Goal: Information Seeking & Learning: Learn about a topic

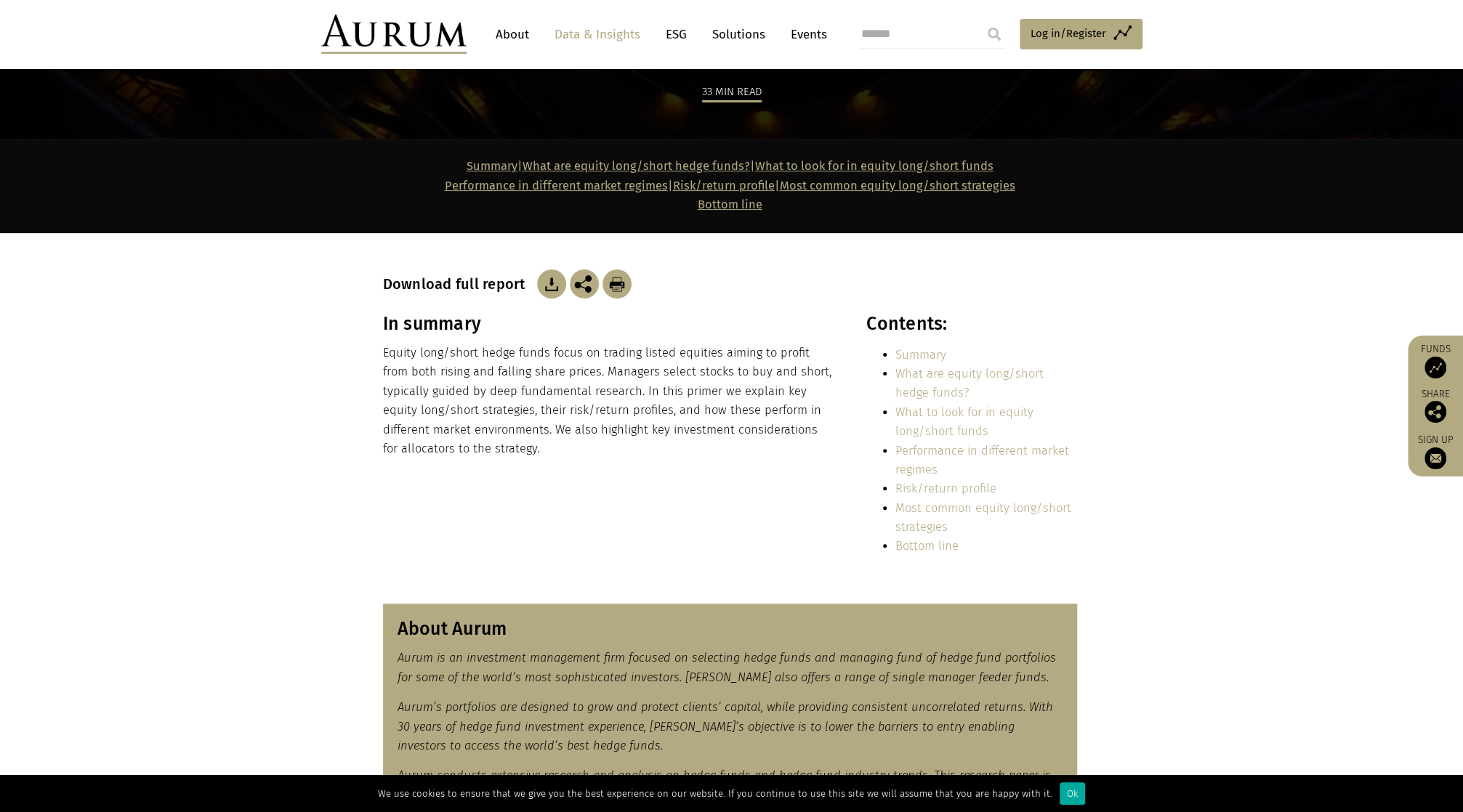
scroll to position [72, 0]
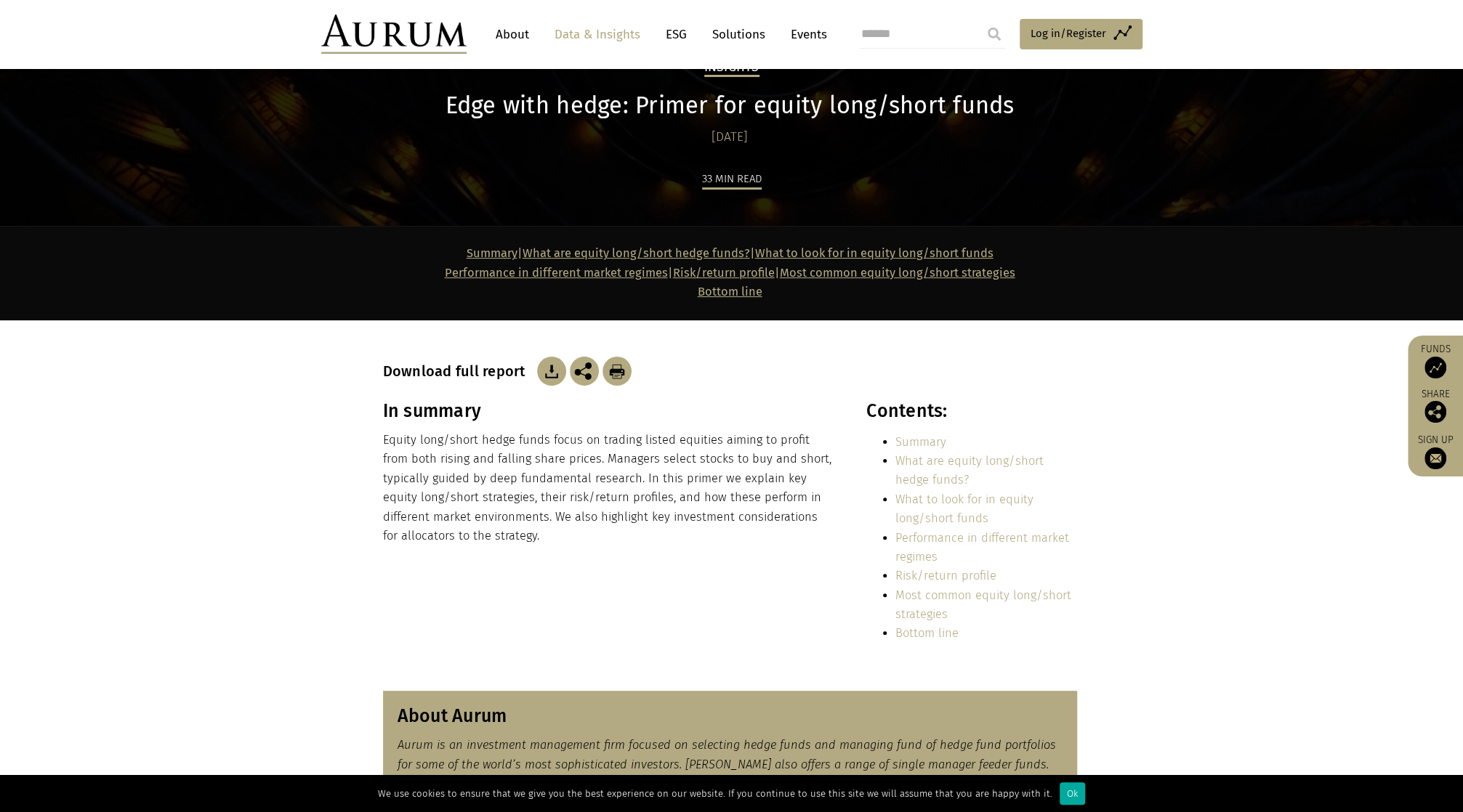
click at [544, 369] on img at bounding box center [551, 371] width 29 height 29
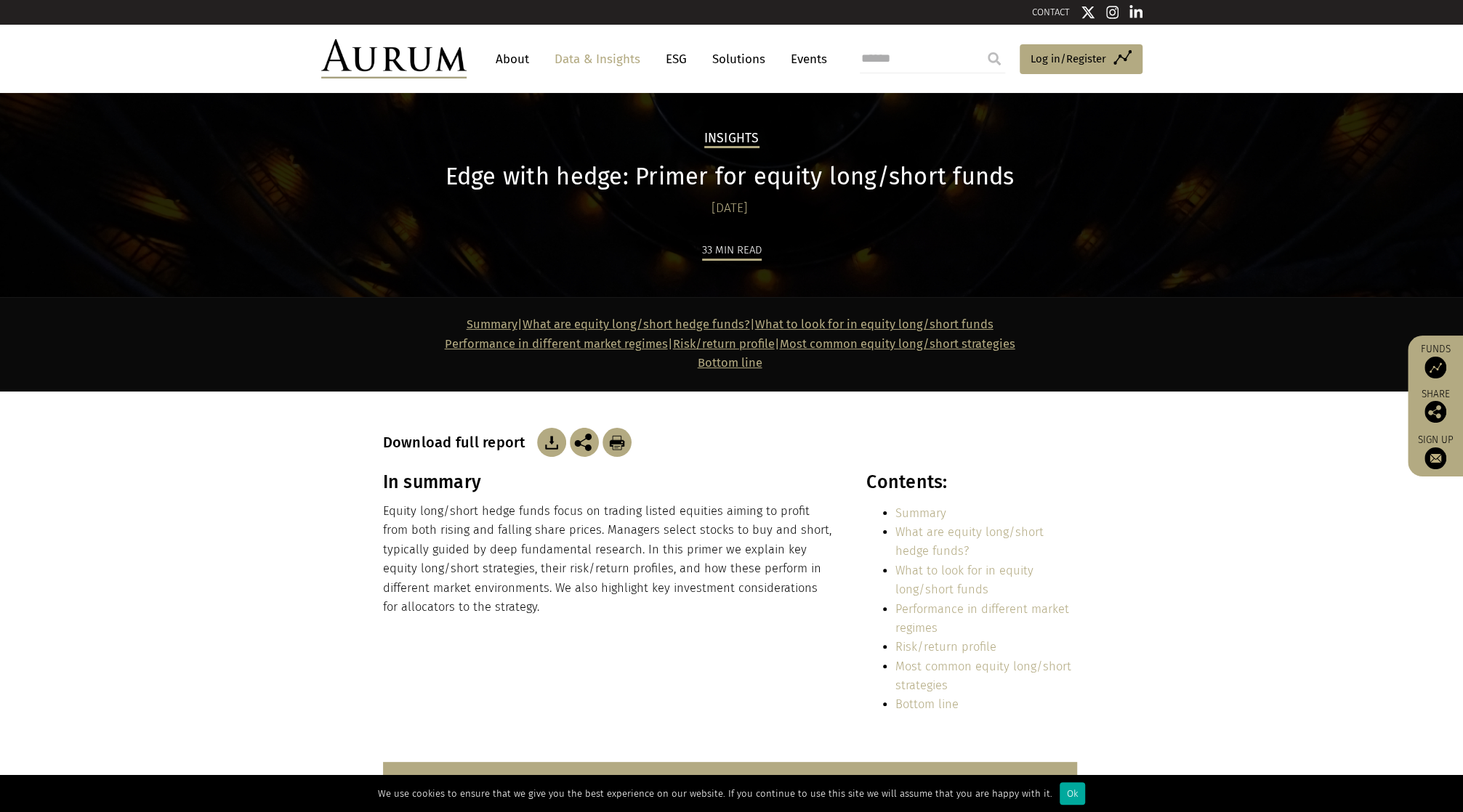
scroll to position [0, 0]
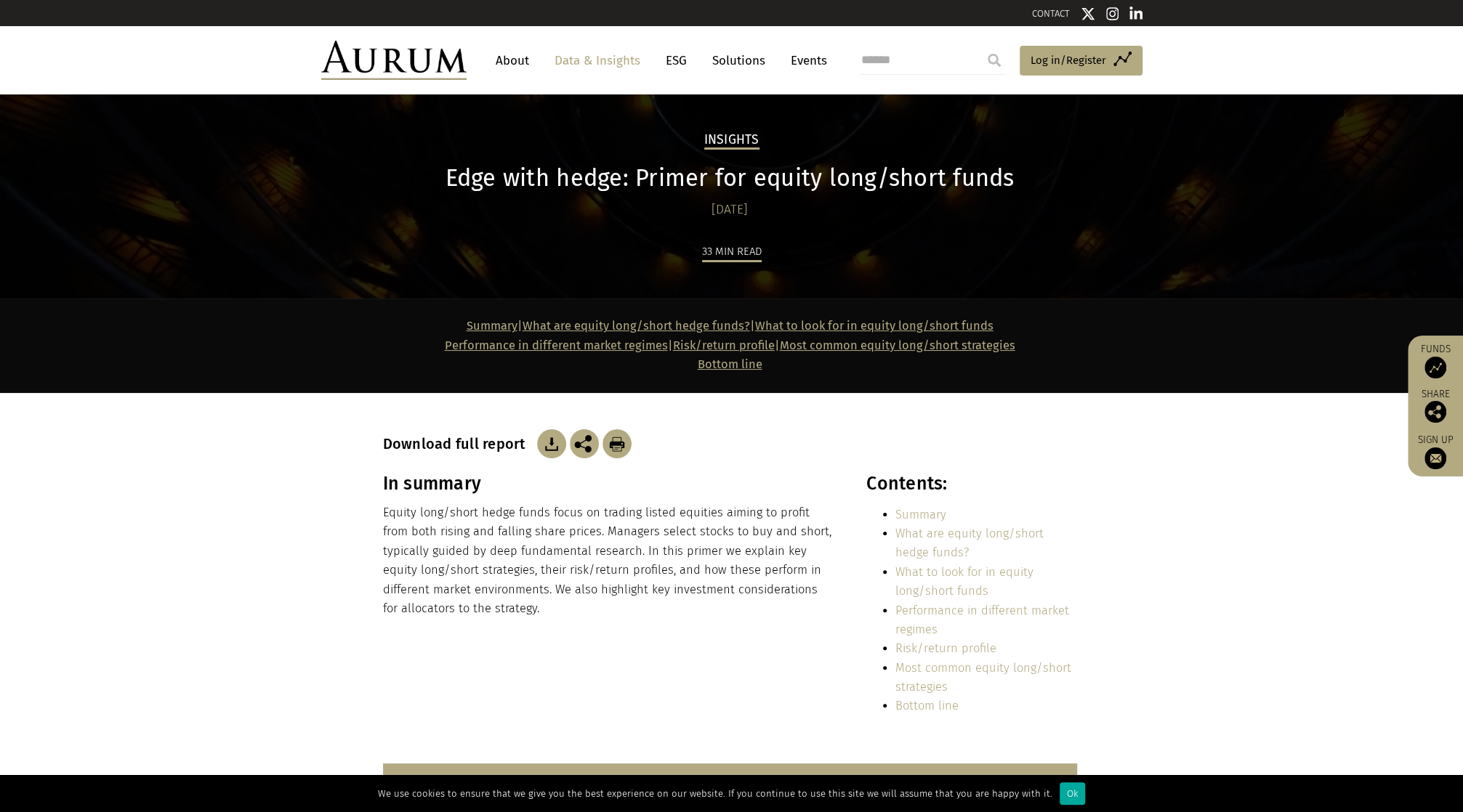
click at [623, 63] on link "Data & Insights" at bounding box center [597, 61] width 100 height 27
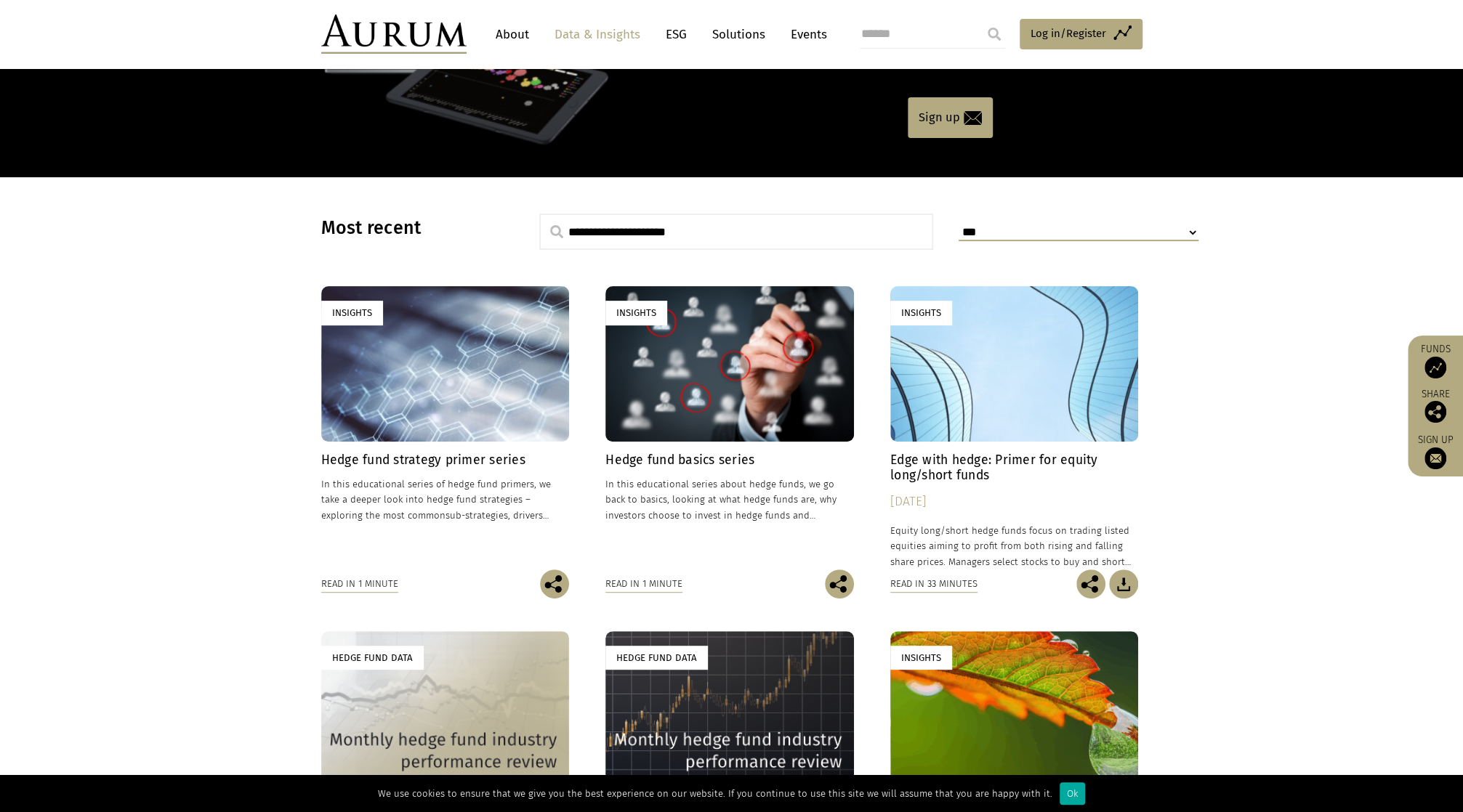
scroll to position [291, 0]
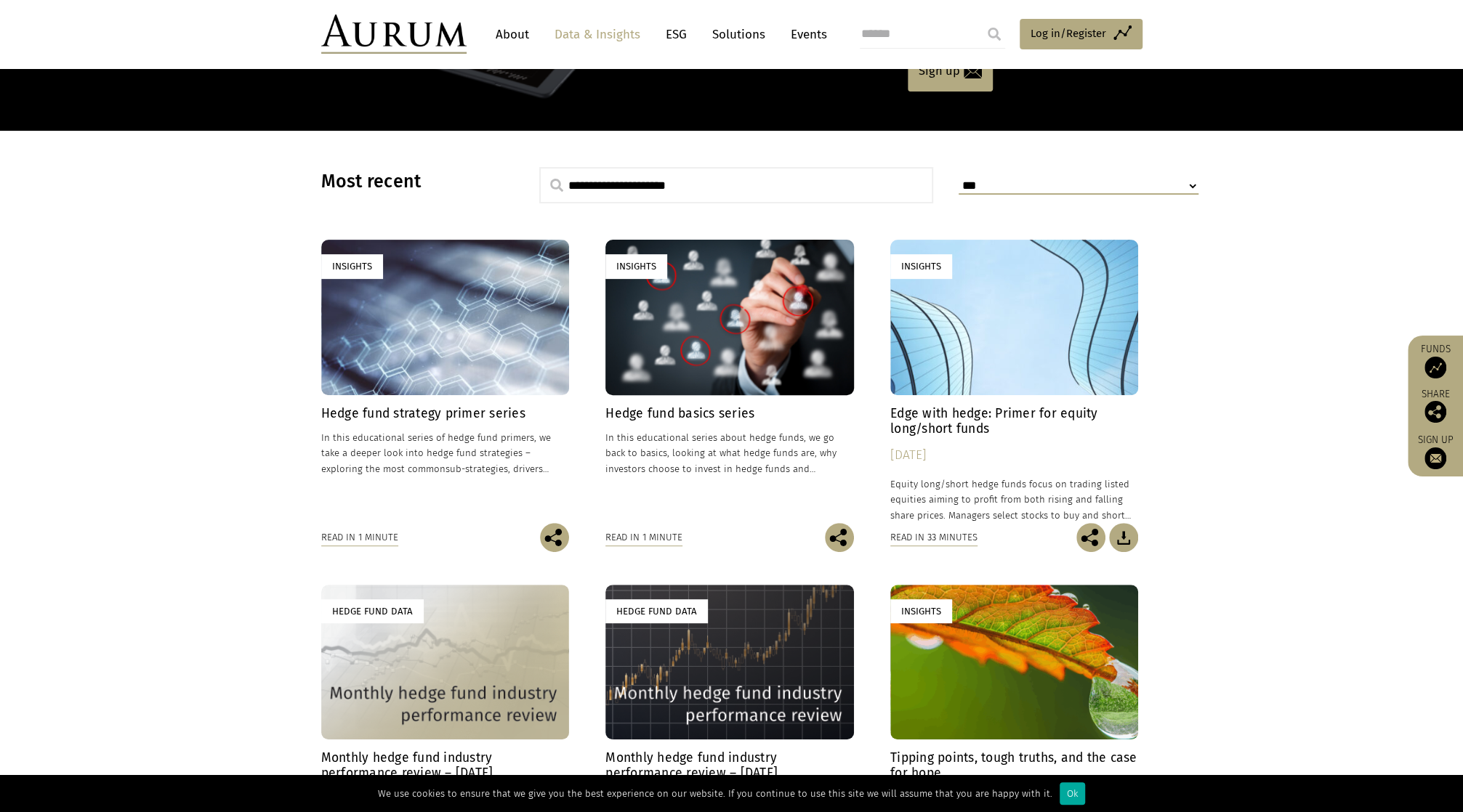
click at [644, 415] on h4 "Hedge fund basics series" at bounding box center [730, 413] width 248 height 15
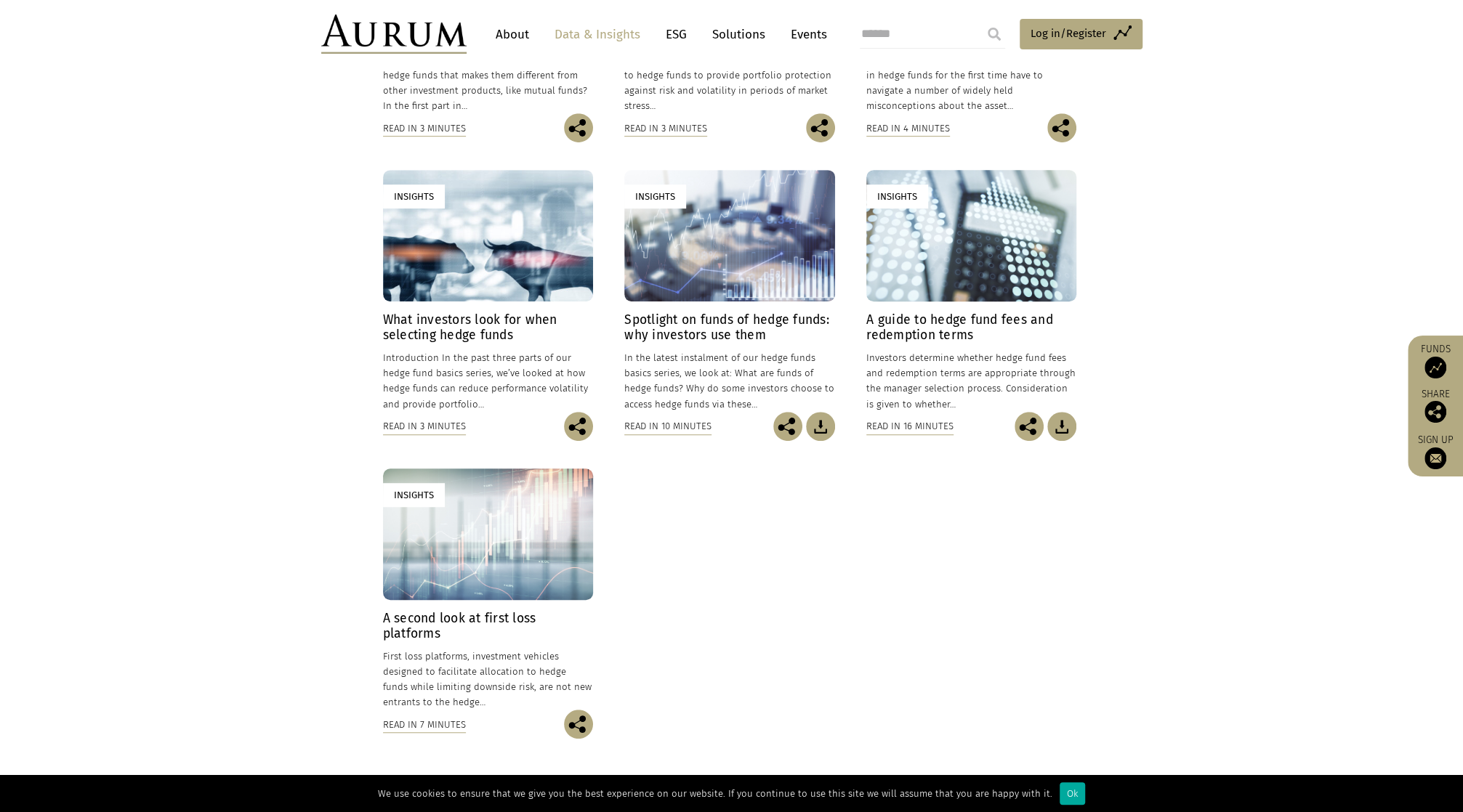
scroll to position [581, 0]
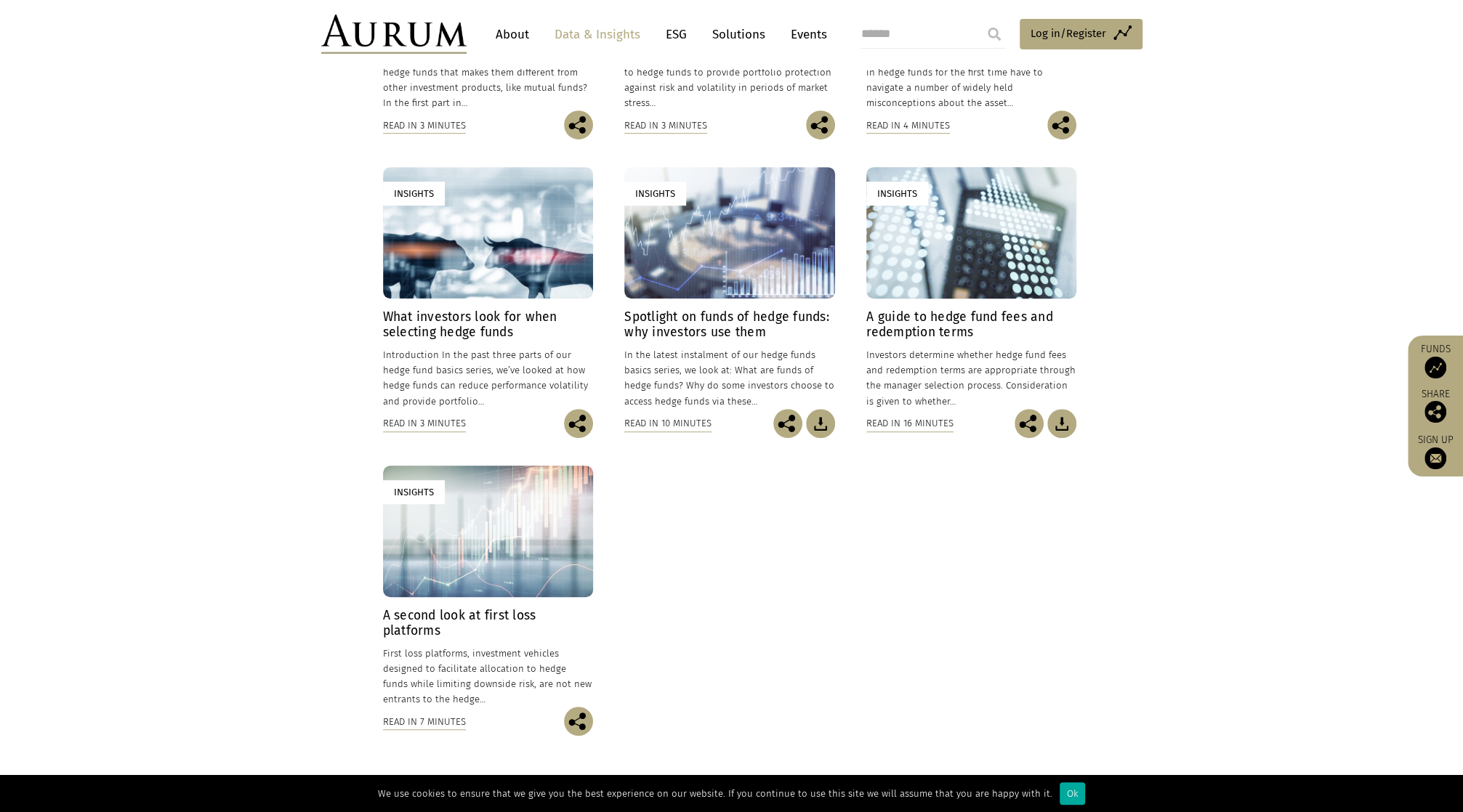
click at [921, 318] on h4 "A guide to hedge fund fees and redemption terms" at bounding box center [972, 325] width 210 height 30
click at [941, 324] on h4 "A guide to hedge fund fees and redemption terms" at bounding box center [972, 325] width 210 height 30
click at [483, 615] on h4 "A second look at first loss platforms" at bounding box center [488, 623] width 210 height 30
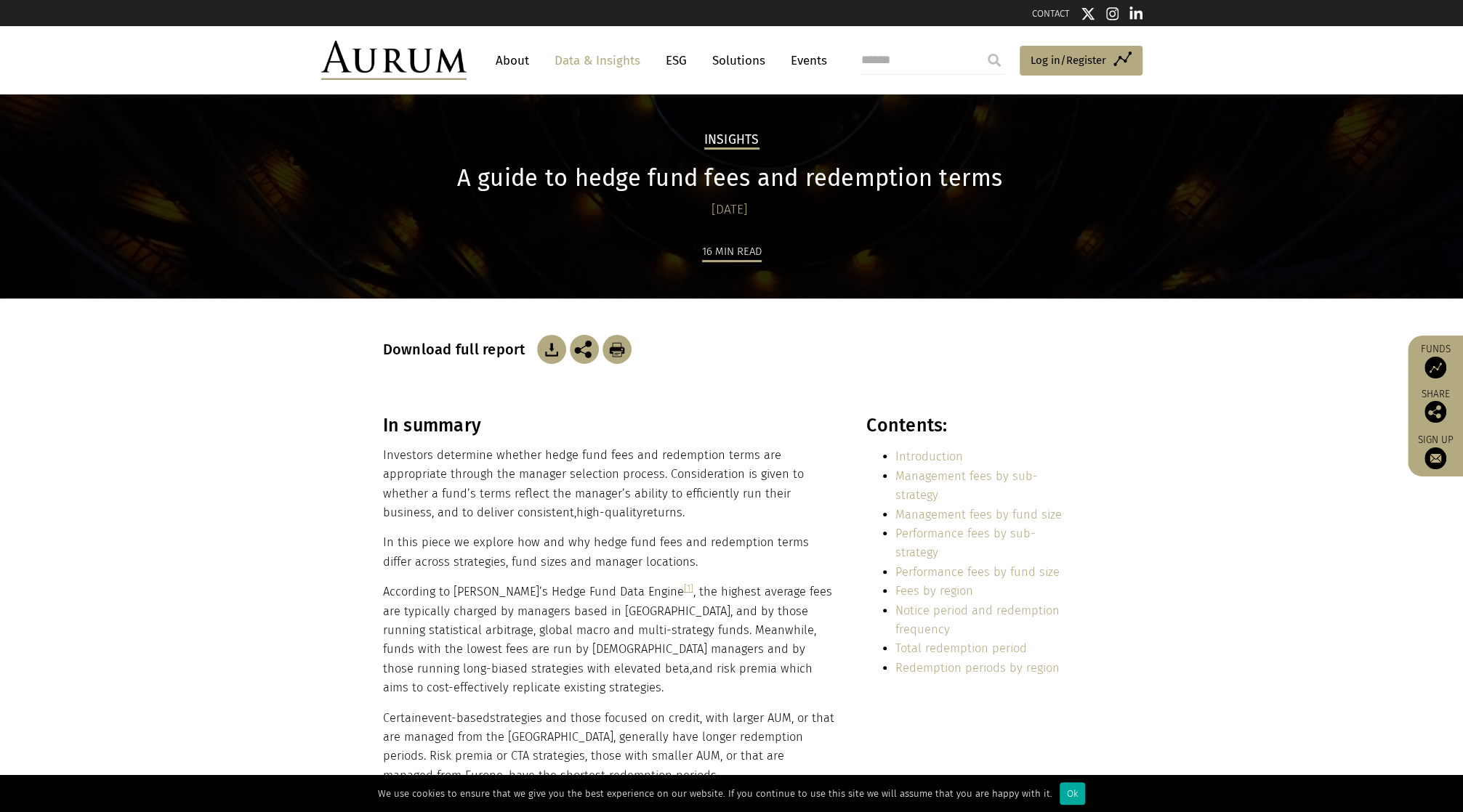
click at [552, 356] on img at bounding box center [551, 349] width 29 height 29
click at [574, 58] on link "Data & Insights" at bounding box center [597, 61] width 100 height 27
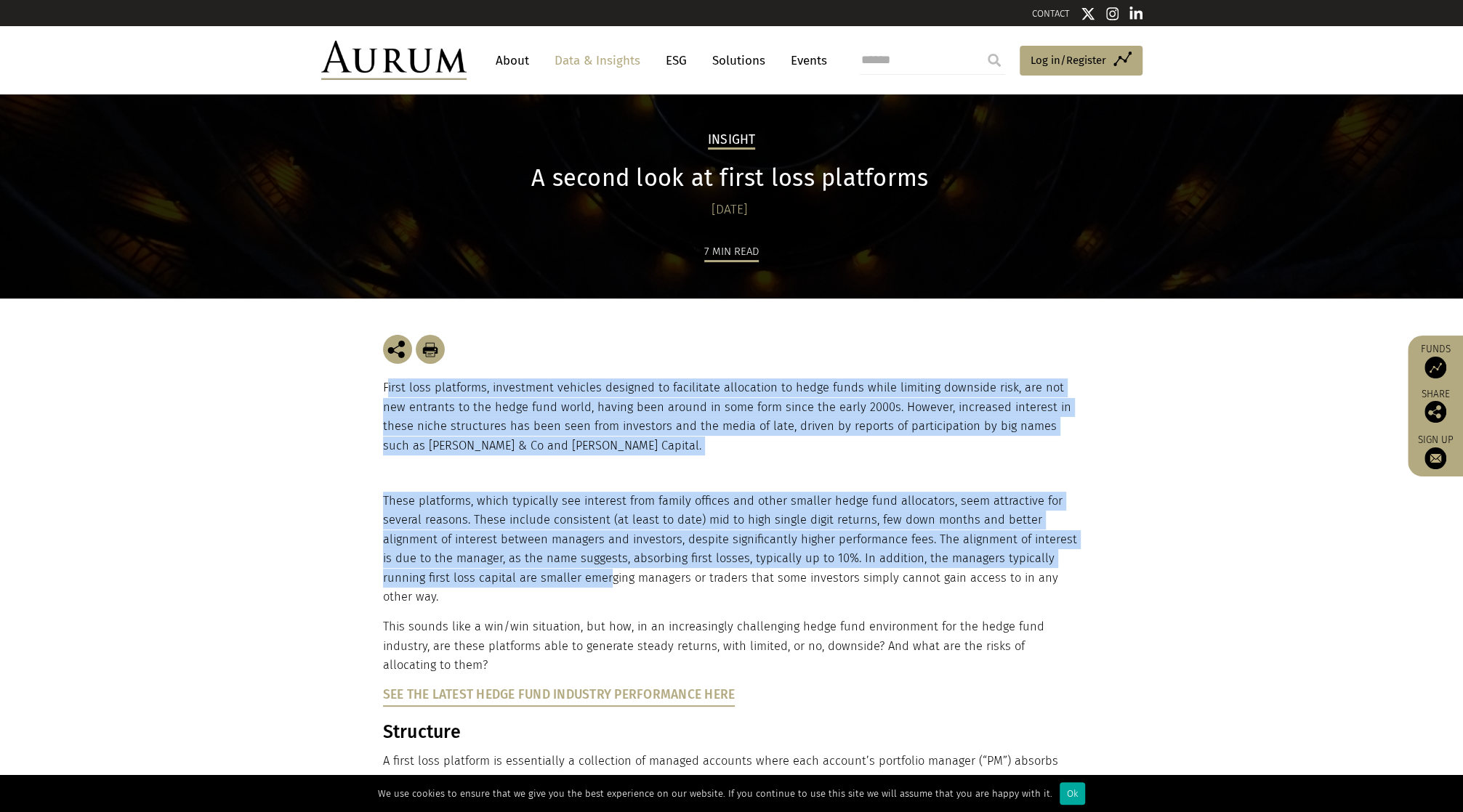
drag, startPoint x: 387, startPoint y: 386, endPoint x: 562, endPoint y: 570, distance: 253.9
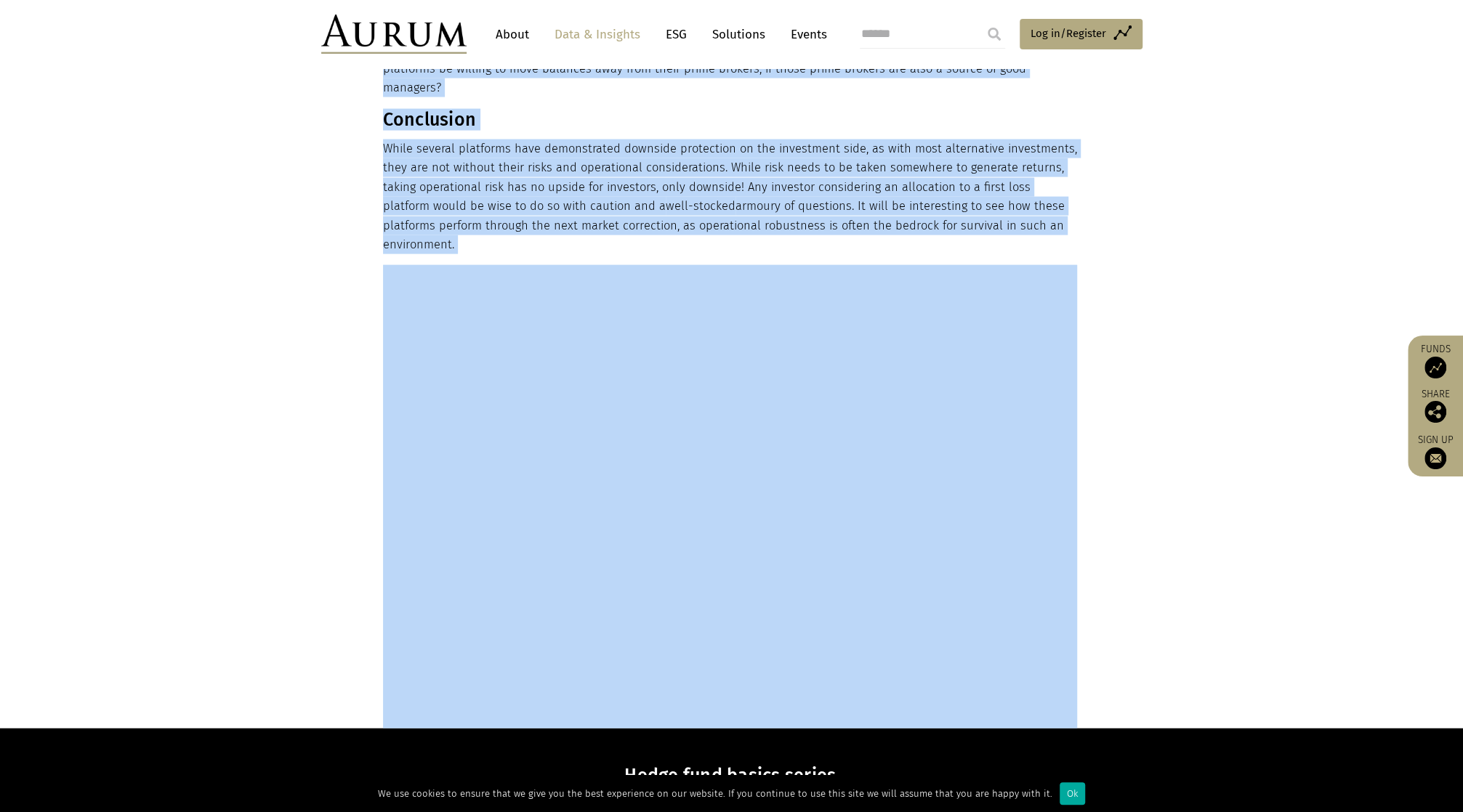
scroll to position [2398, 0]
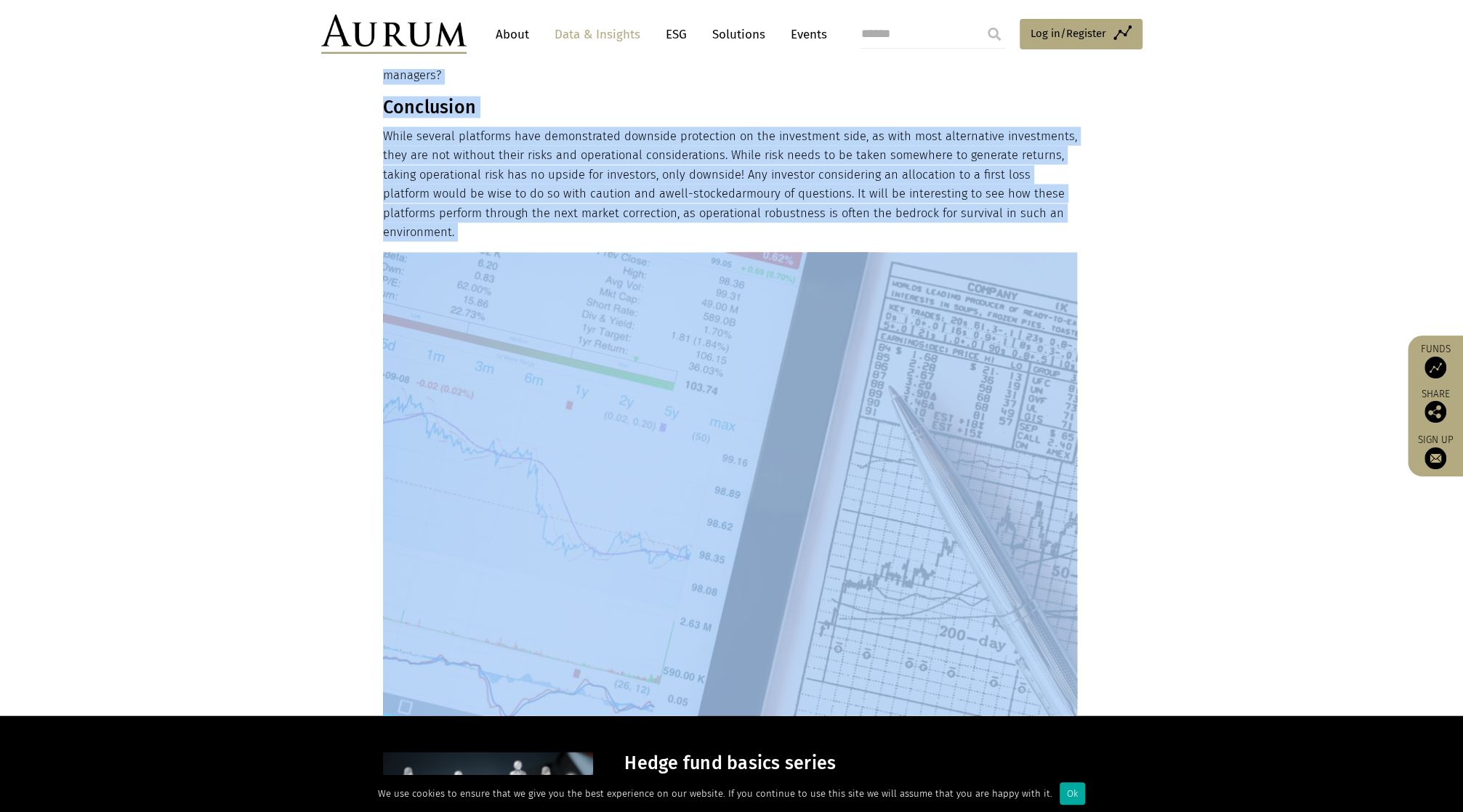
drag, startPoint x: 385, startPoint y: 387, endPoint x: 1076, endPoint y: 166, distance: 725.5
copy main "First loss platforms, investment vehicles designed to facilitate allocation to …"
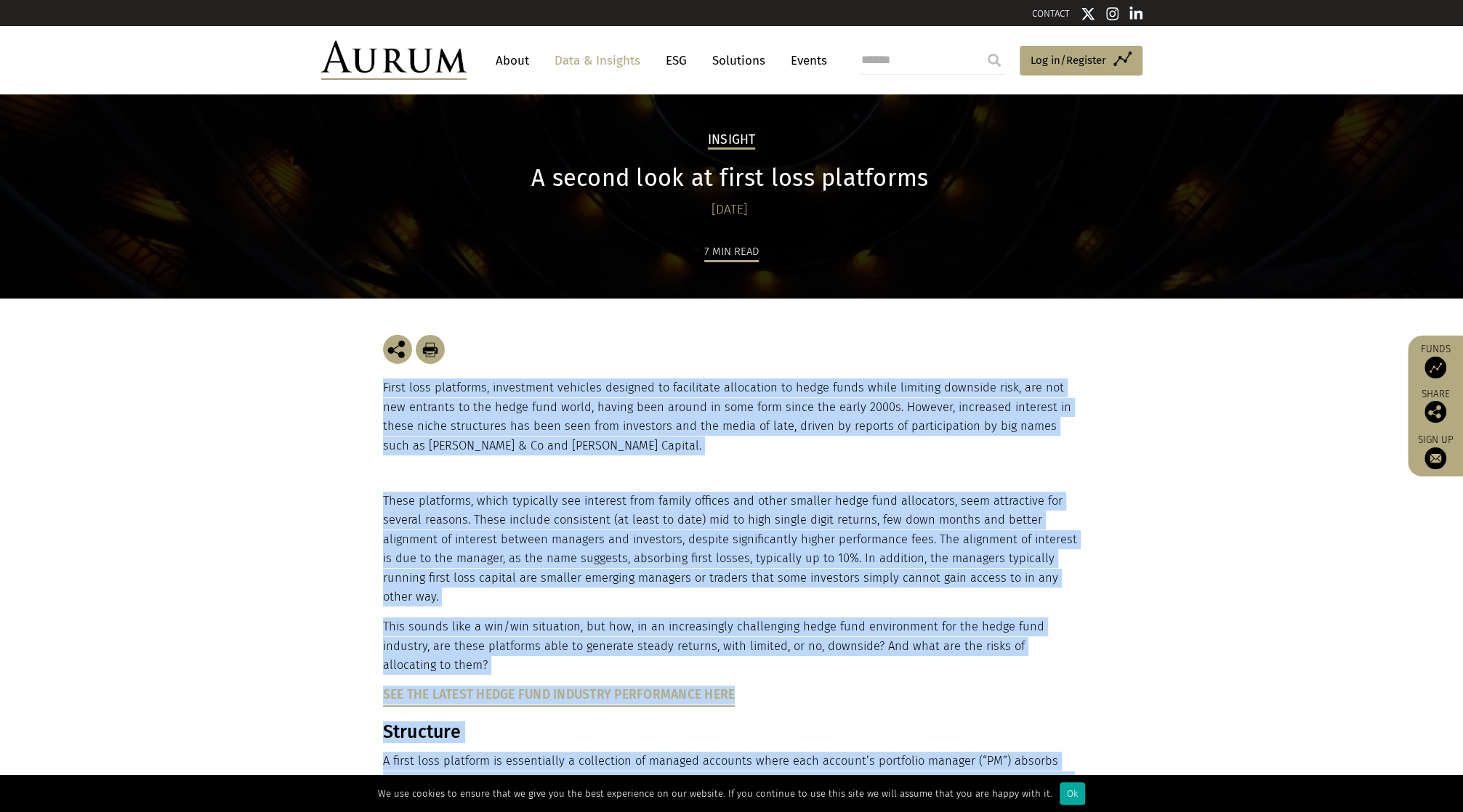
drag, startPoint x: 538, startPoint y: 175, endPoint x: 872, endPoint y: 214, distance: 336.3
click at [872, 214] on div "A second look at first loss platforms 15/11/2018" at bounding box center [730, 192] width 694 height 56
copy div "A second look at first loss platforms 15/11/2018"
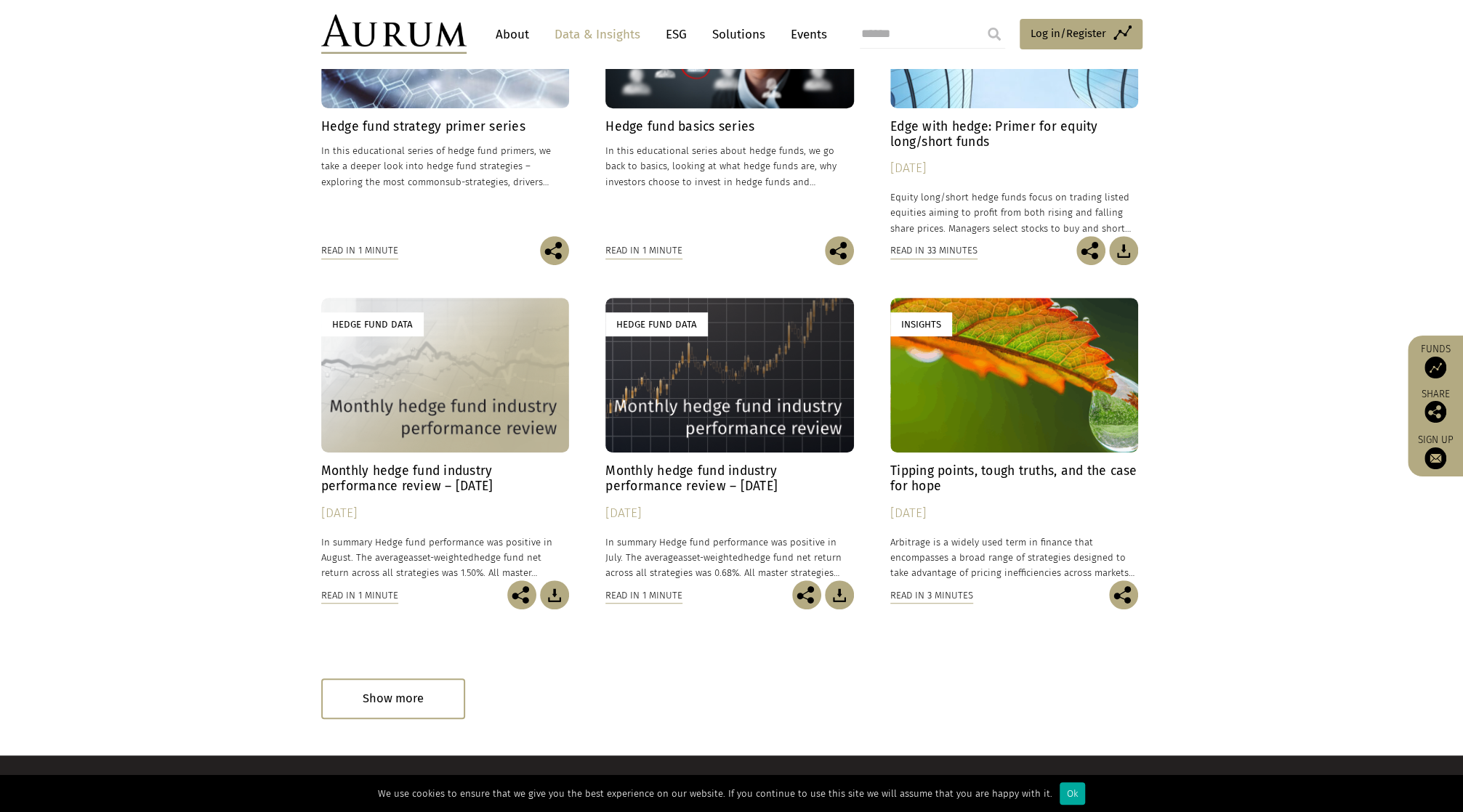
scroll to position [581, 0]
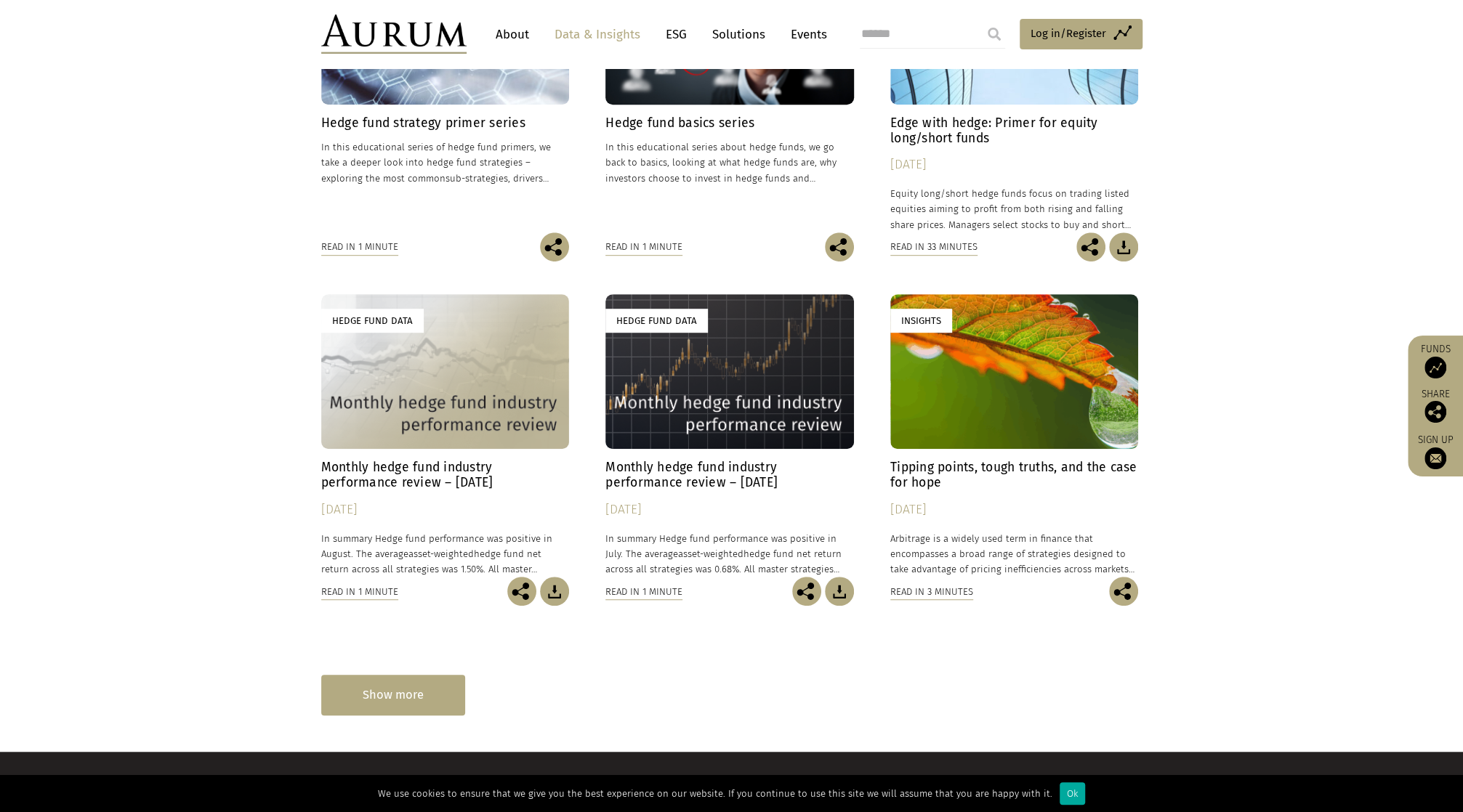
click at [389, 699] on div "Show more" at bounding box center [393, 695] width 144 height 40
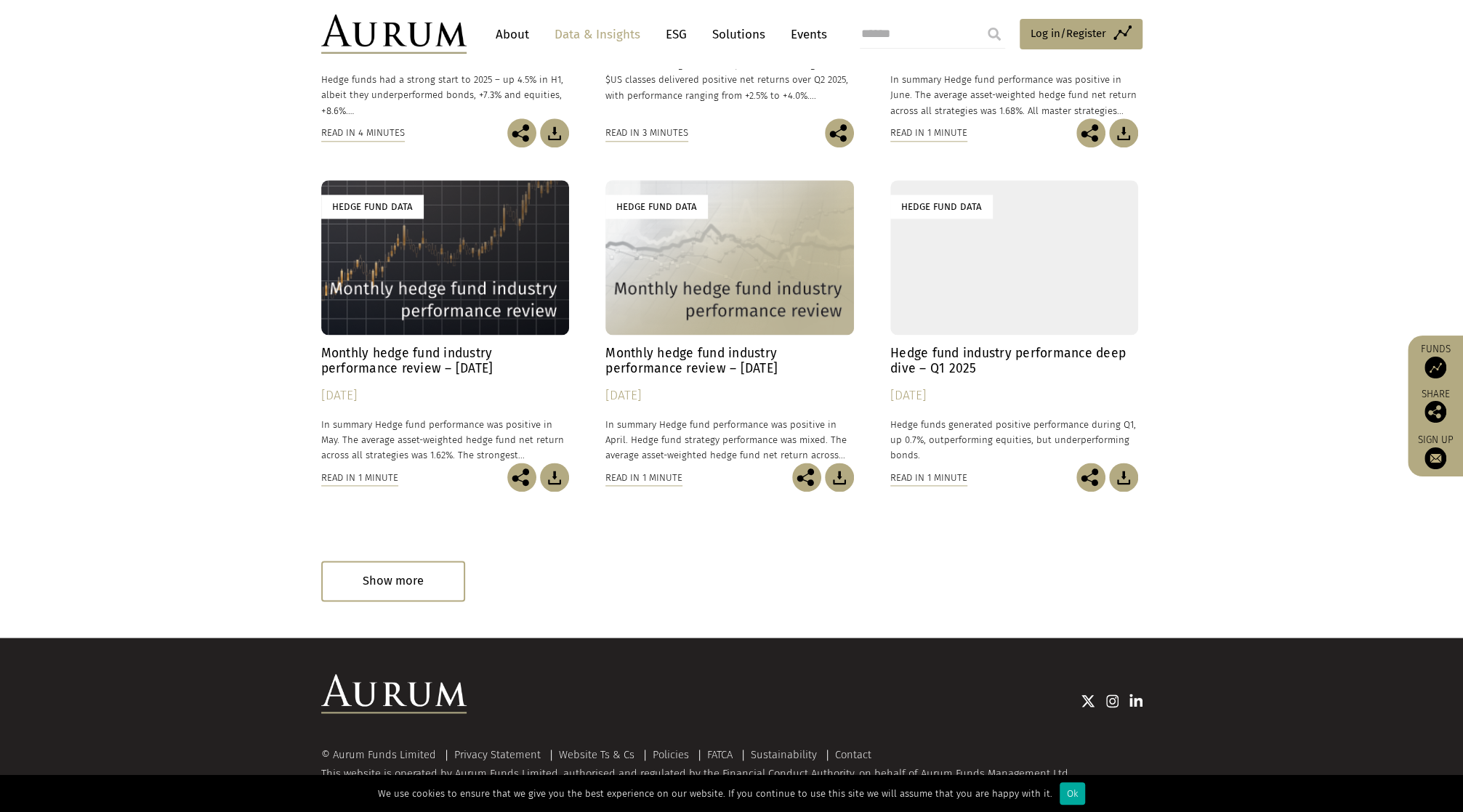
scroll to position [1402, 0]
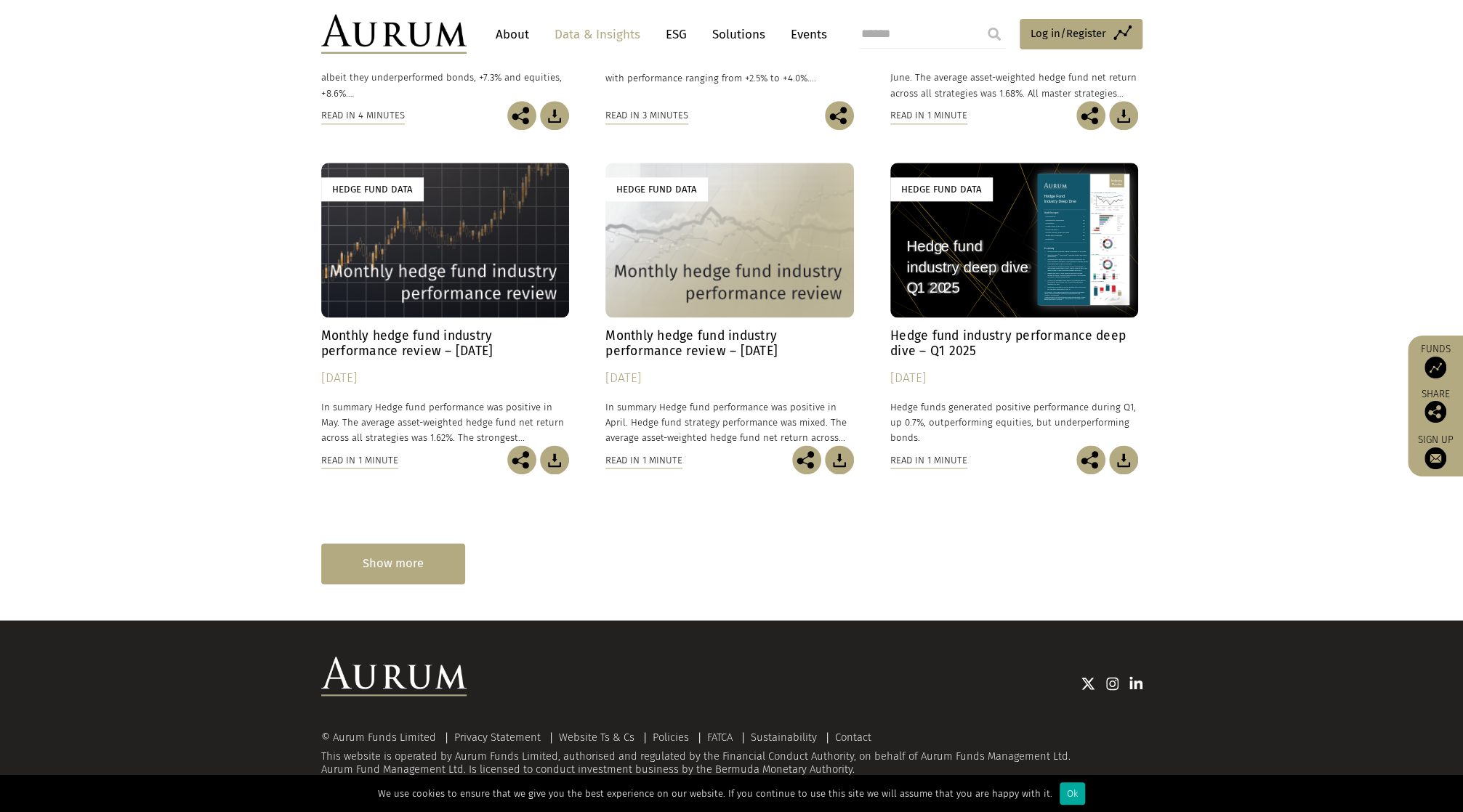
click at [437, 573] on div "Show more" at bounding box center [393, 564] width 144 height 40
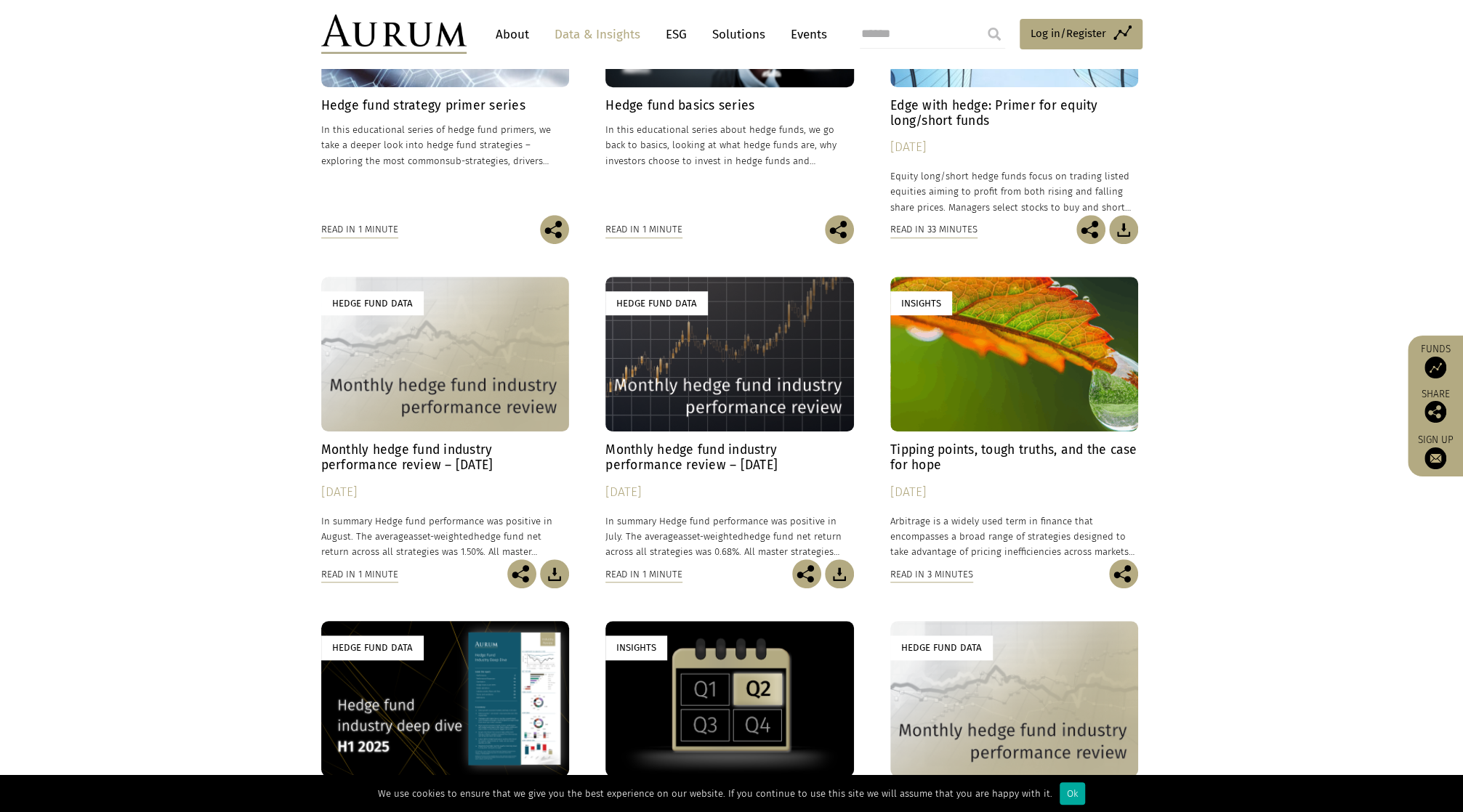
scroll to position [312, 0]
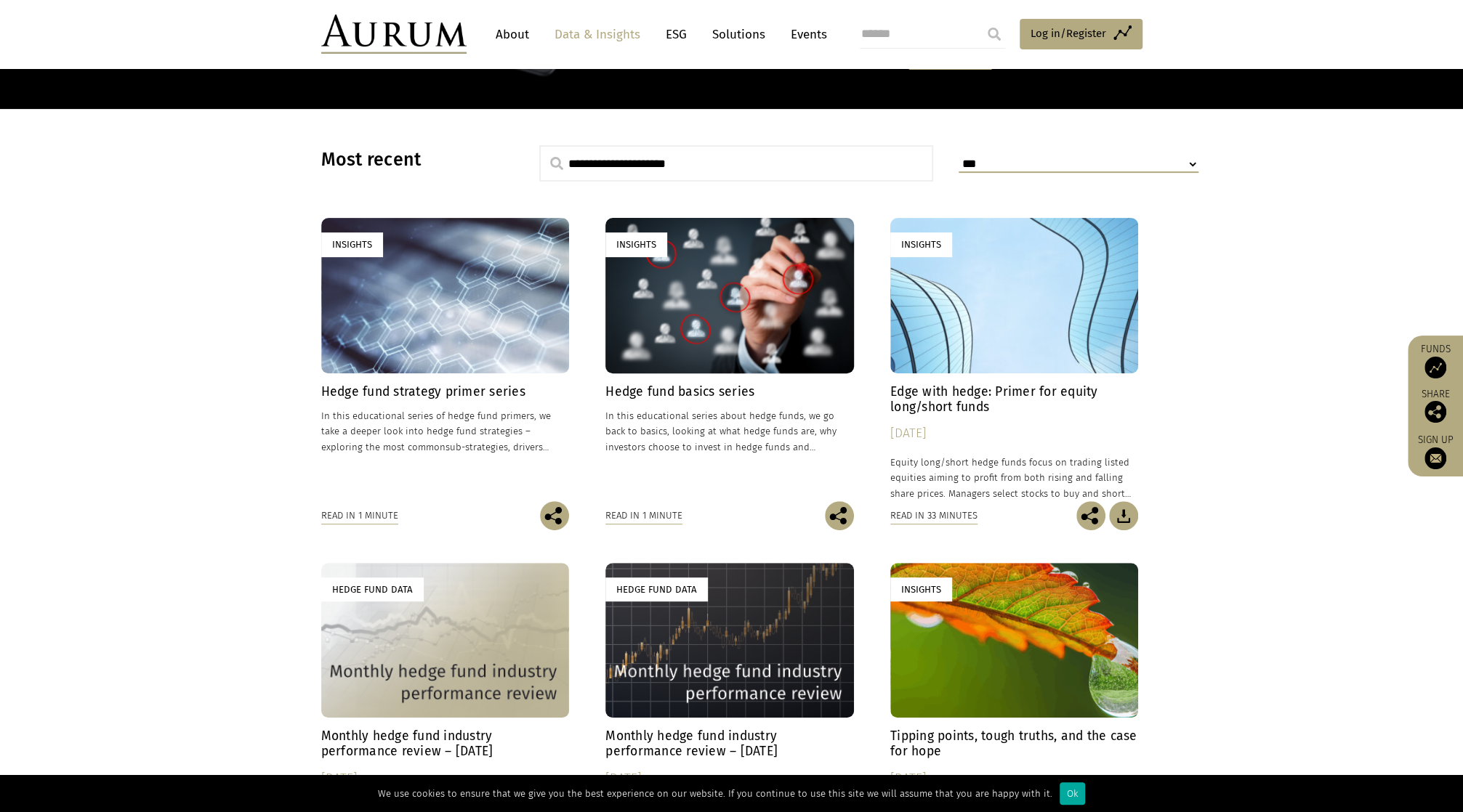
click at [1099, 162] on select "**********" at bounding box center [1078, 164] width 240 height 17
click at [959, 156] on select "**********" at bounding box center [1078, 164] width 240 height 17
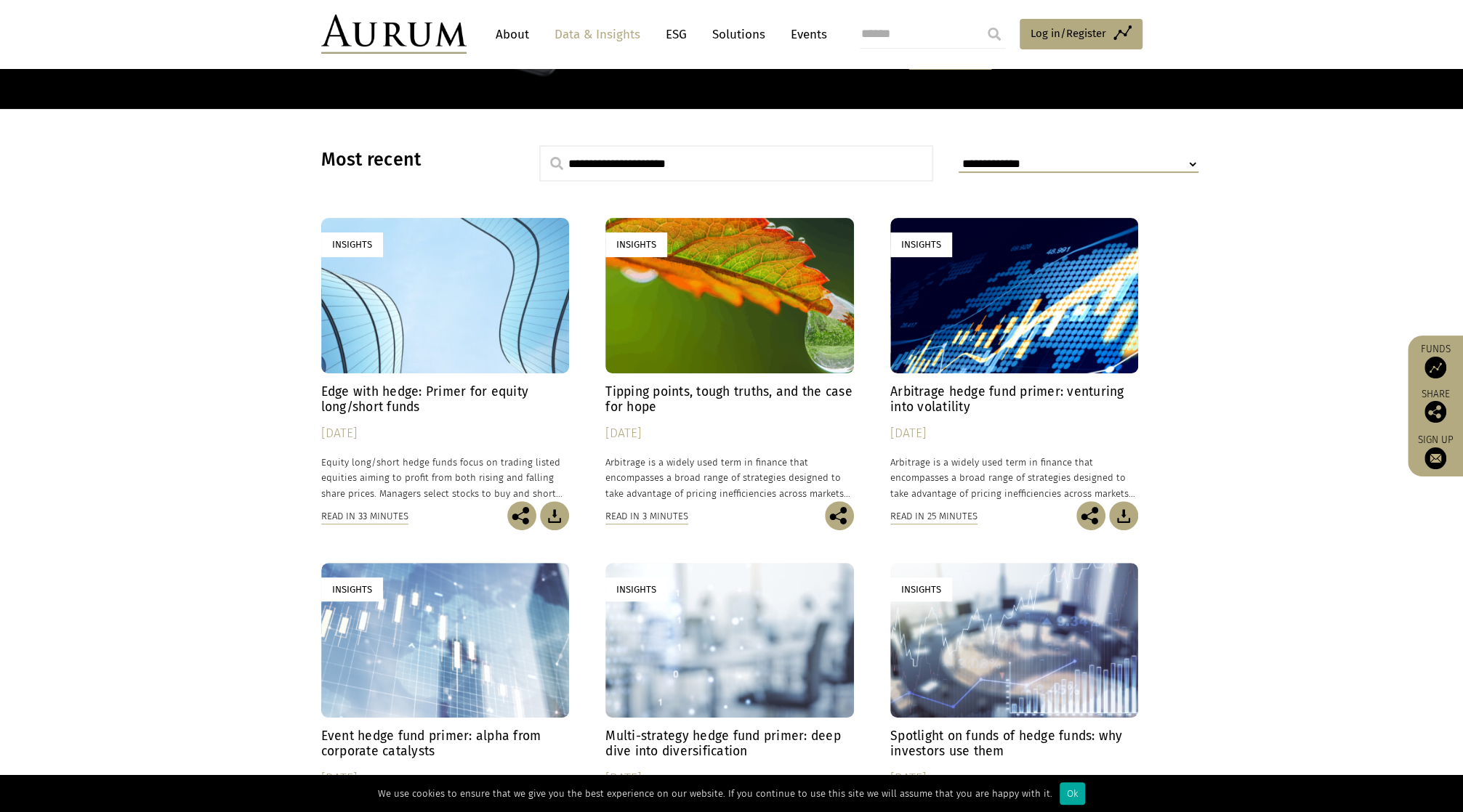
click at [1042, 326] on div "Insights" at bounding box center [1015, 295] width 248 height 154
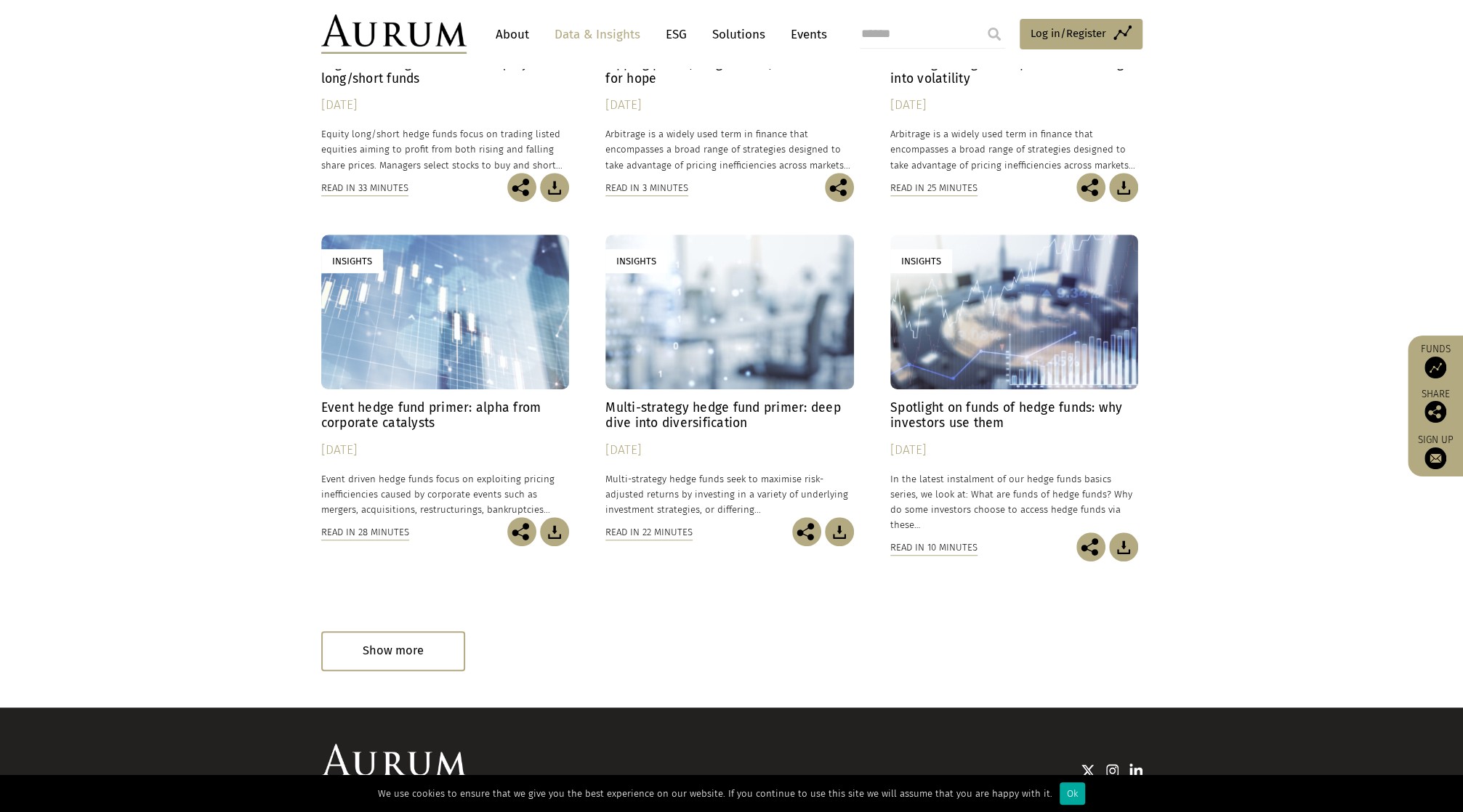
scroll to position [713, 0]
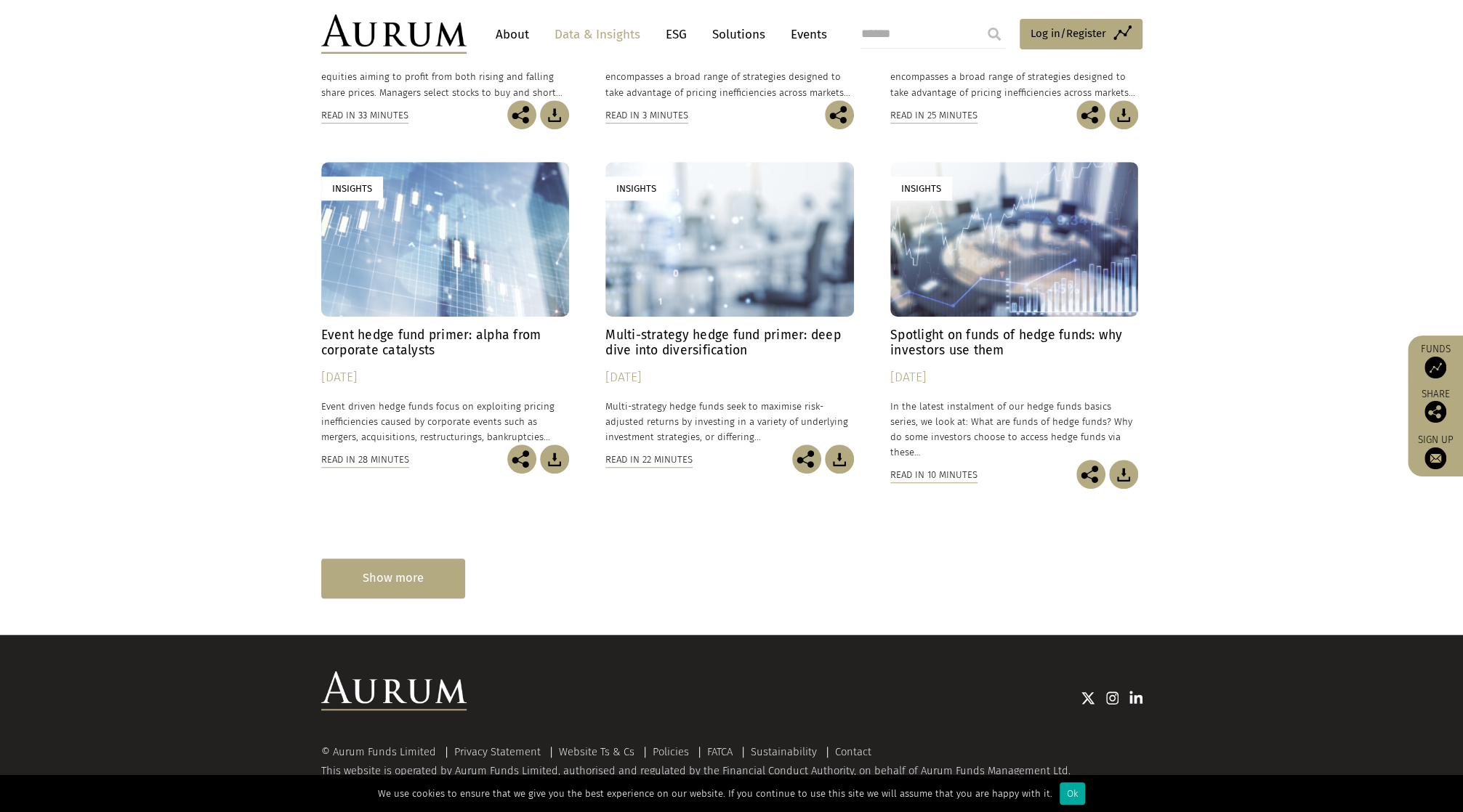
click at [379, 568] on div "Show more" at bounding box center [393, 579] width 144 height 40
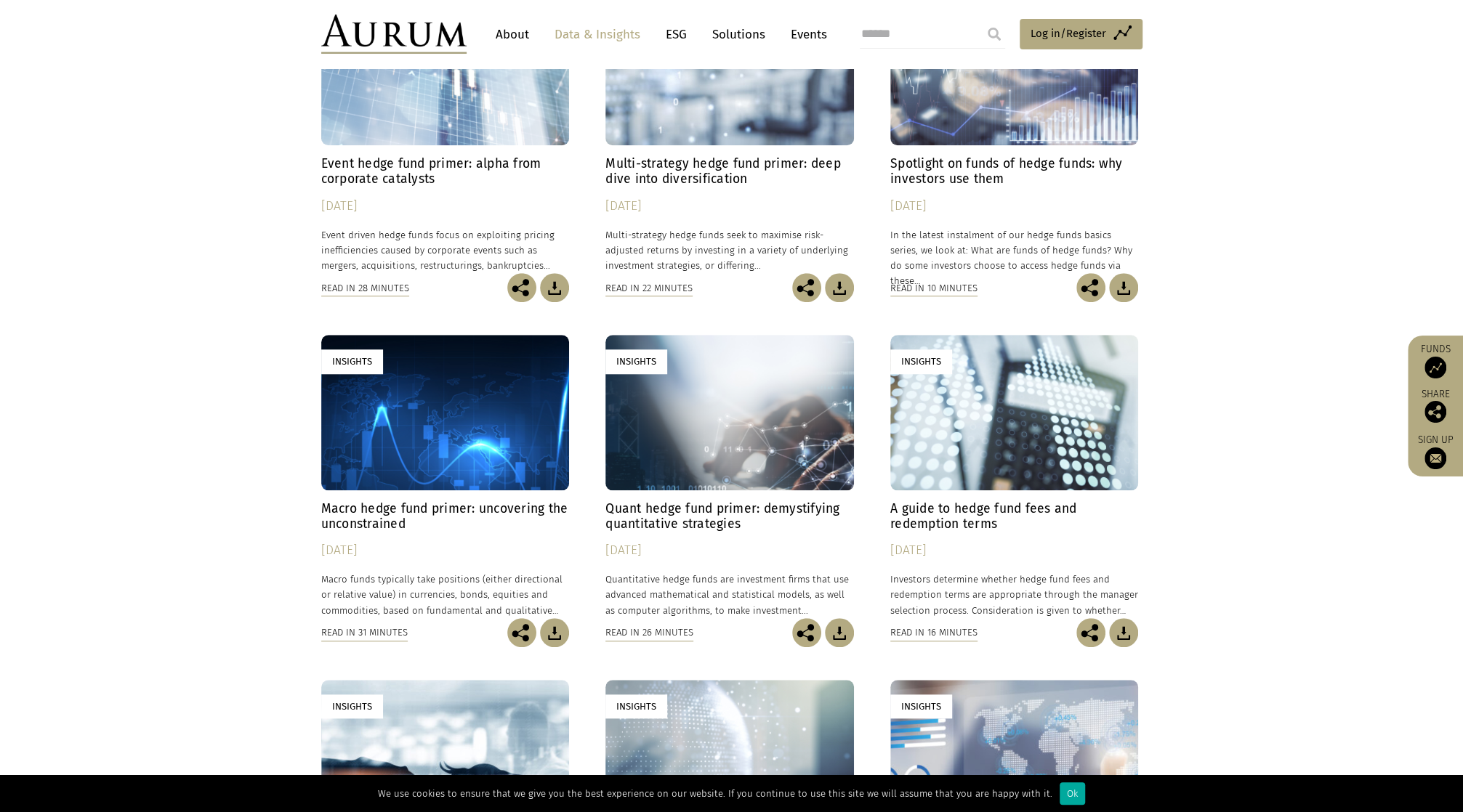
scroll to position [931, 0]
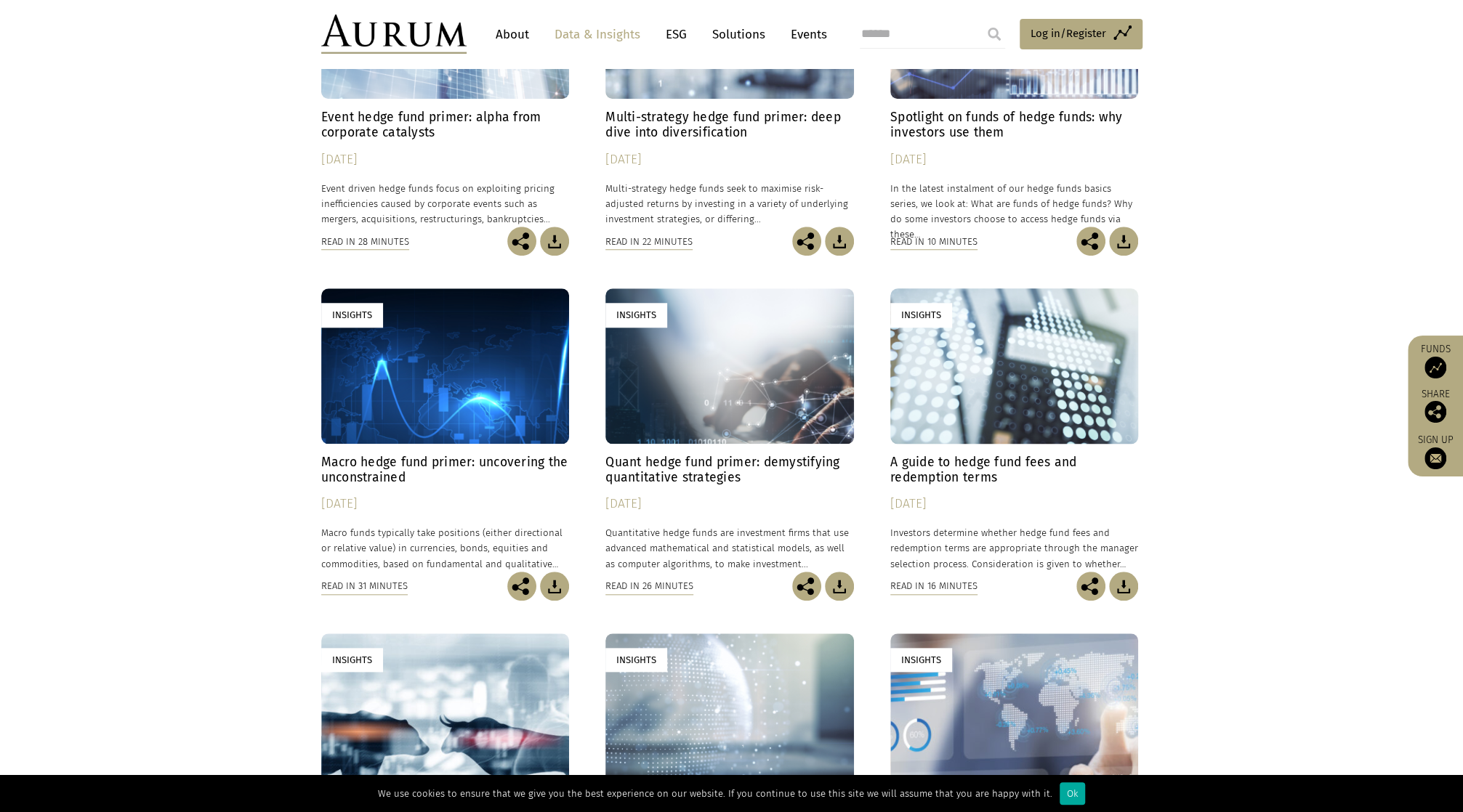
click at [745, 370] on div "Insights" at bounding box center [730, 365] width 248 height 154
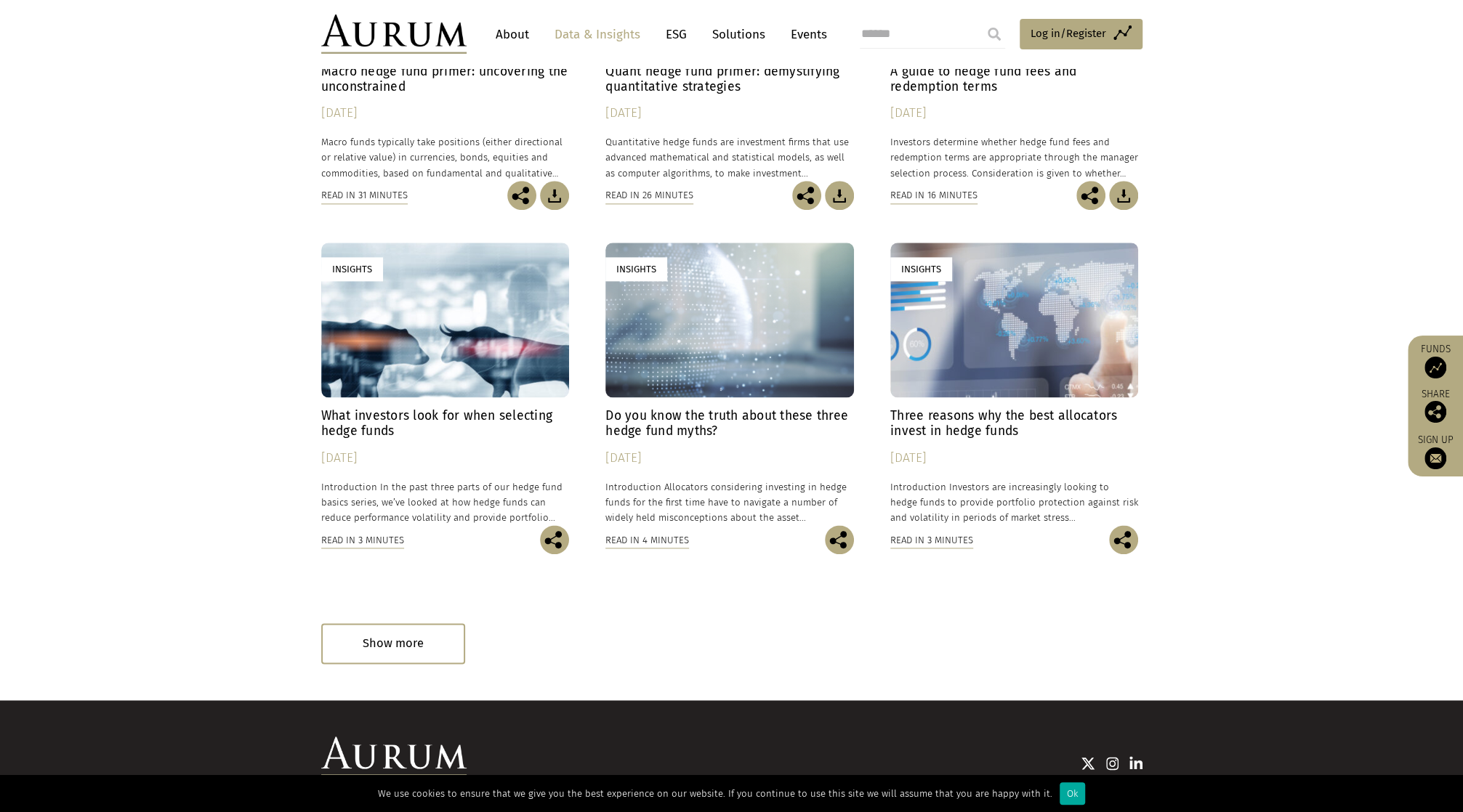
scroll to position [1294, 0]
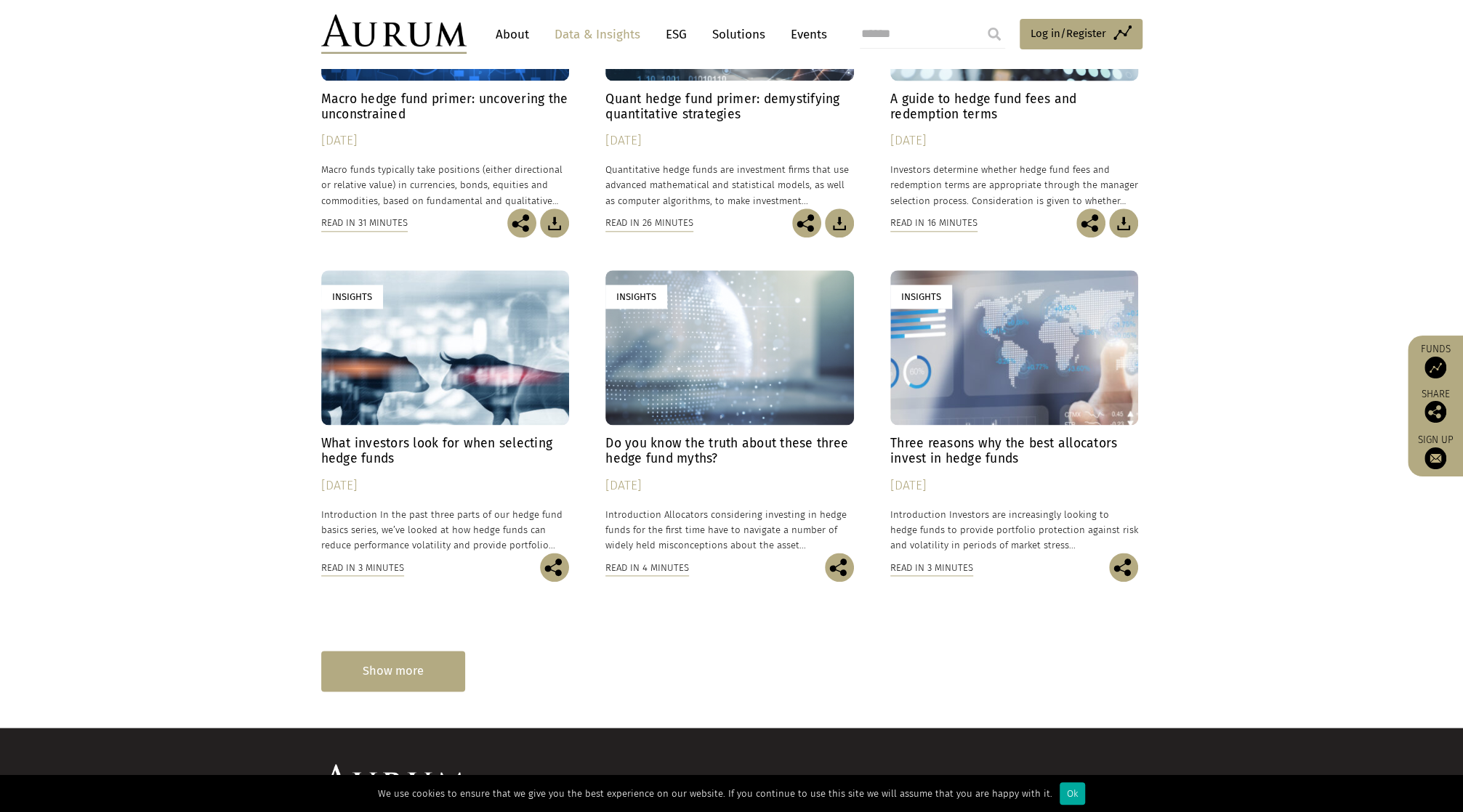
click at [400, 669] on div "Show more" at bounding box center [393, 671] width 144 height 40
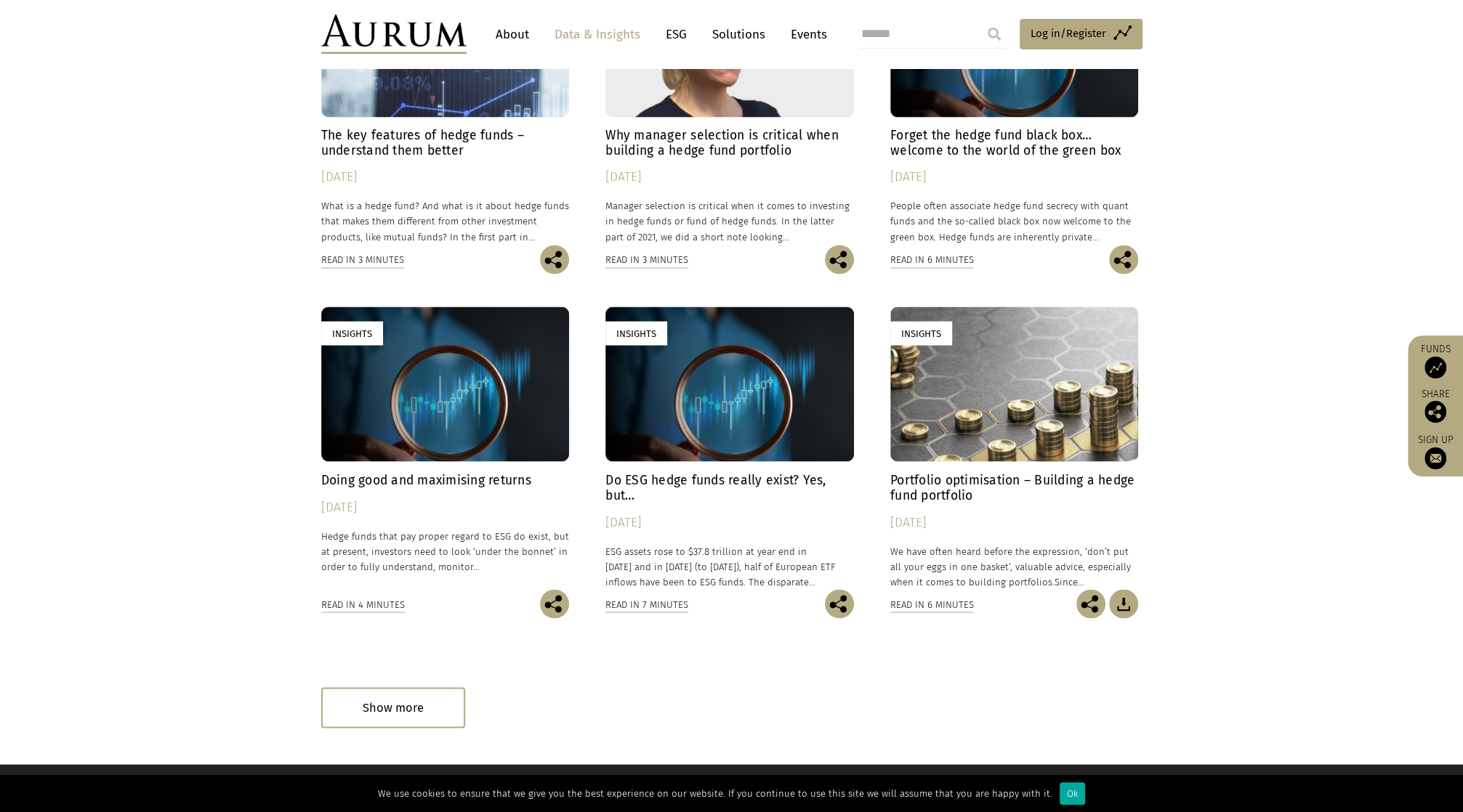
scroll to position [1949, 0]
click at [671, 482] on h4 "Do ESG hedge funds really exist? Yes, but…" at bounding box center [730, 486] width 248 height 30
click at [379, 716] on div "Show more" at bounding box center [393, 706] width 144 height 40
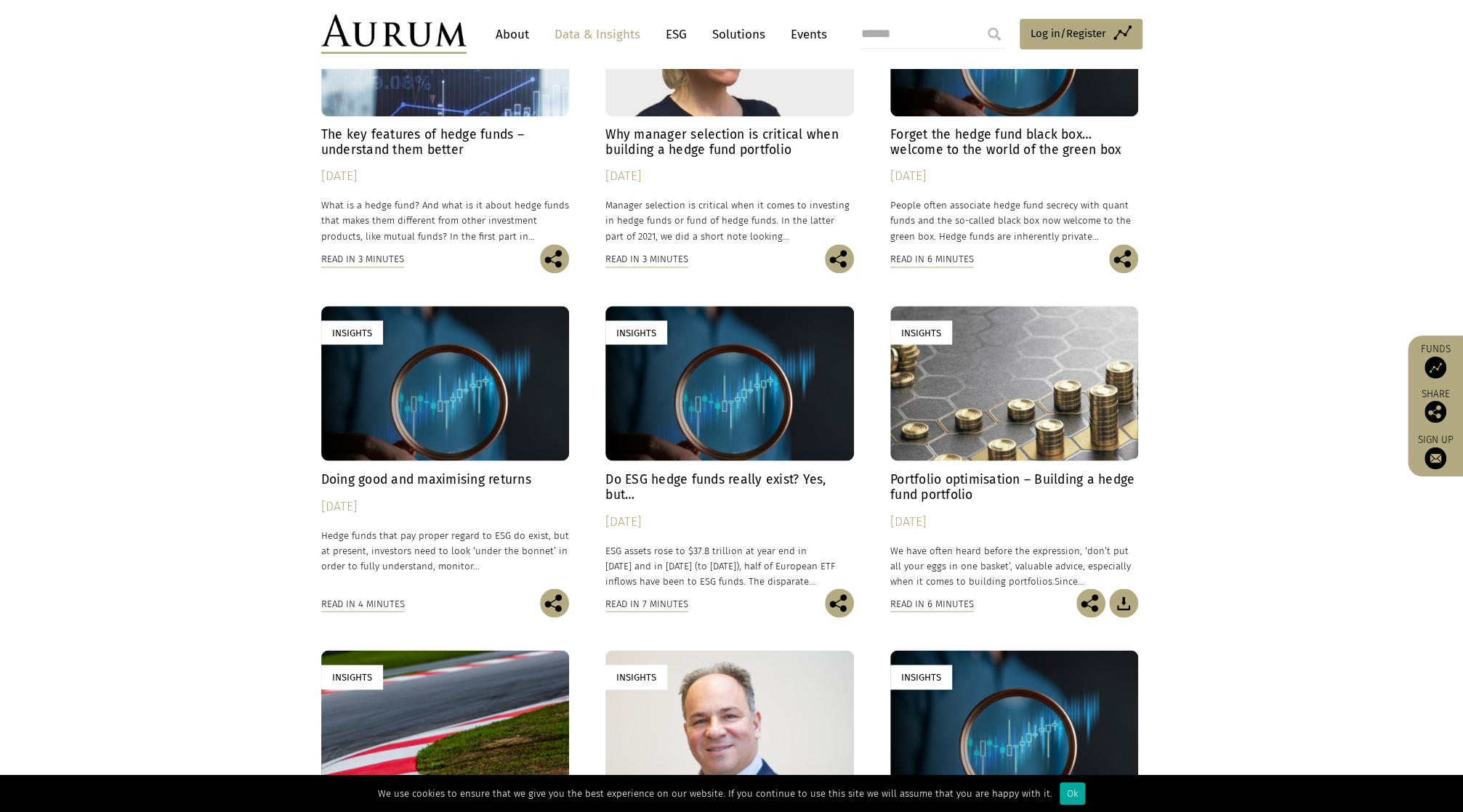
click at [377, 478] on h4 "Doing good and maximising returns" at bounding box center [445, 478] width 248 height 15
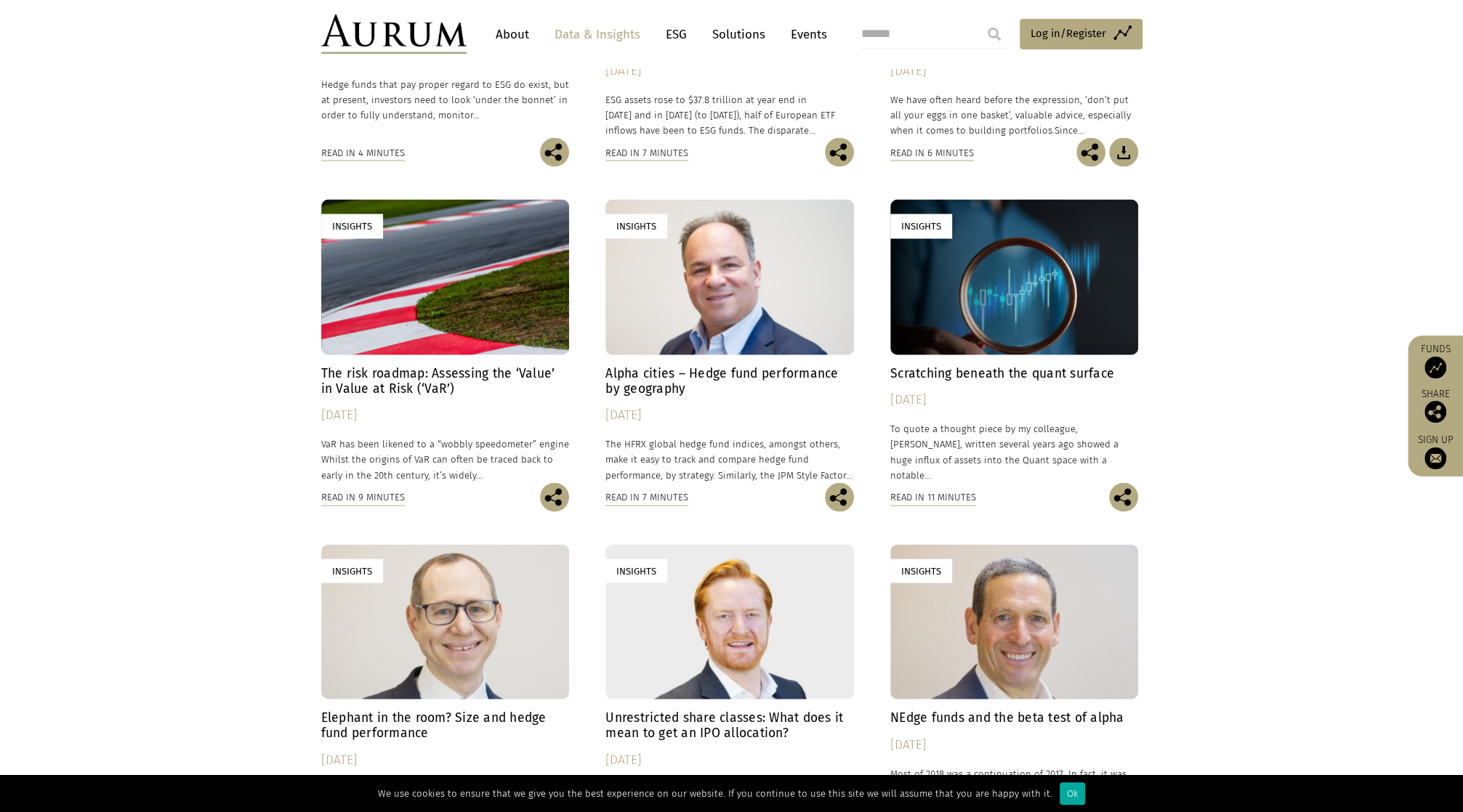
scroll to position [2457, 0]
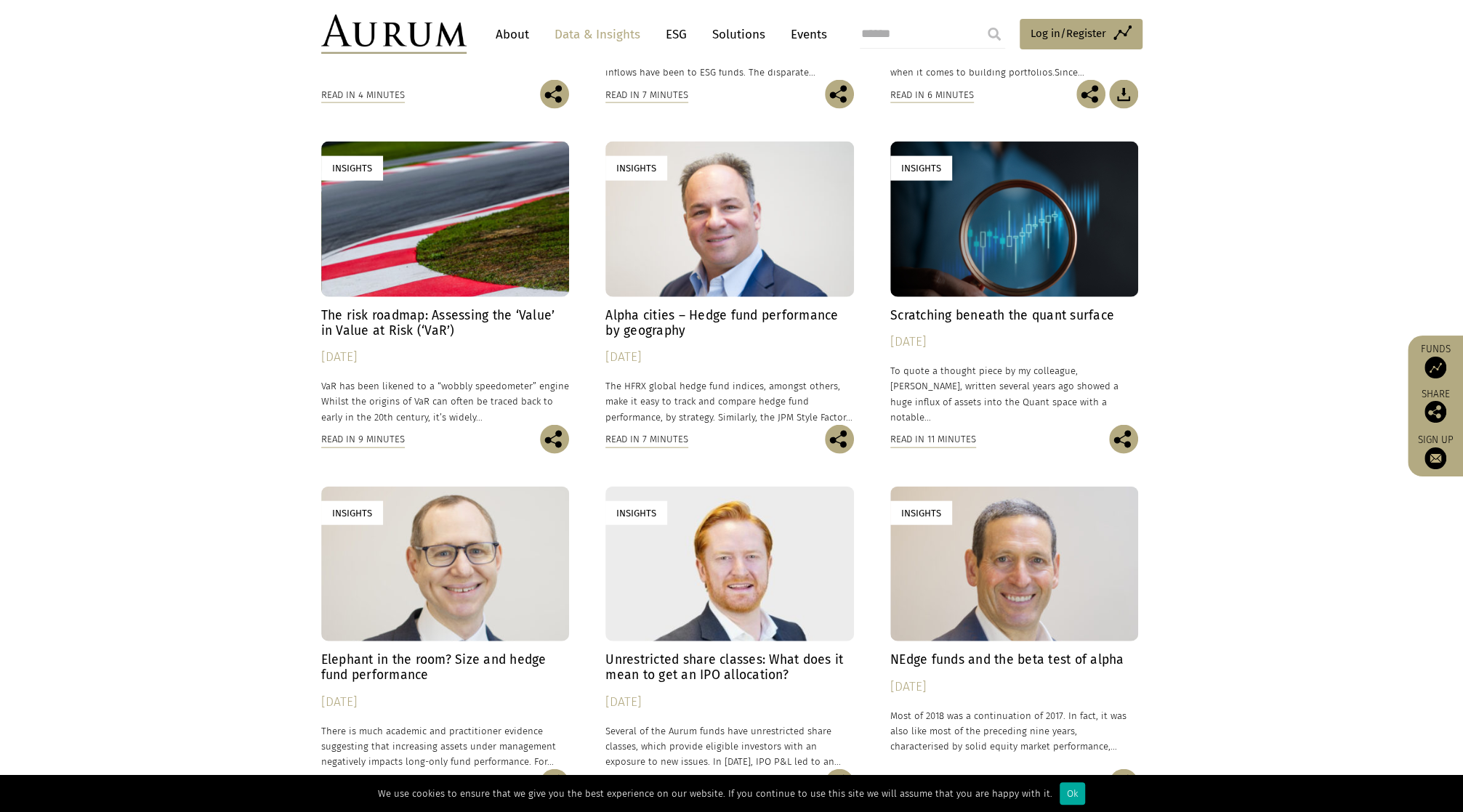
click at [965, 313] on h4 "Scratching beneath the quant surface" at bounding box center [1015, 315] width 248 height 15
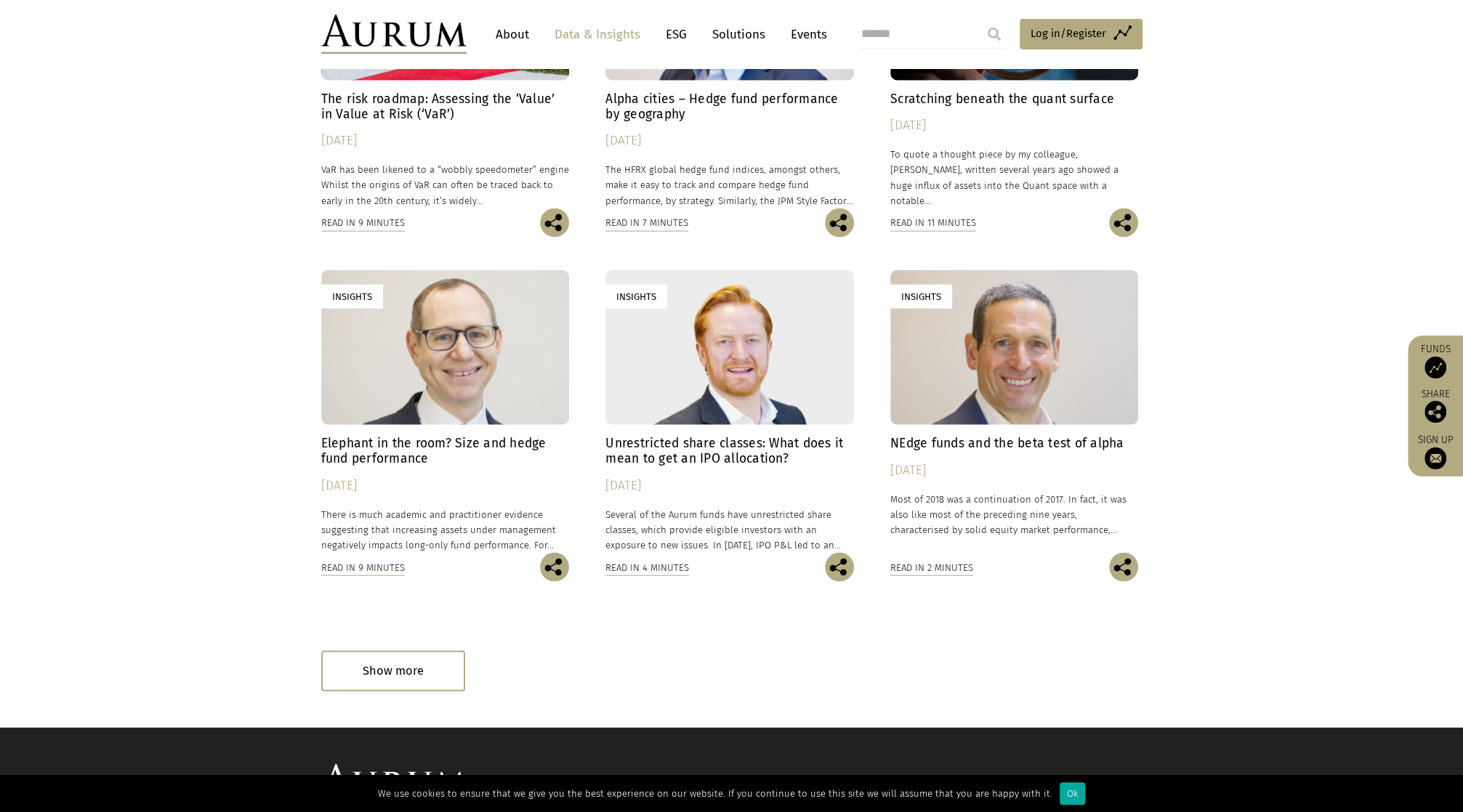
scroll to position [2675, 0]
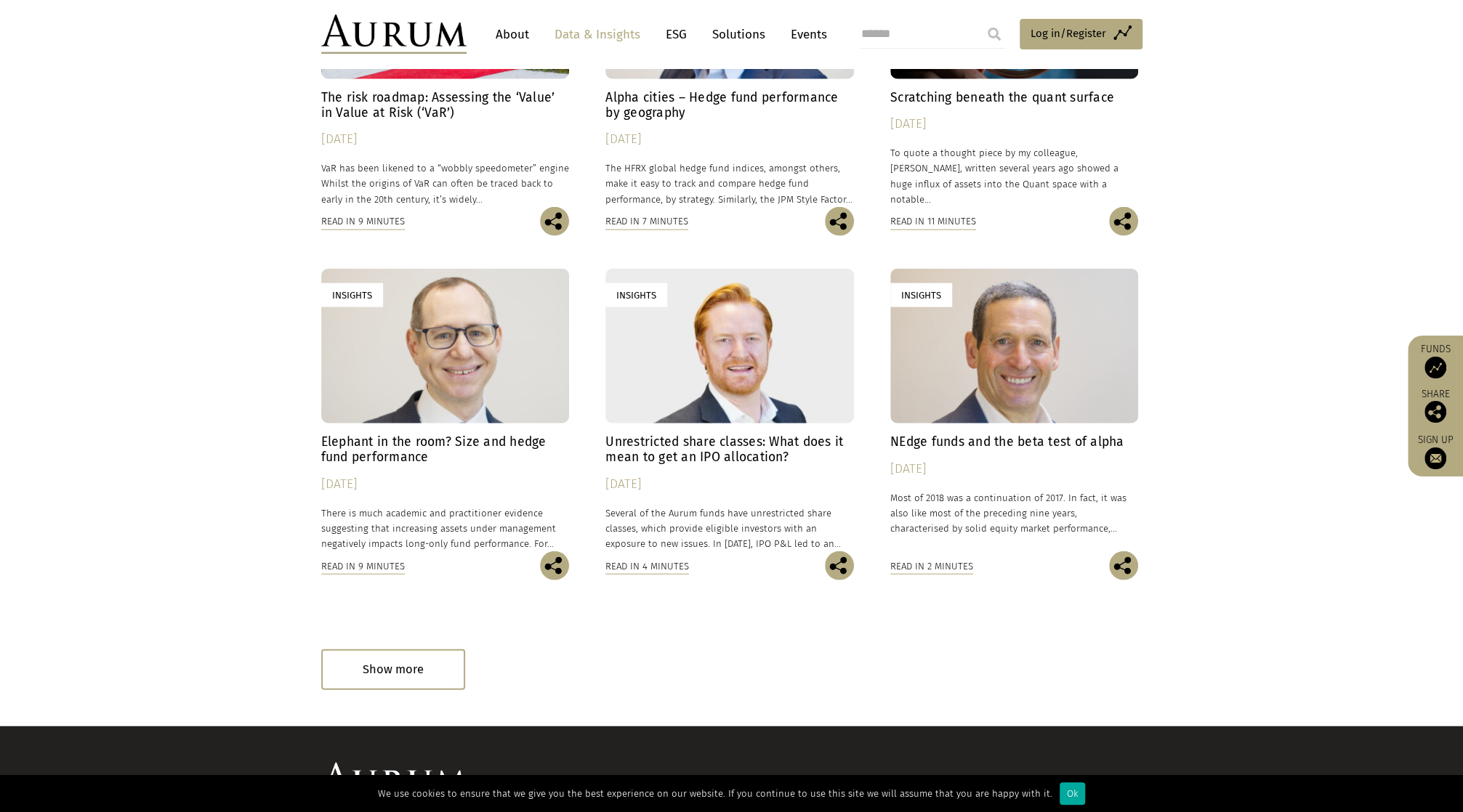
click at [682, 443] on h4 "Unrestricted share classes: What does it mean to get an IPO allocation?" at bounding box center [730, 450] width 248 height 30
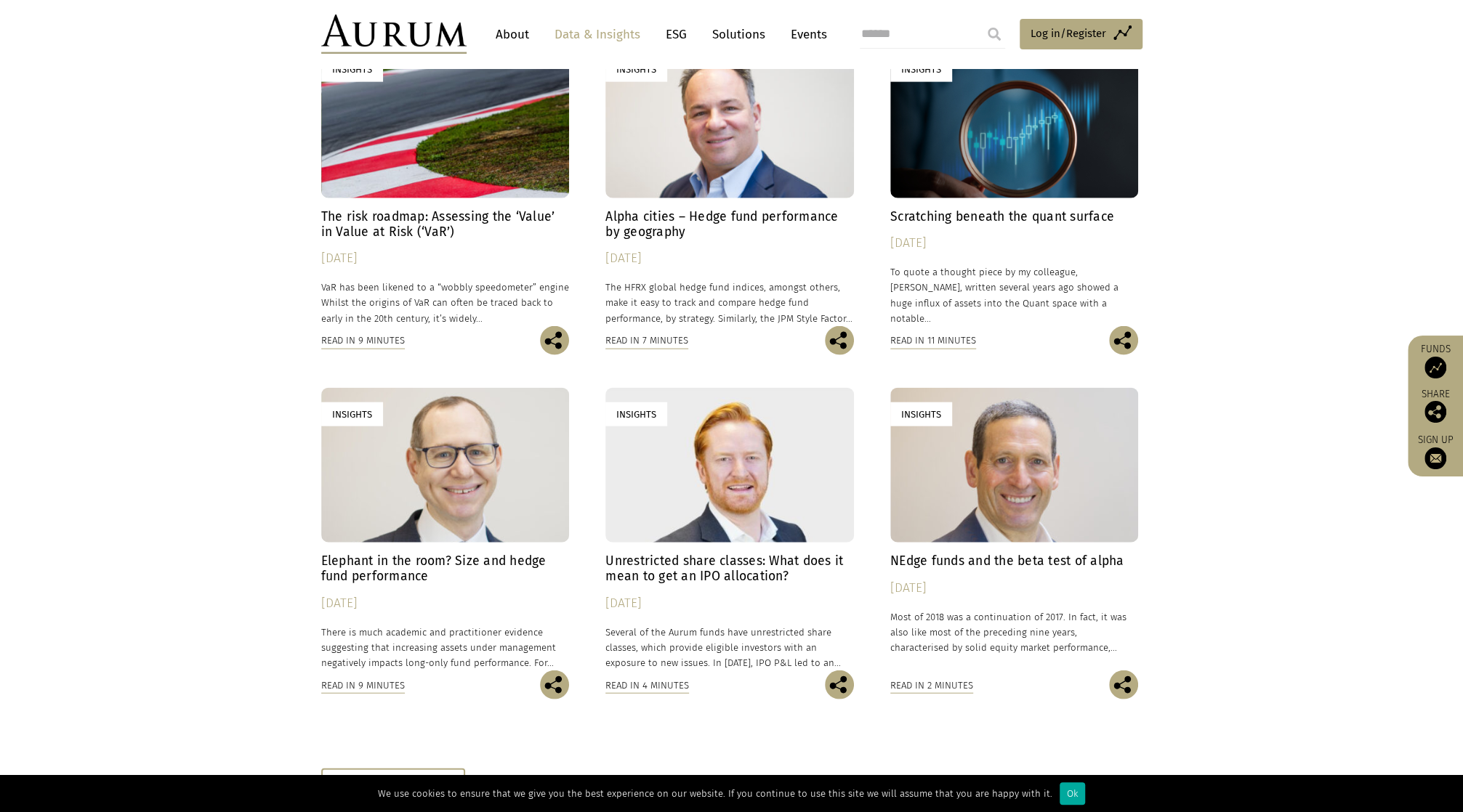
scroll to position [2602, 0]
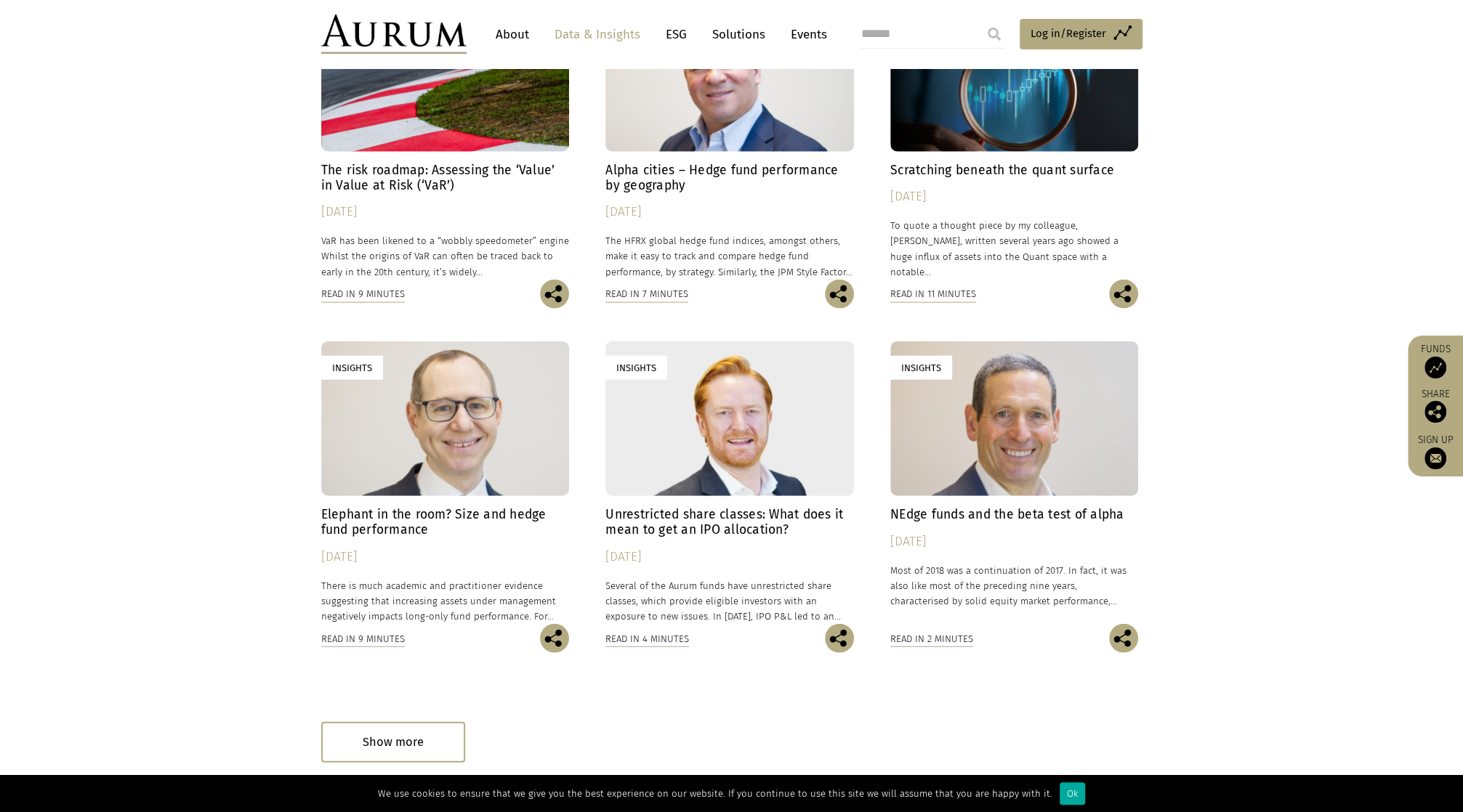
click at [389, 520] on h4 "Elephant in the room? Size and hedge fund performance" at bounding box center [445, 522] width 248 height 30
click at [393, 750] on div "Show more" at bounding box center [393, 742] width 144 height 40
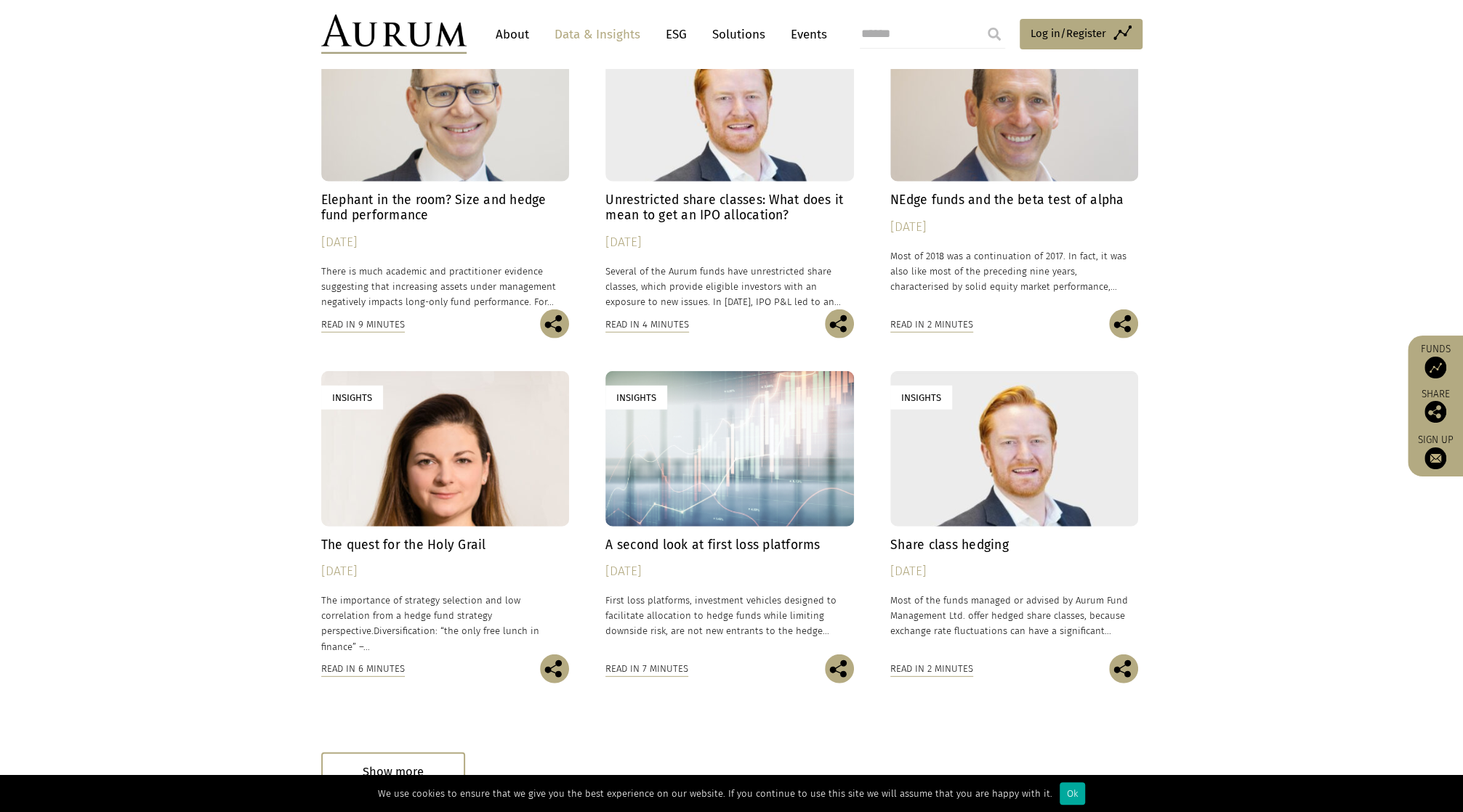
scroll to position [2965, 0]
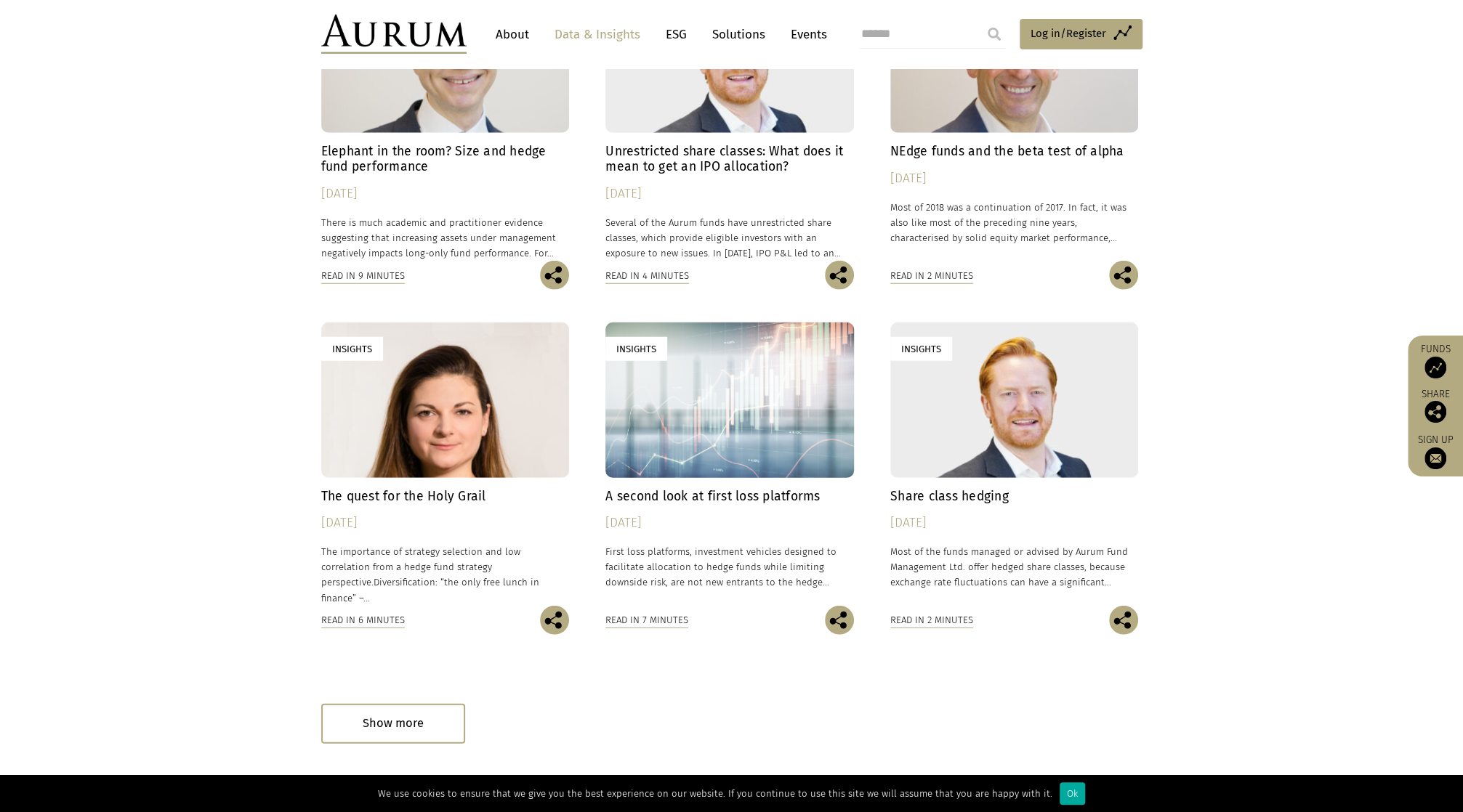
click at [969, 490] on h4 "Share class hedging" at bounding box center [1015, 496] width 248 height 15
click at [401, 723] on div "Show more" at bounding box center [393, 724] width 144 height 40
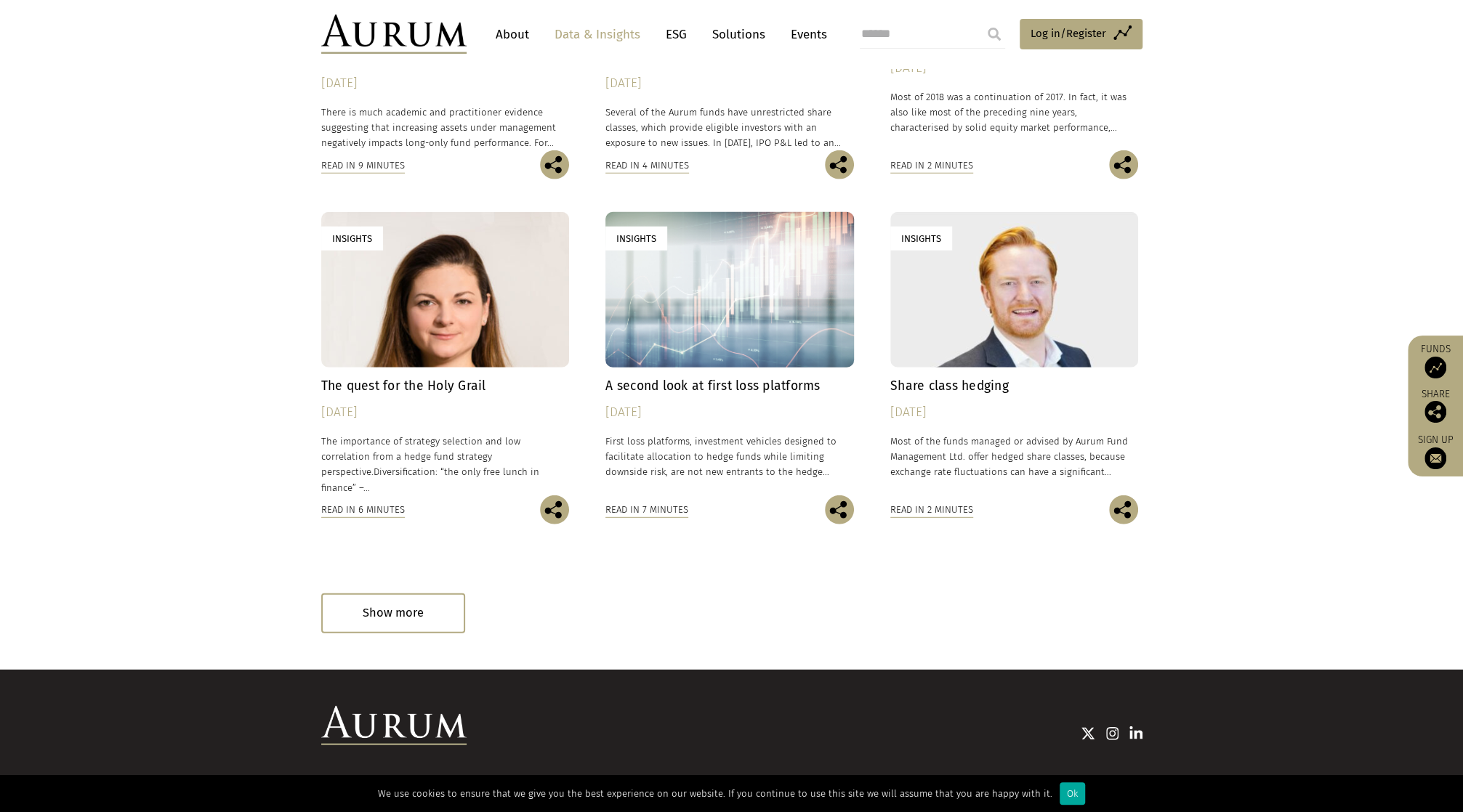
scroll to position [3054, 0]
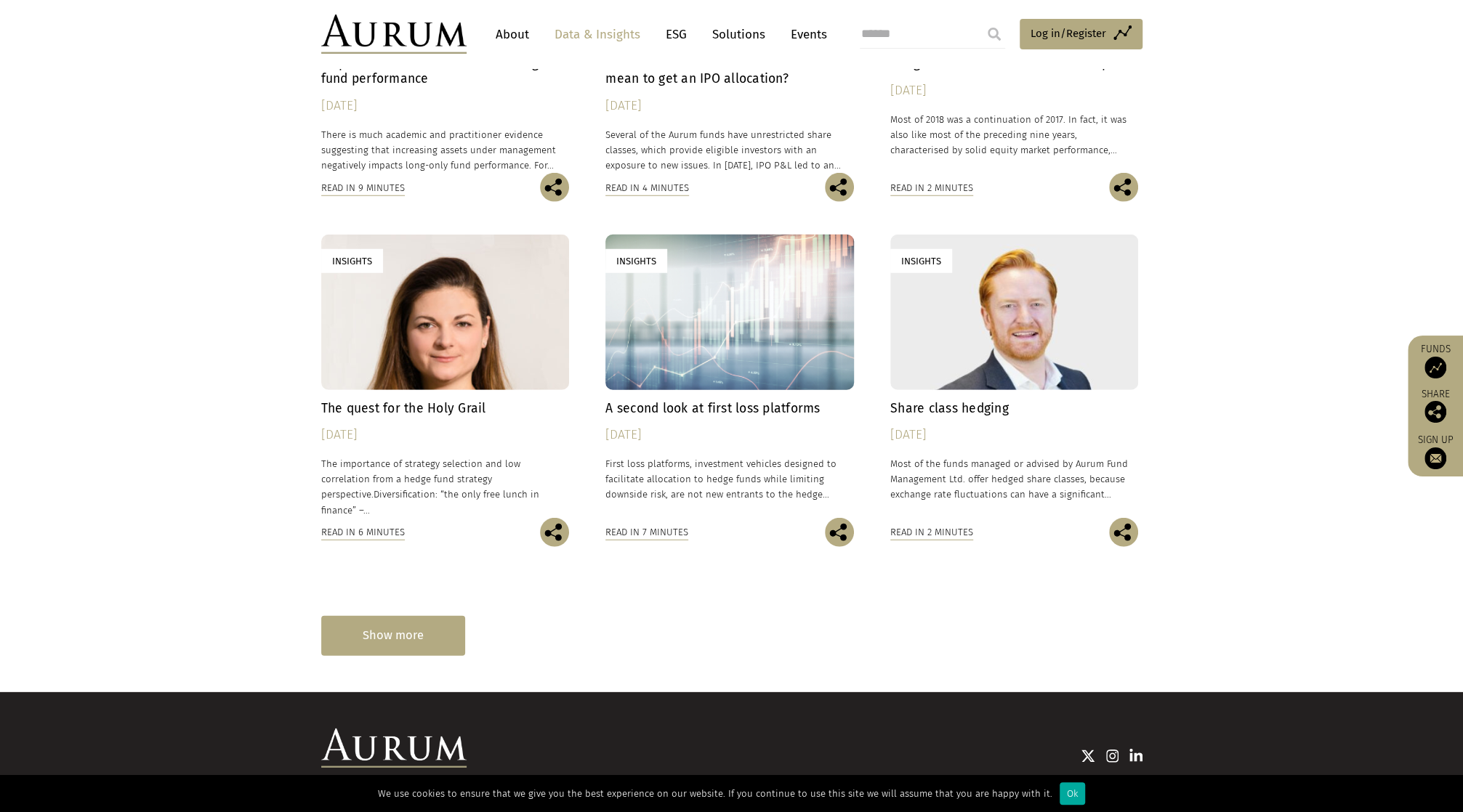
click at [389, 633] on div "Show more" at bounding box center [393, 636] width 144 height 40
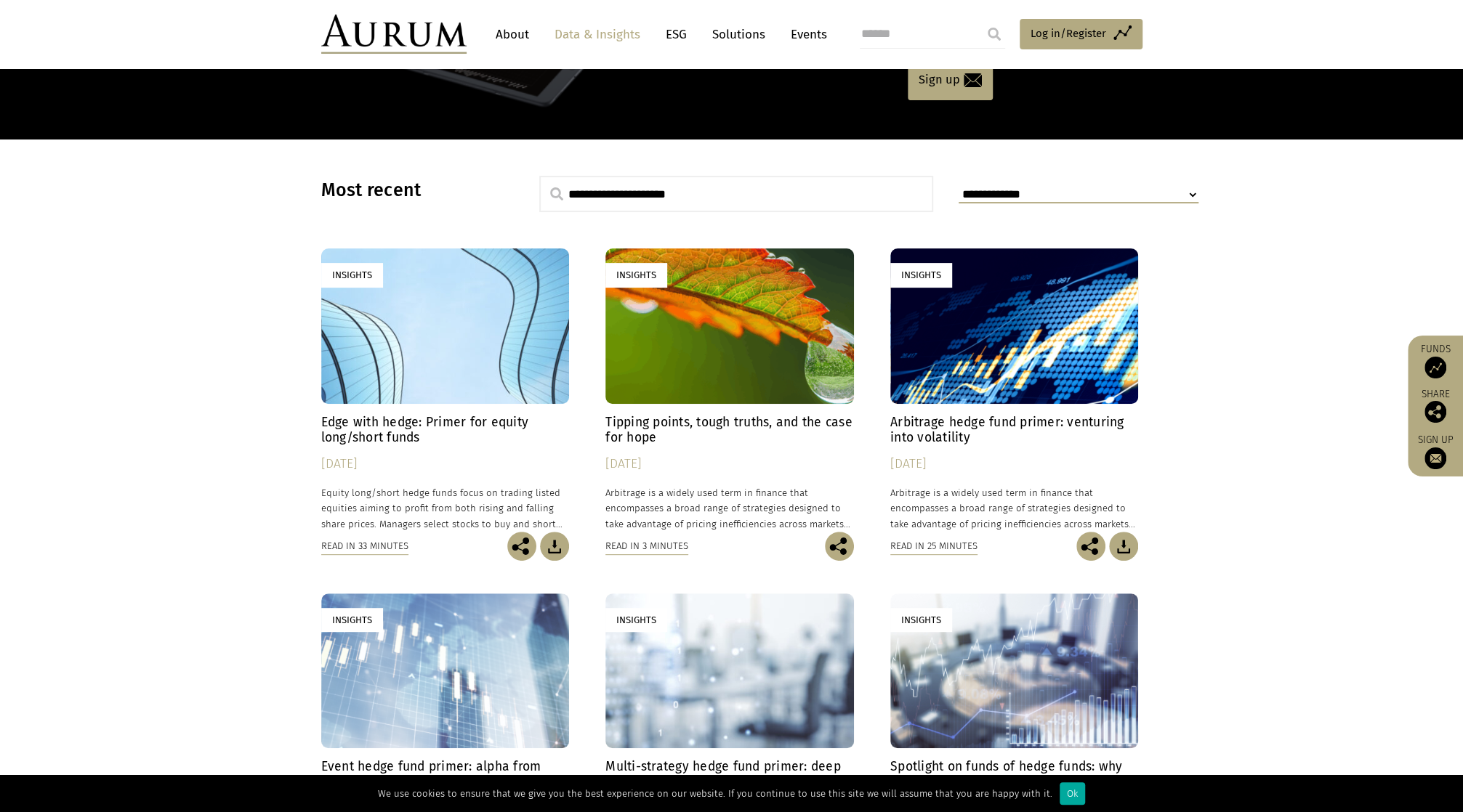
scroll to position [221, 0]
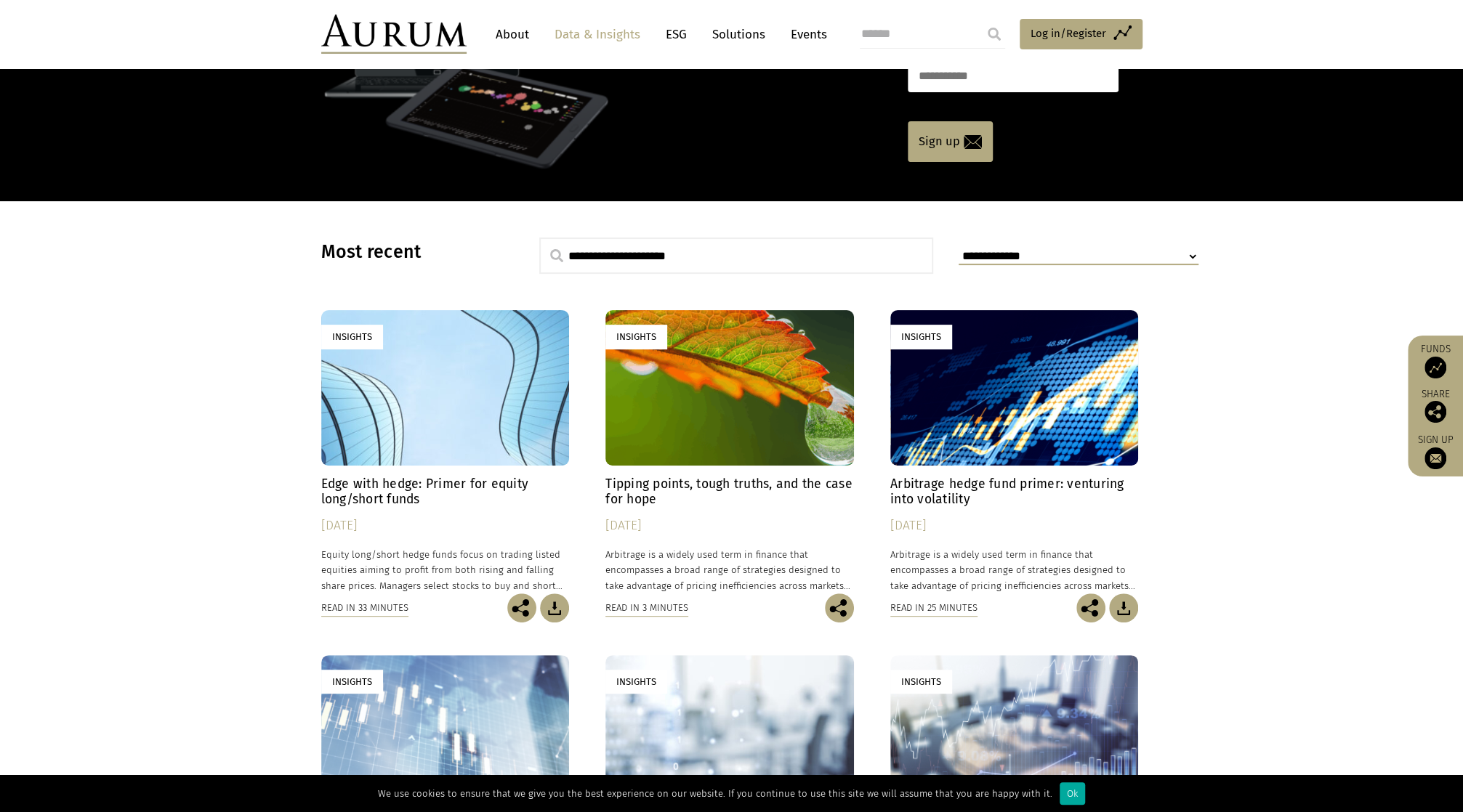
click at [1050, 254] on select "**********" at bounding box center [1078, 256] width 240 height 17
click at [959, 248] on select "**********" at bounding box center [1078, 256] width 240 height 17
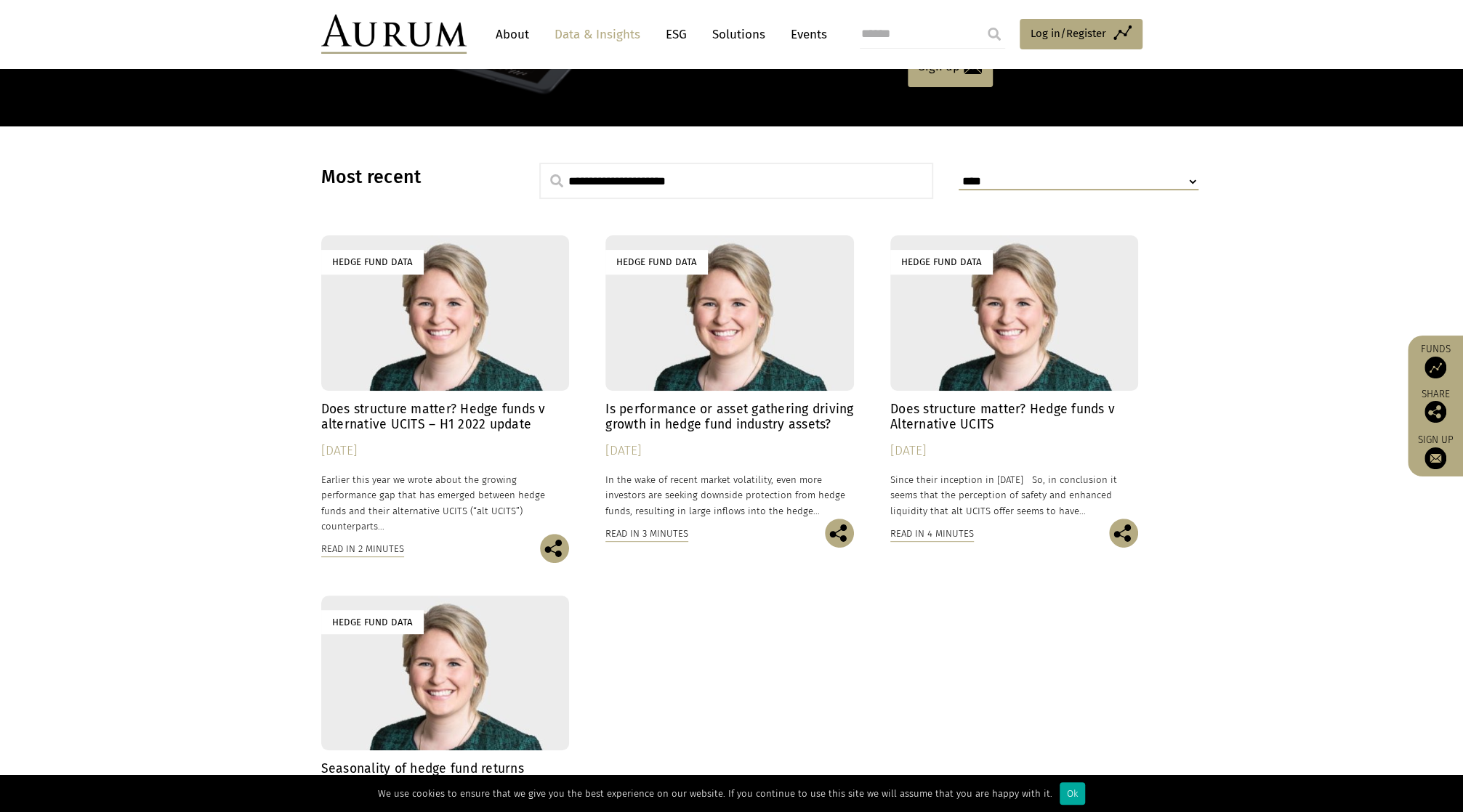
scroll to position [147, 0]
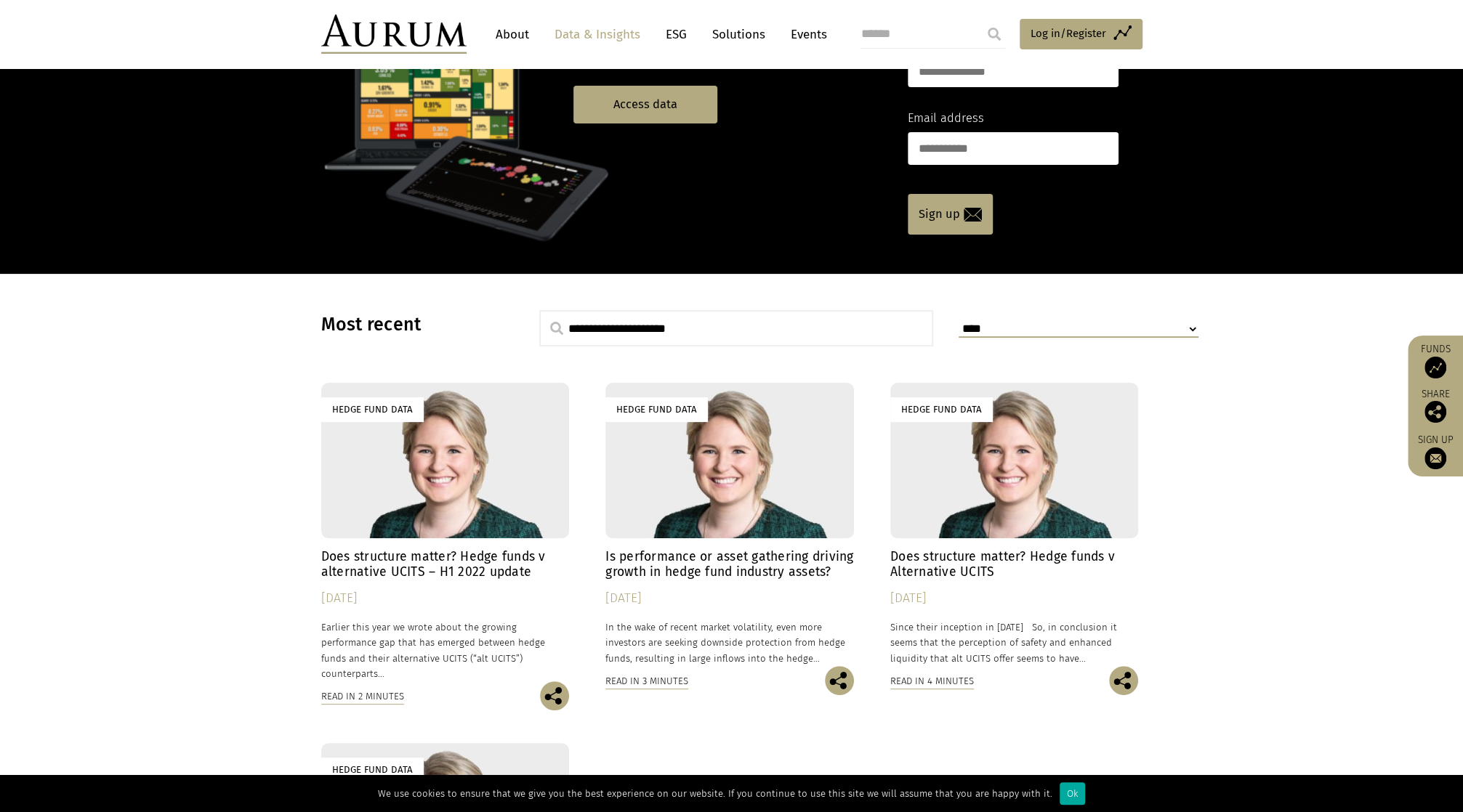
click at [1109, 335] on select "**********" at bounding box center [1078, 329] width 240 height 17
click at [959, 321] on select "**********" at bounding box center [1078, 329] width 240 height 17
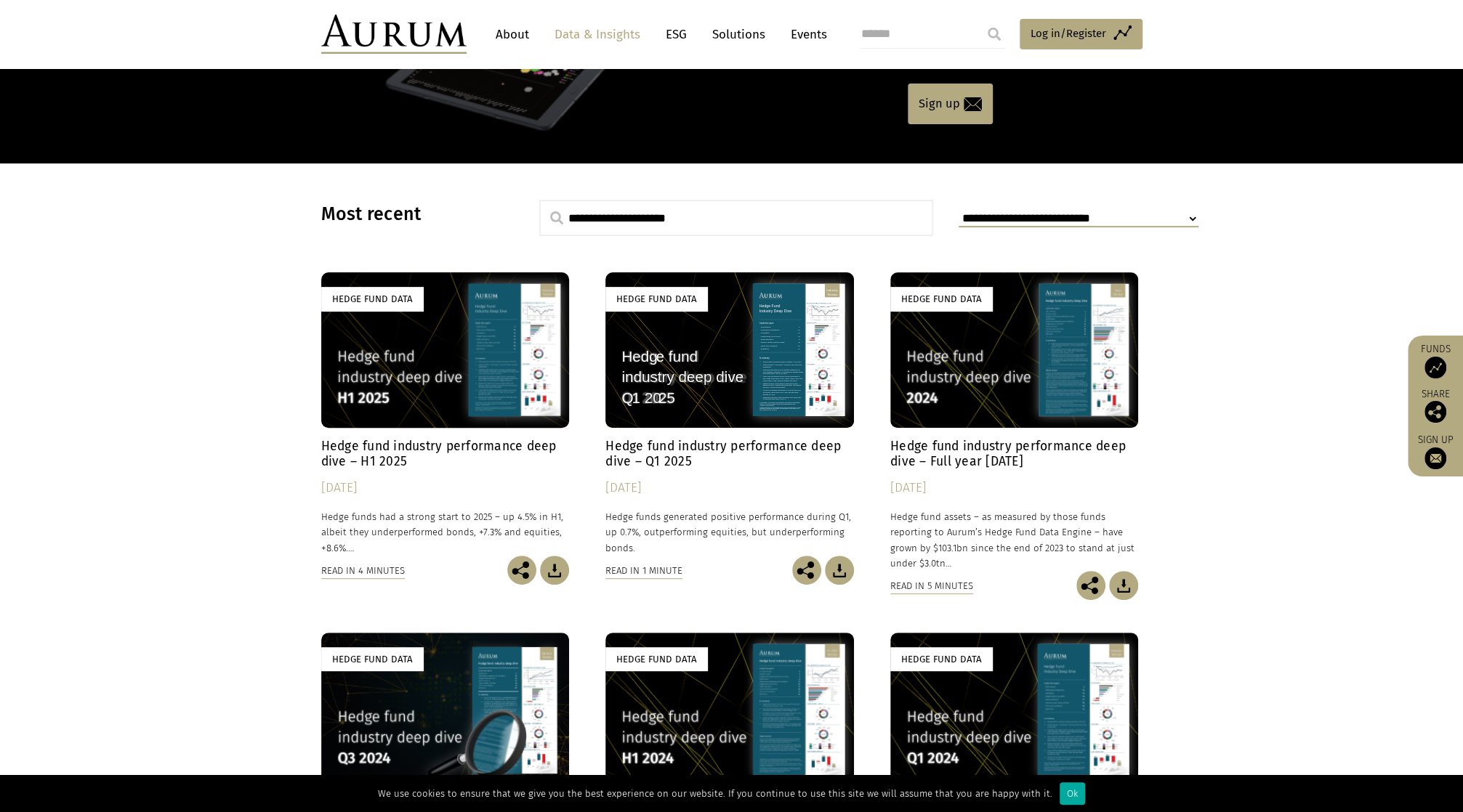
scroll to position [162, 0]
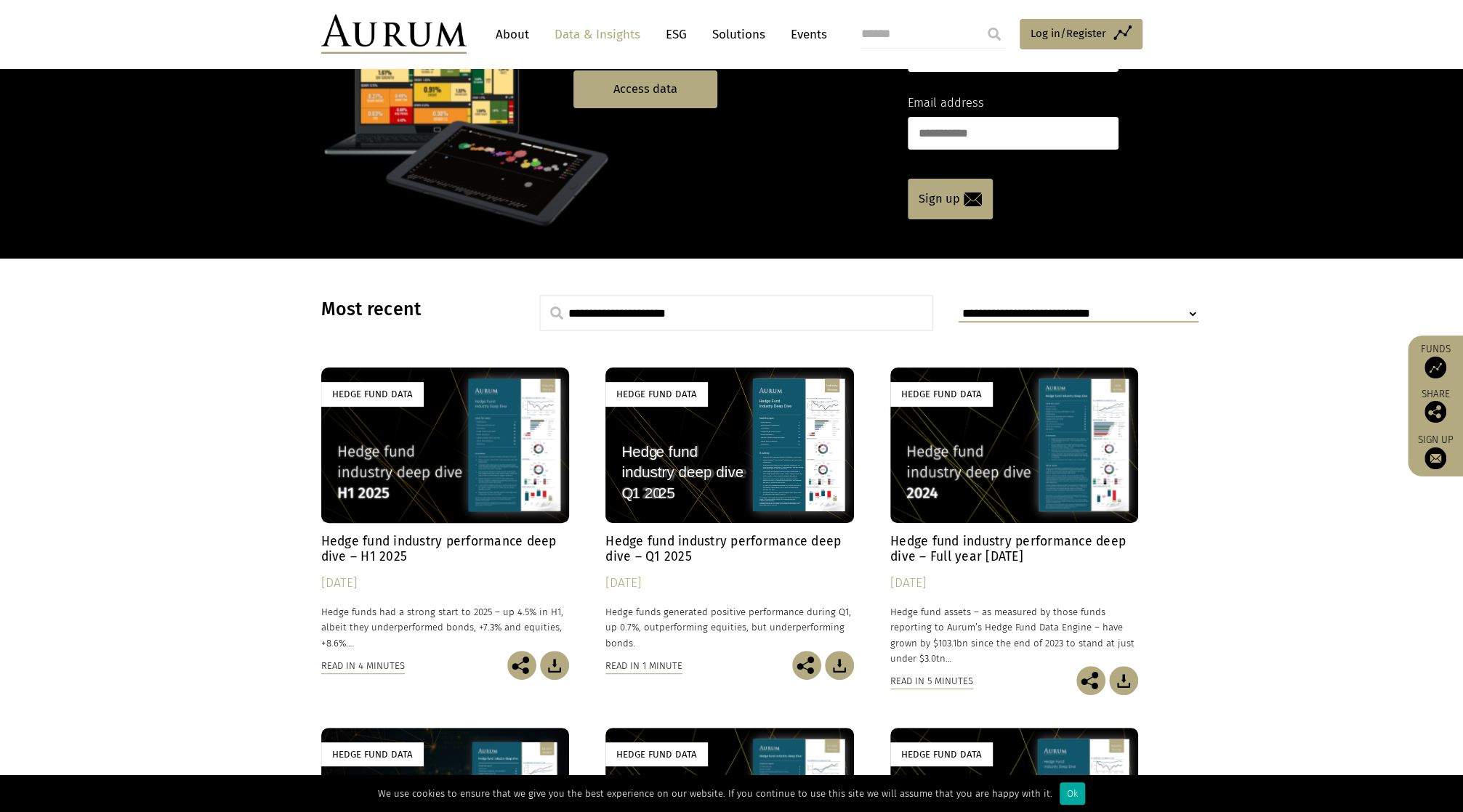
click at [1026, 312] on select "**********" at bounding box center [1078, 314] width 240 height 17
select select "**********"
click at [959, 306] on select "**********" at bounding box center [1078, 314] width 240 height 17
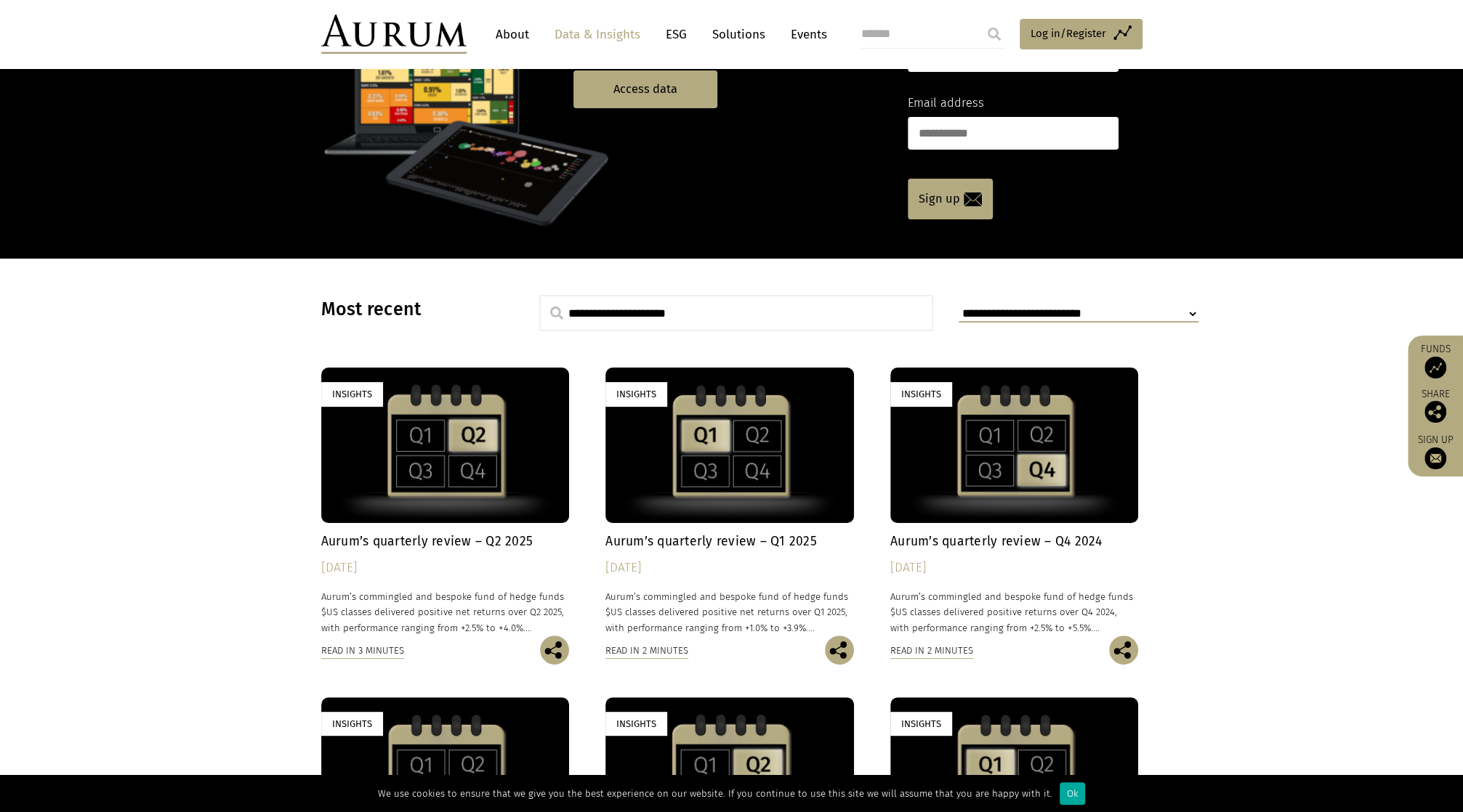
click at [1039, 316] on select "**********" at bounding box center [1078, 314] width 240 height 17
select select
click at [959, 306] on select "**********" at bounding box center [1078, 314] width 240 height 17
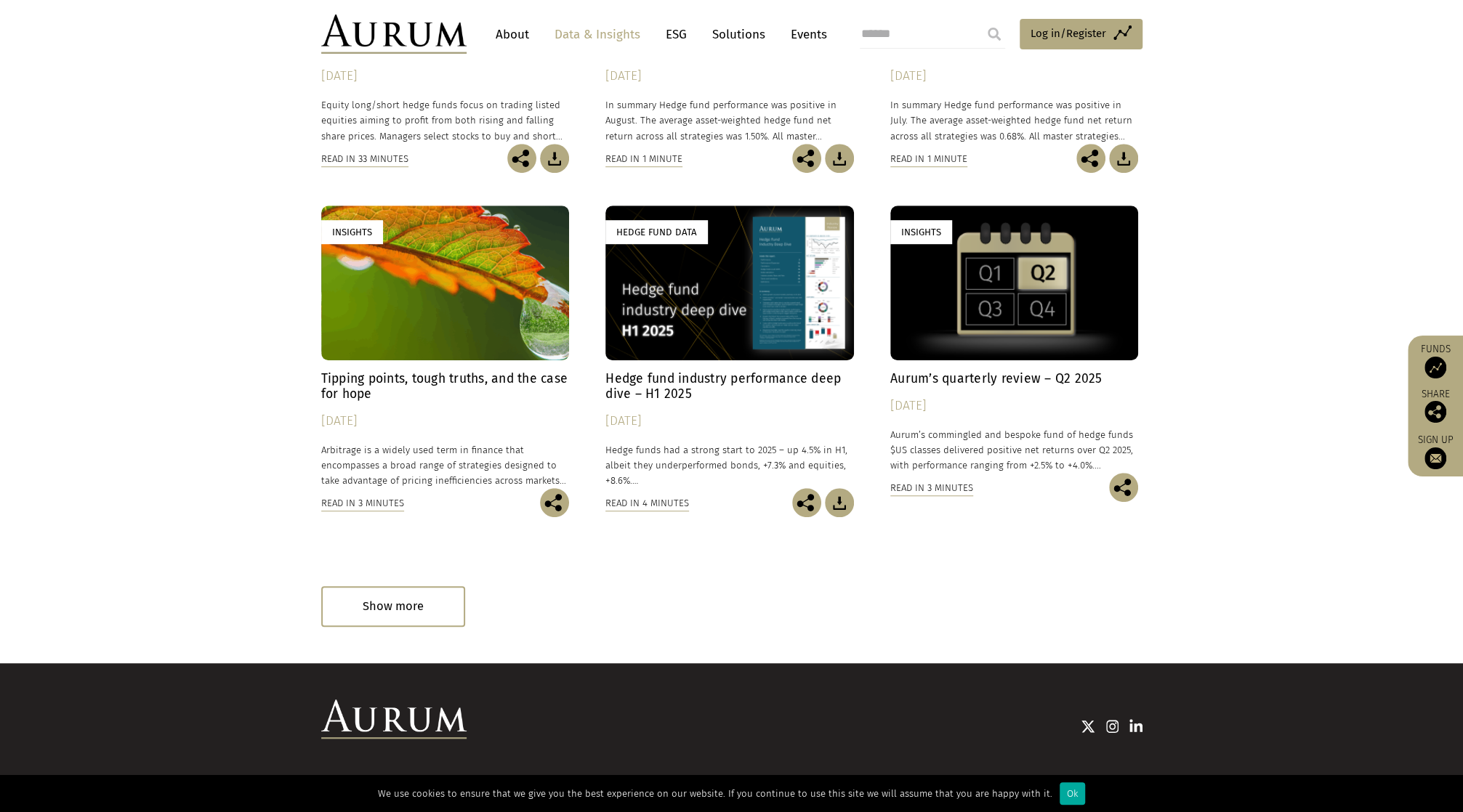
scroll to position [671, 0]
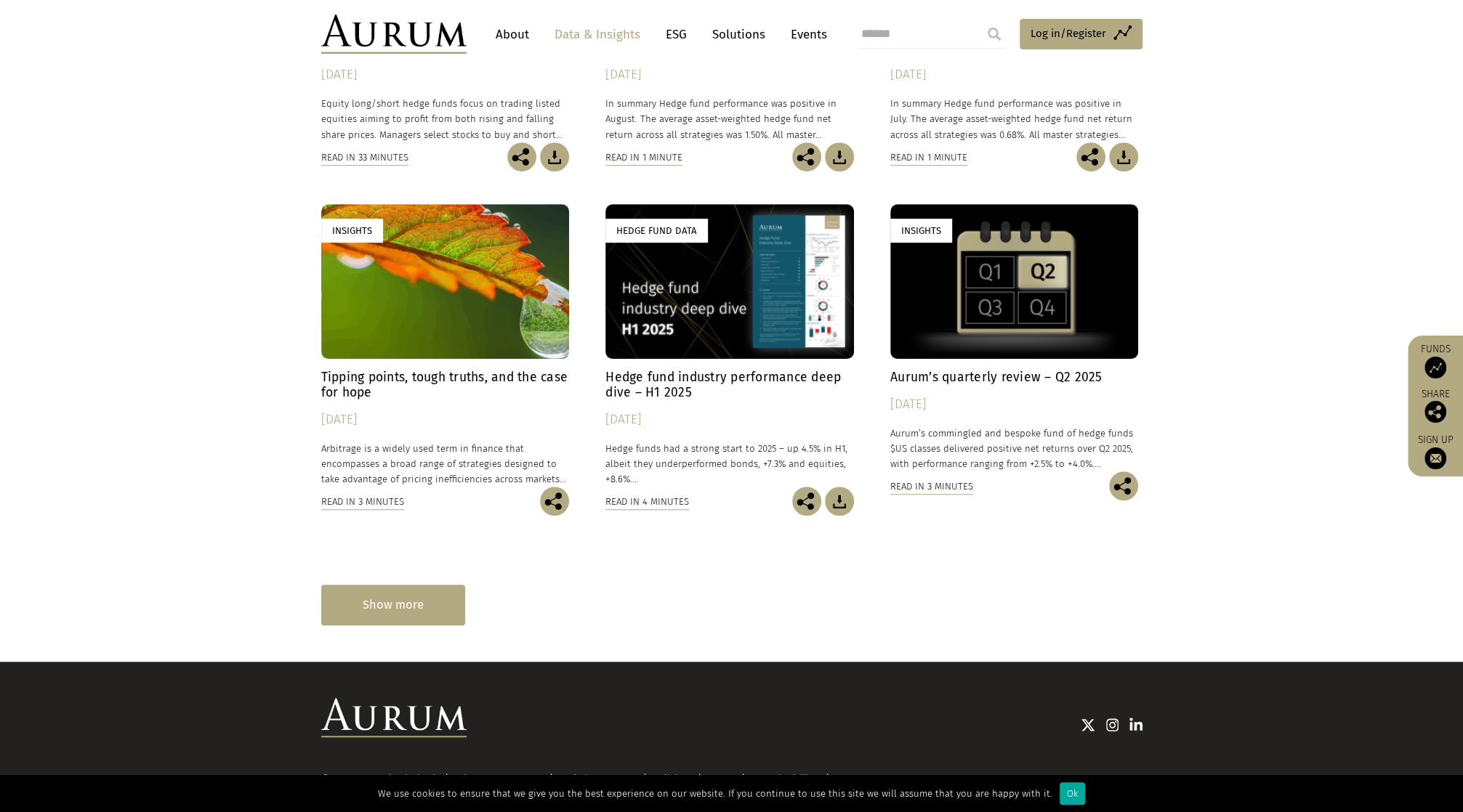
click at [393, 610] on div "Show more" at bounding box center [393, 605] width 144 height 40
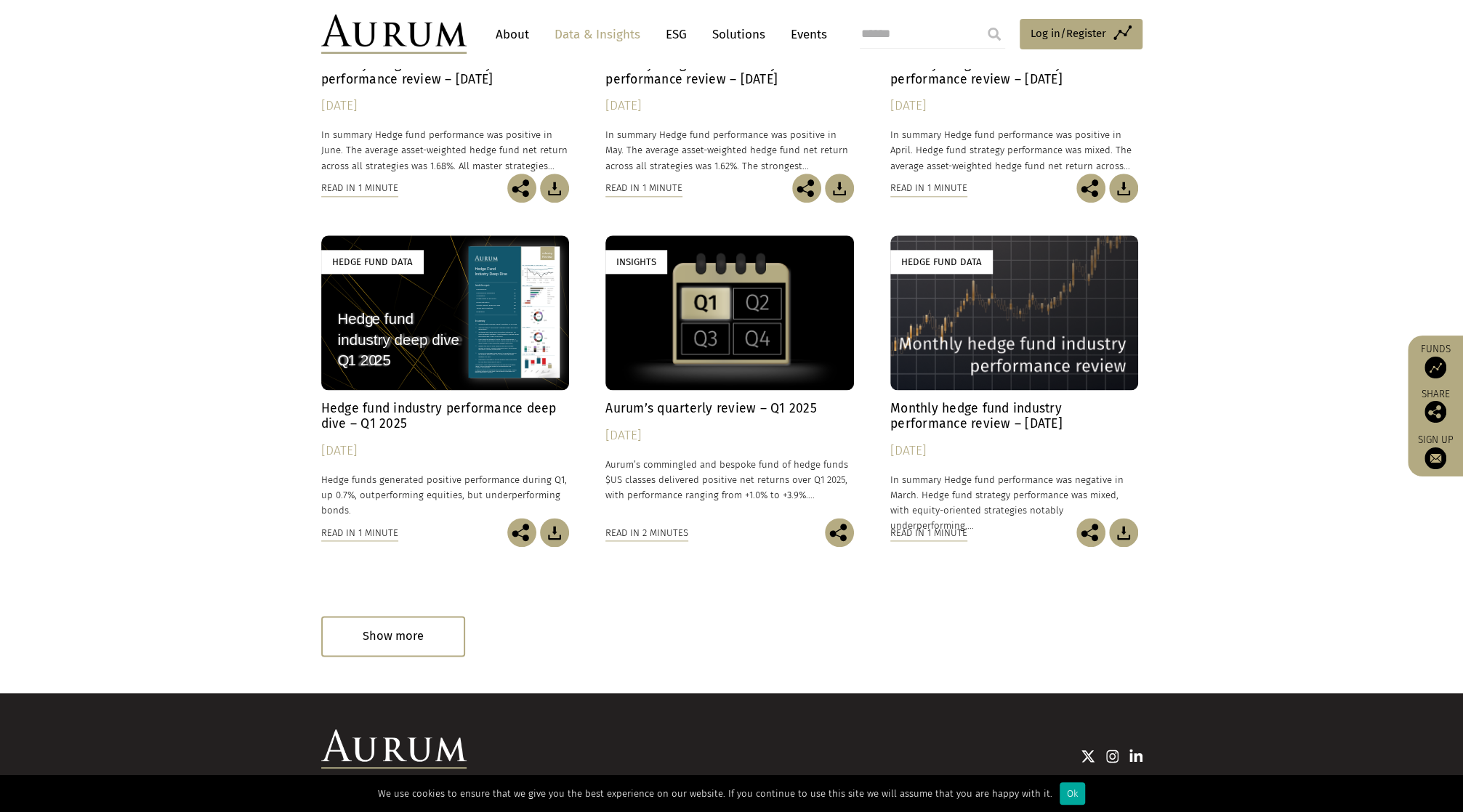
scroll to position [1402, 0]
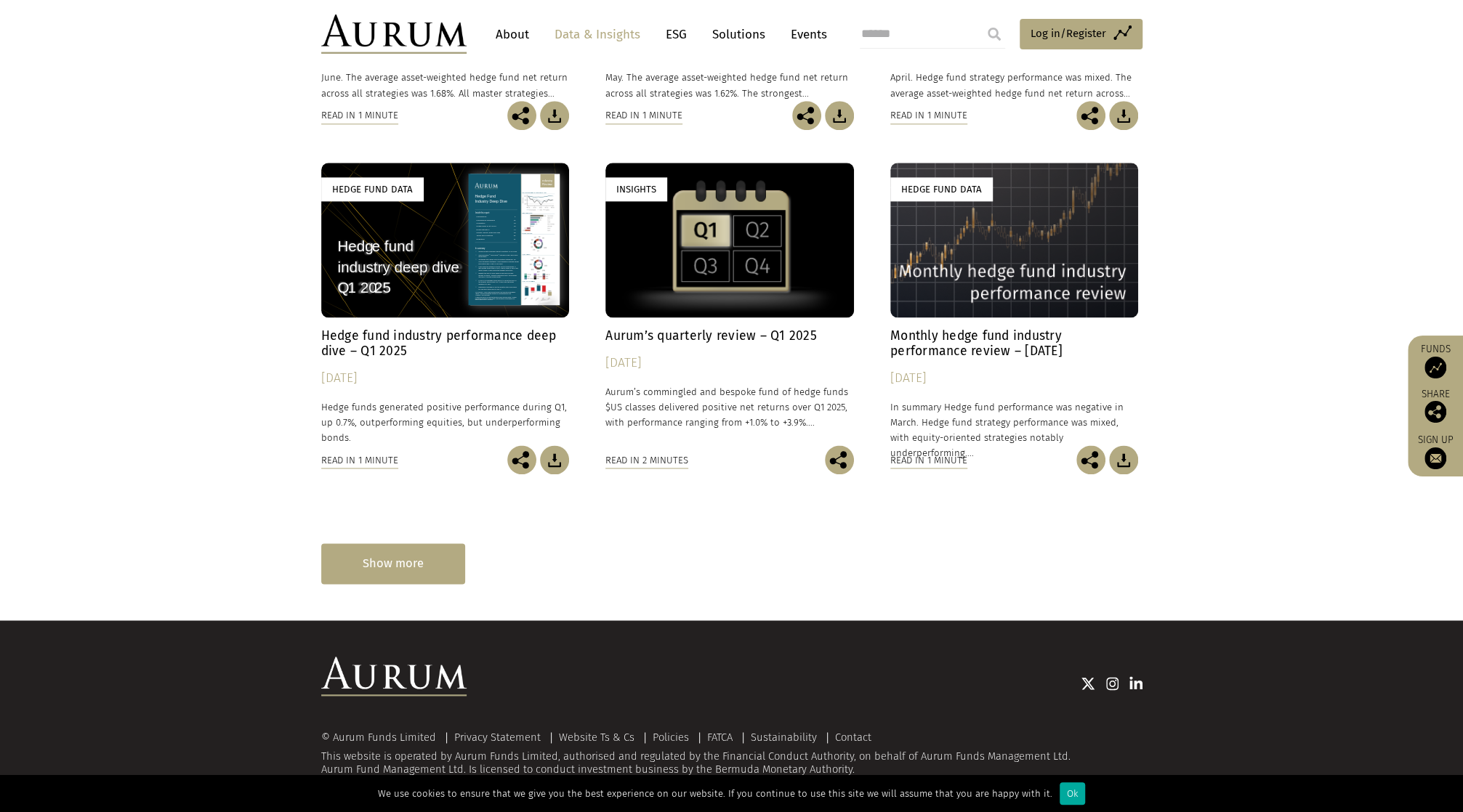
click at [385, 576] on div "Show more" at bounding box center [393, 564] width 144 height 40
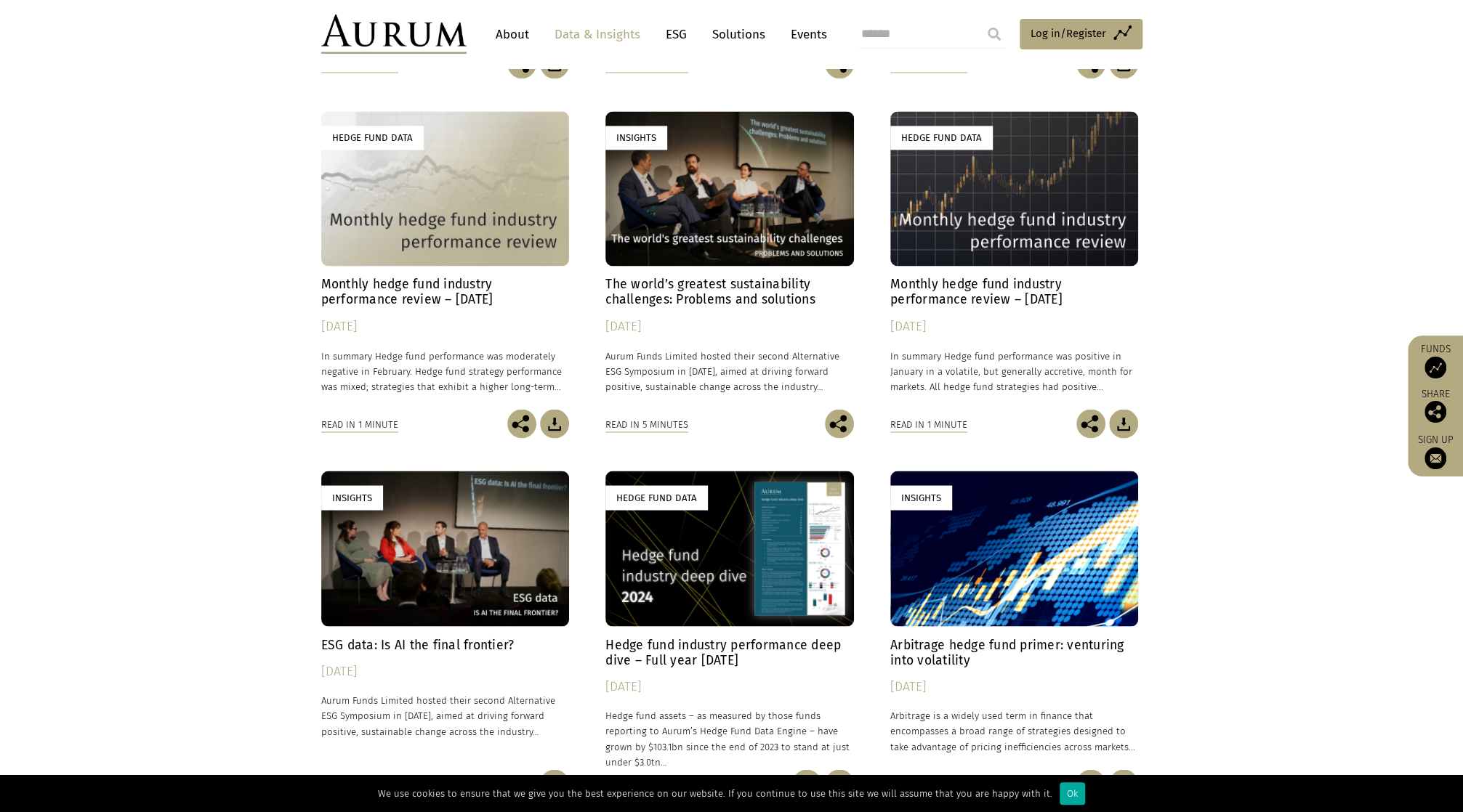
scroll to position [1838, 0]
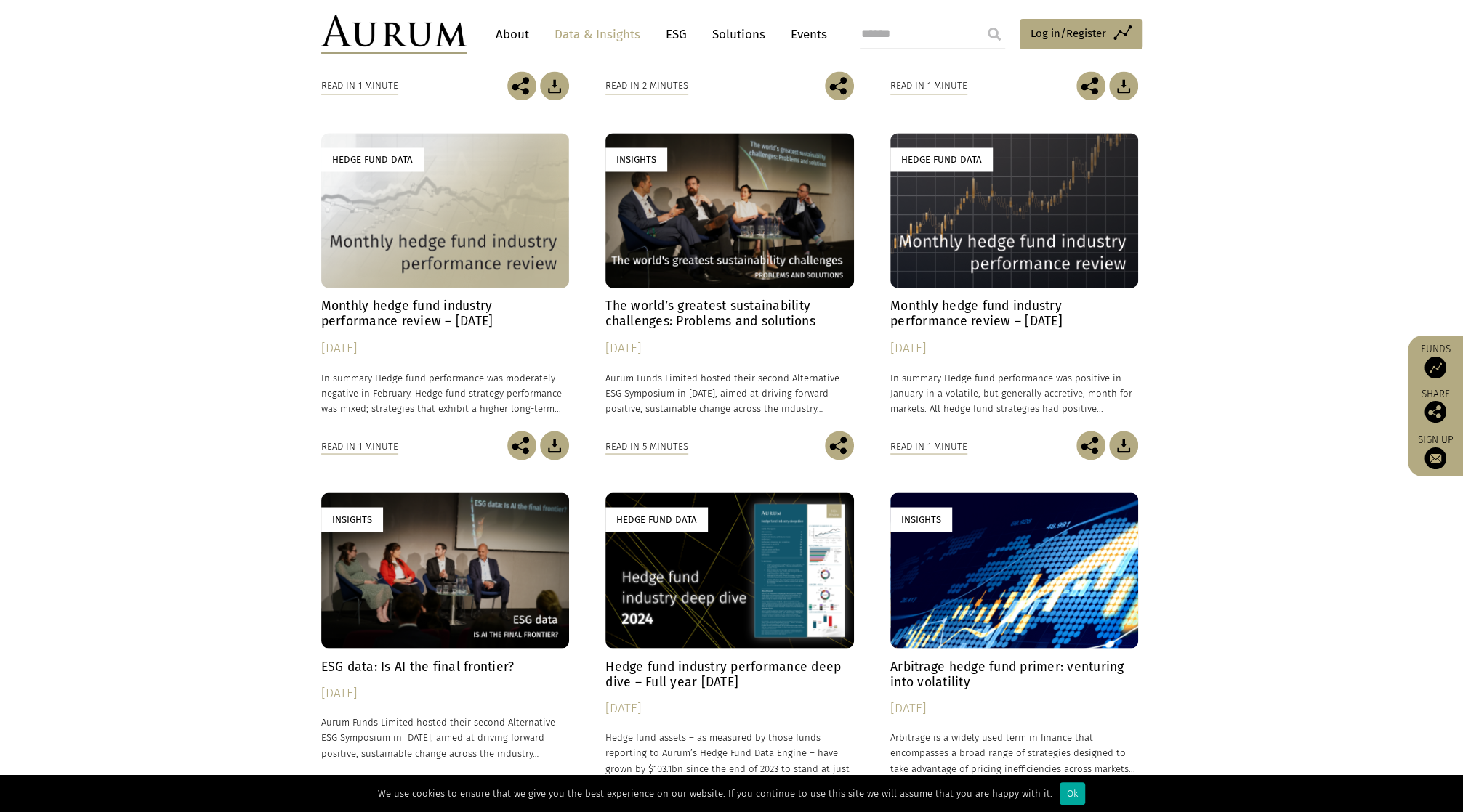
click at [718, 306] on h4 "The world’s greatest sustainability challenges: Problems and solutions" at bounding box center [730, 314] width 248 height 30
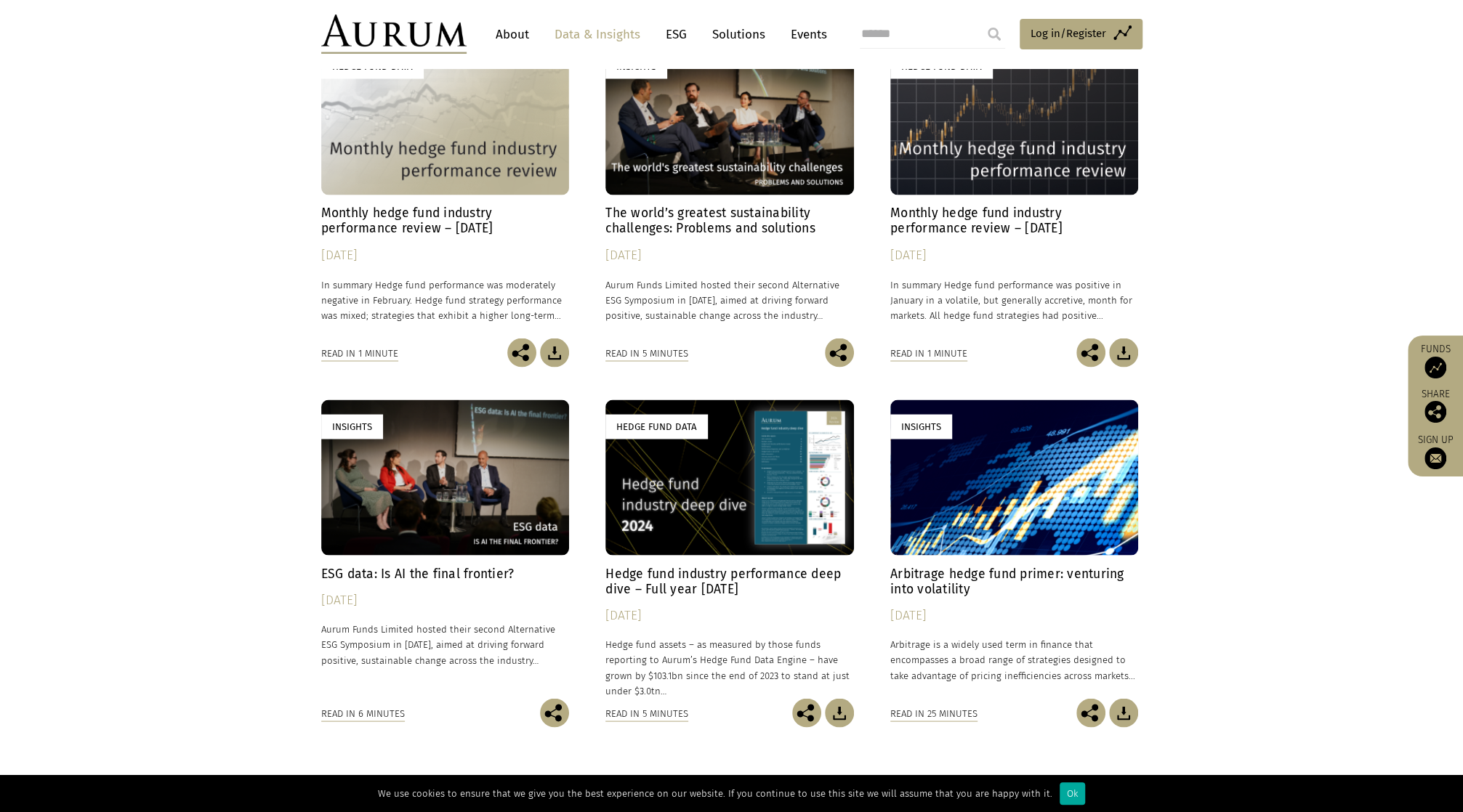
scroll to position [2129, 0]
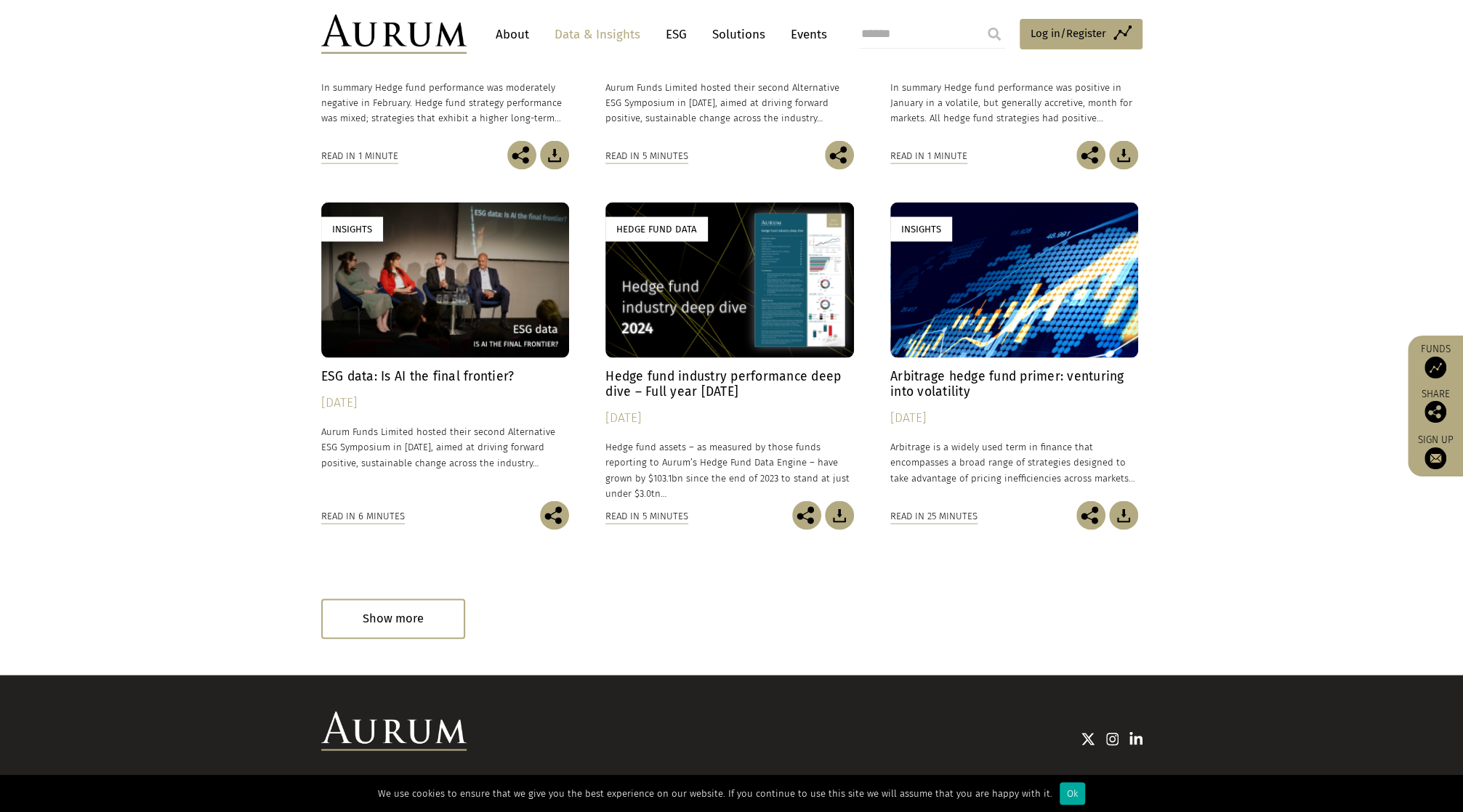
click at [453, 373] on h4 "ESG data: Is AI the final frontier?" at bounding box center [445, 376] width 248 height 15
click at [406, 623] on div "Show more" at bounding box center [393, 619] width 144 height 40
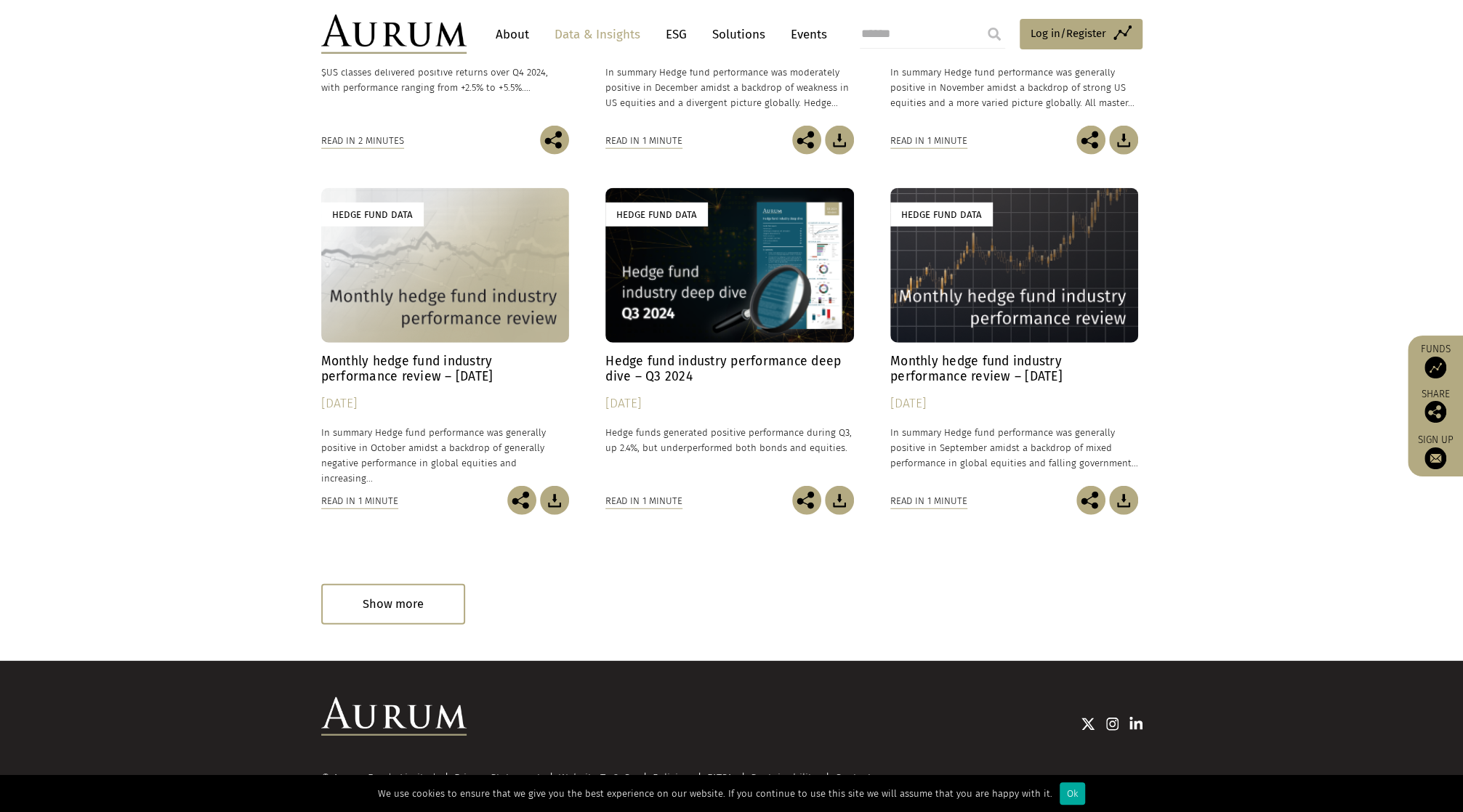
scroll to position [2904, 0]
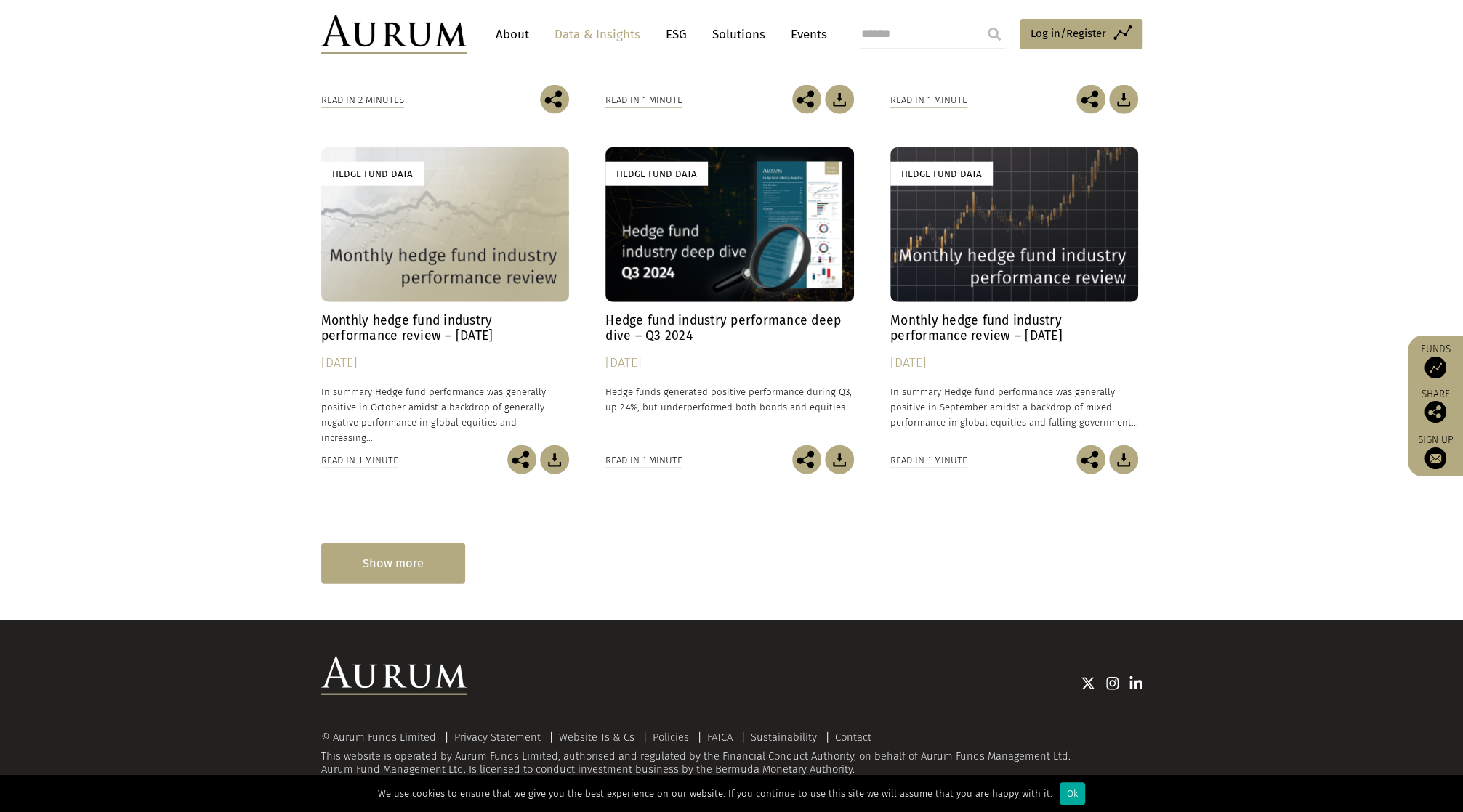
click at [409, 577] on div "Show more" at bounding box center [393, 564] width 144 height 40
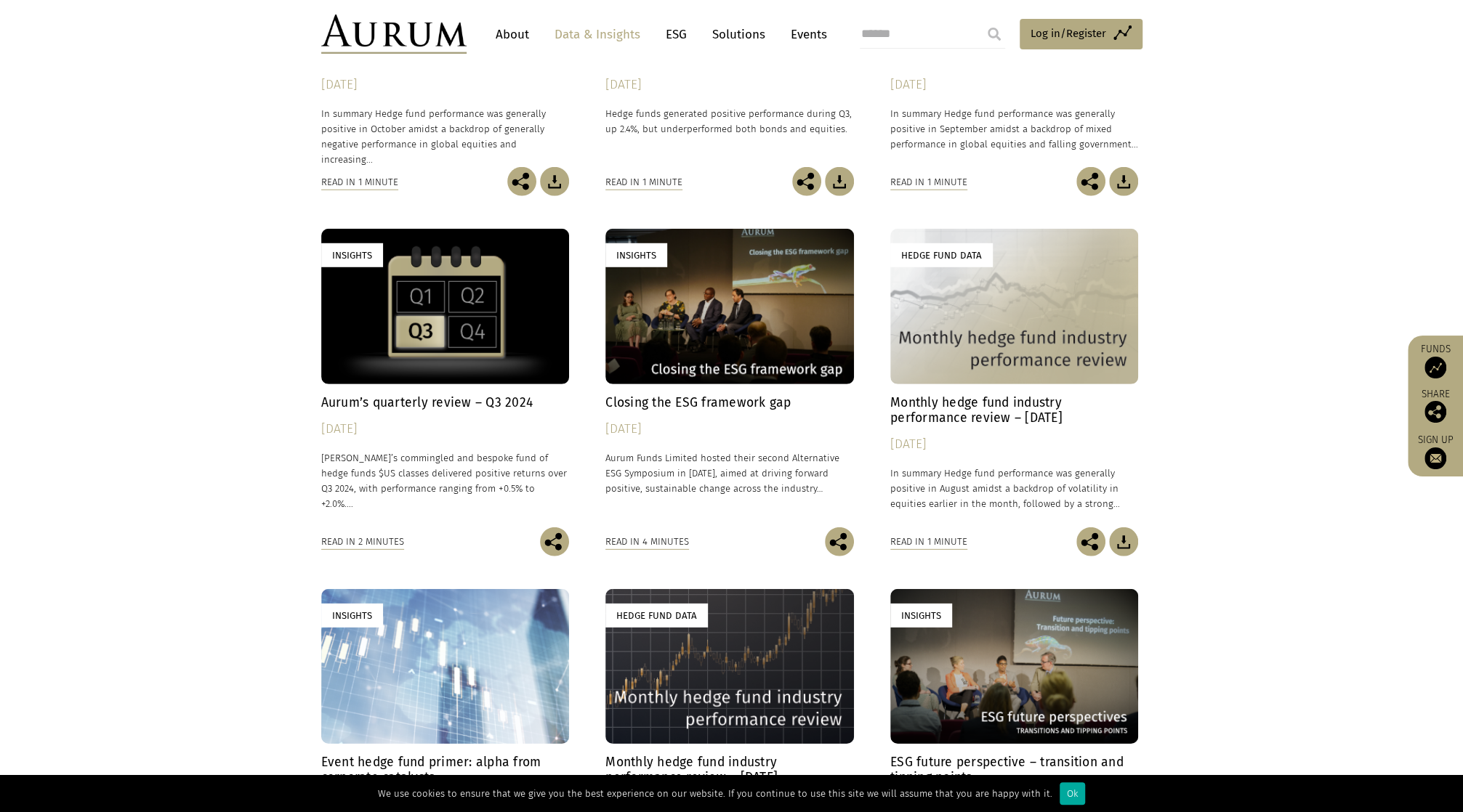
scroll to position [3336, 0]
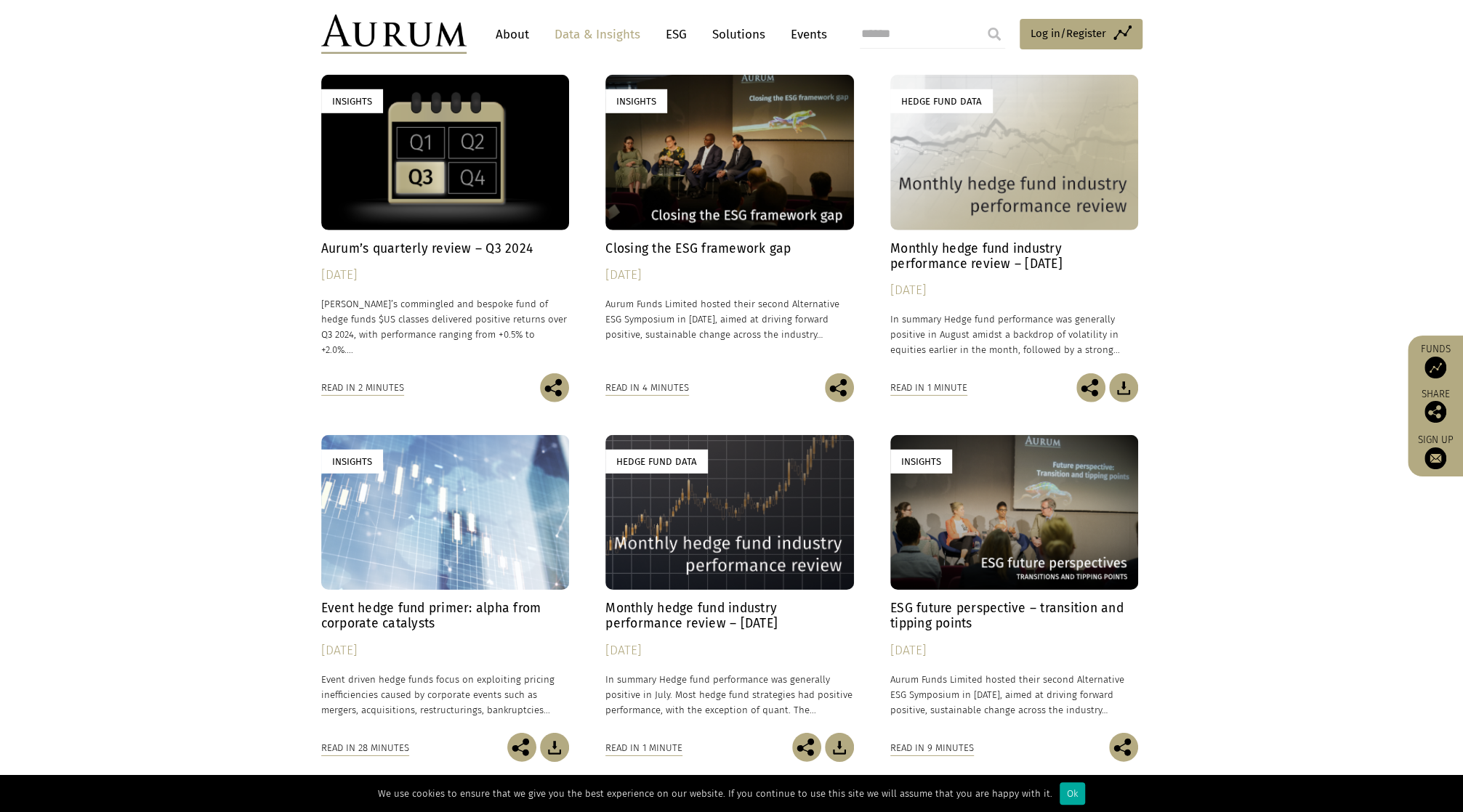
click at [680, 246] on h4 "Closing the ESG framework gap" at bounding box center [730, 248] width 248 height 15
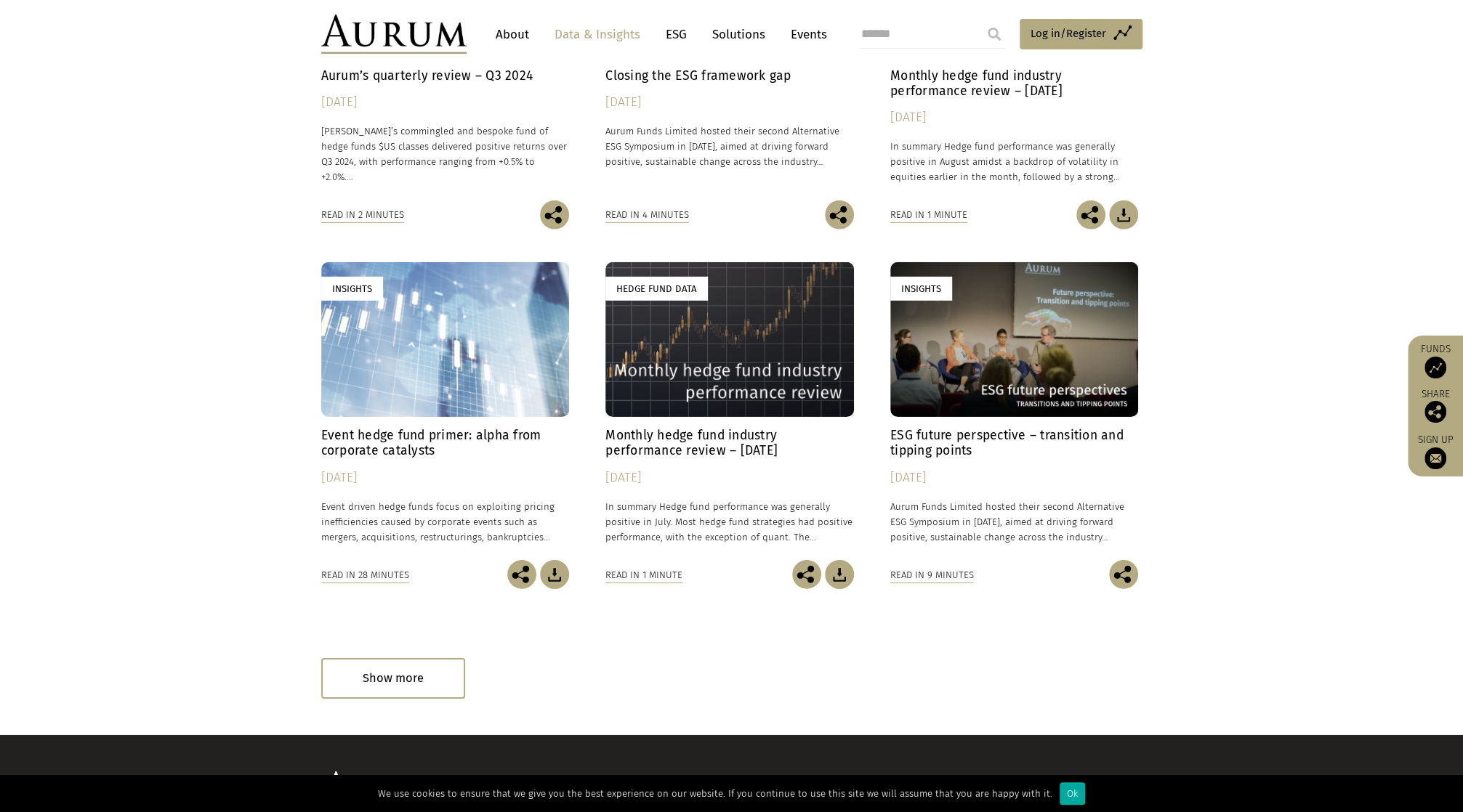
scroll to position [3624, 0]
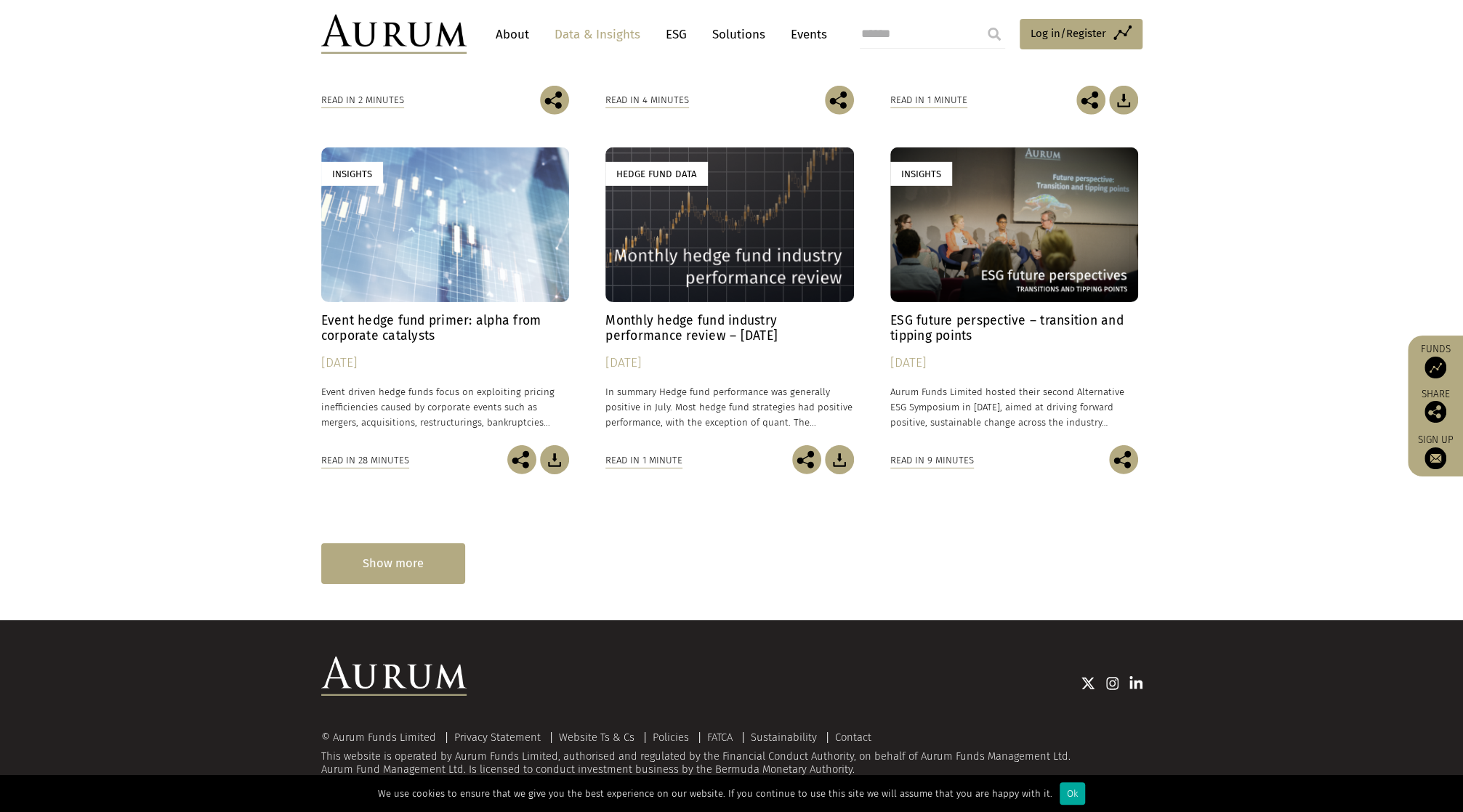
click at [413, 560] on div "Show more" at bounding box center [393, 564] width 144 height 40
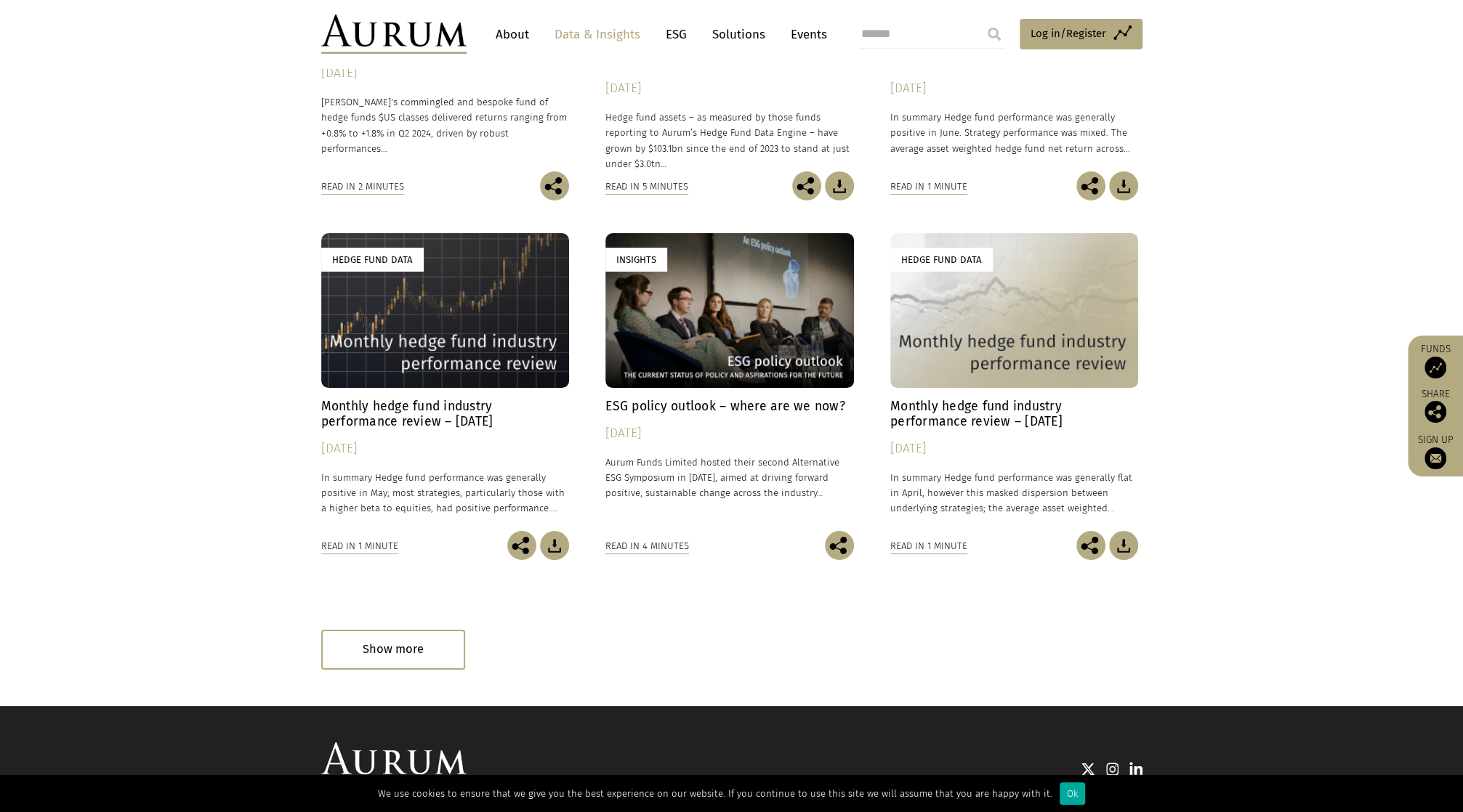
scroll to position [4345, 0]
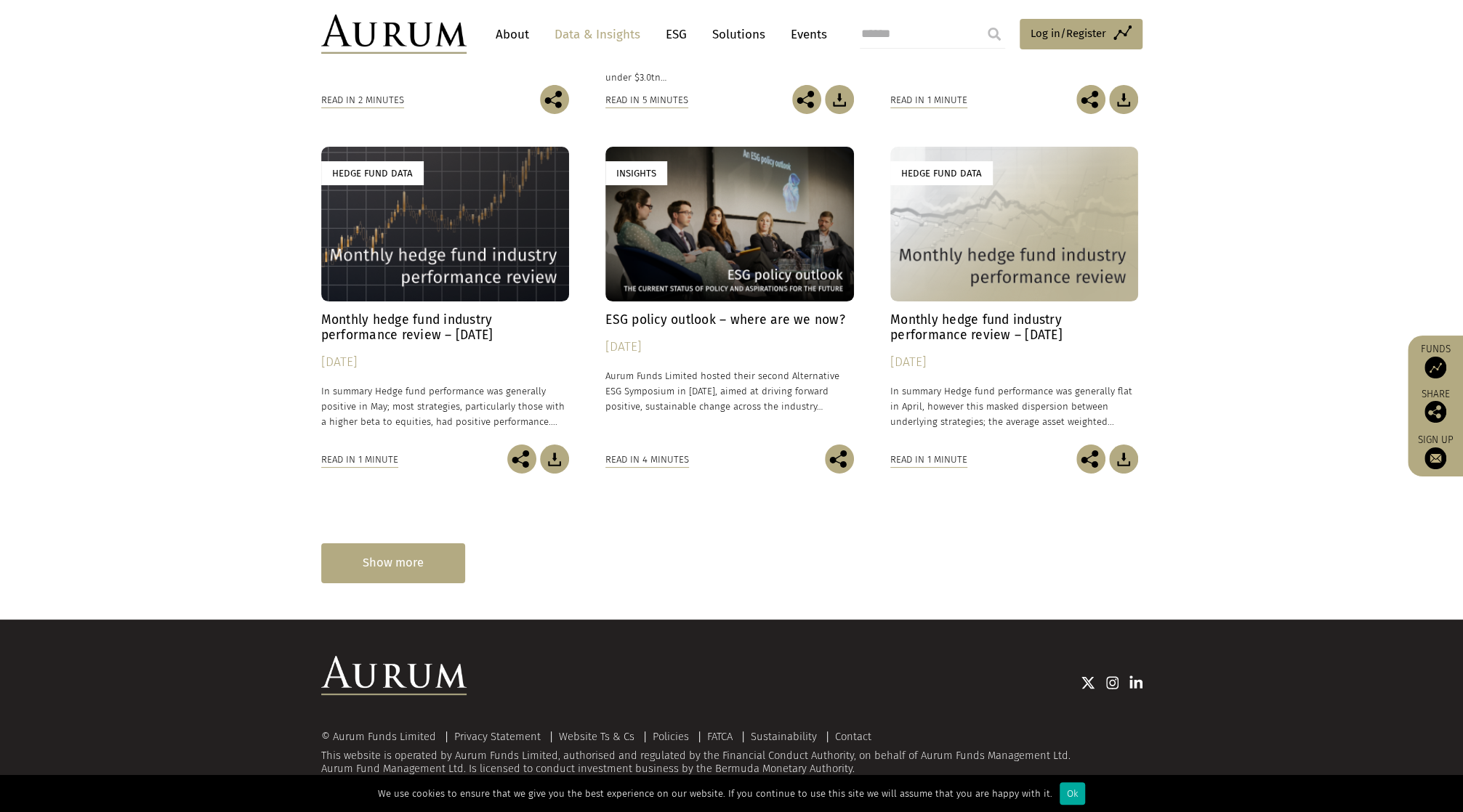
click at [388, 561] on div "Show more" at bounding box center [393, 564] width 144 height 40
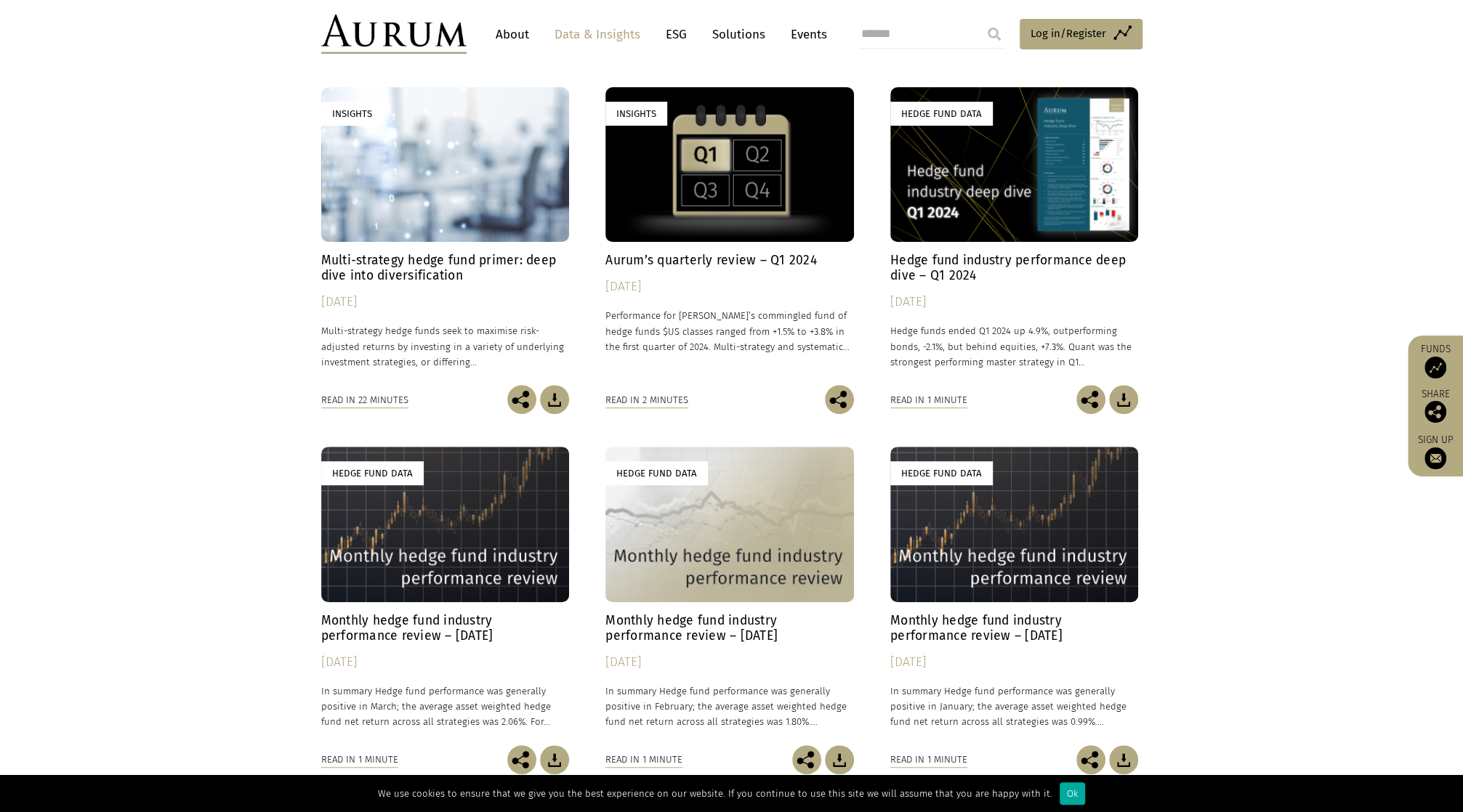
scroll to position [5065, 0]
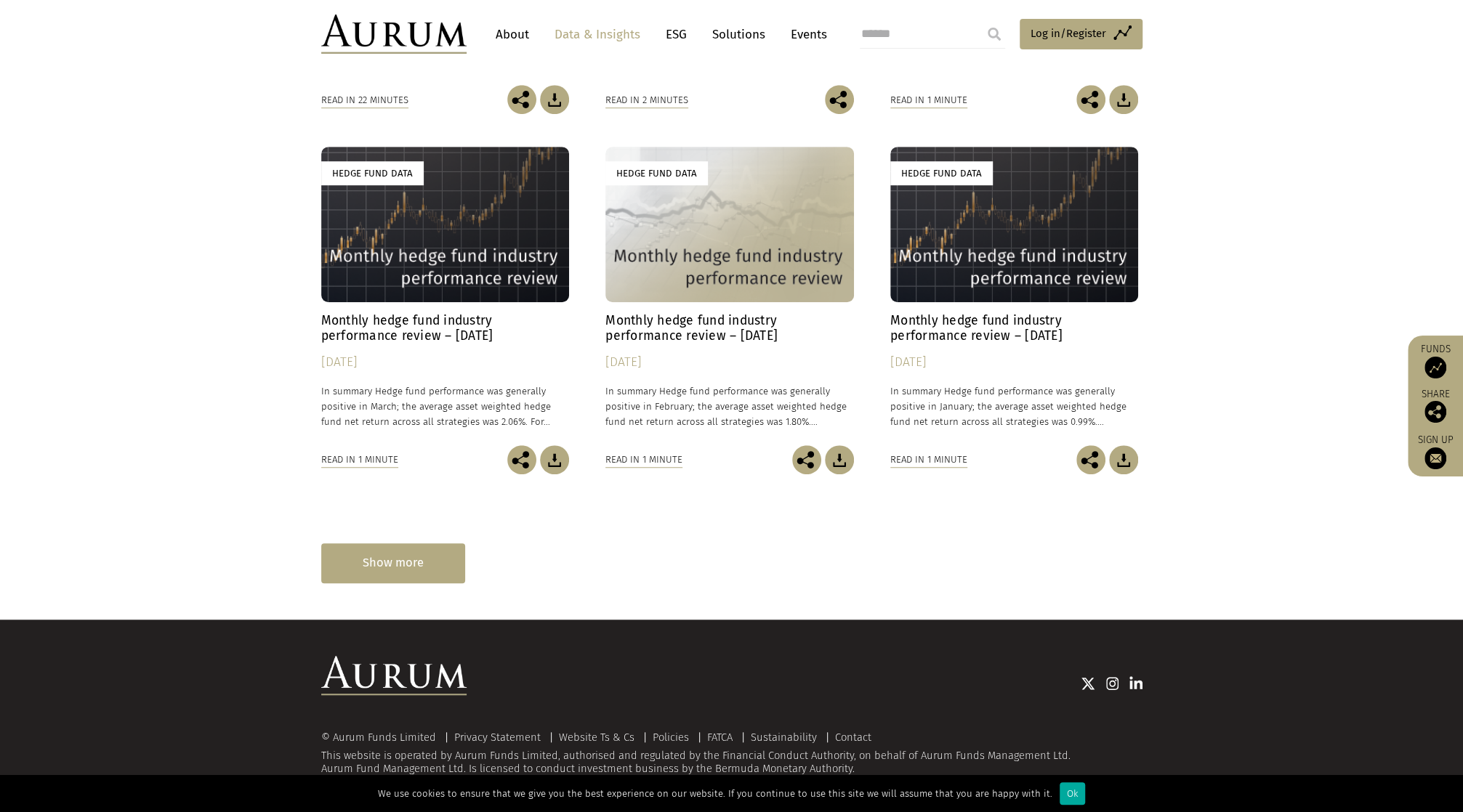
click at [426, 577] on div "Show more" at bounding box center [393, 564] width 144 height 40
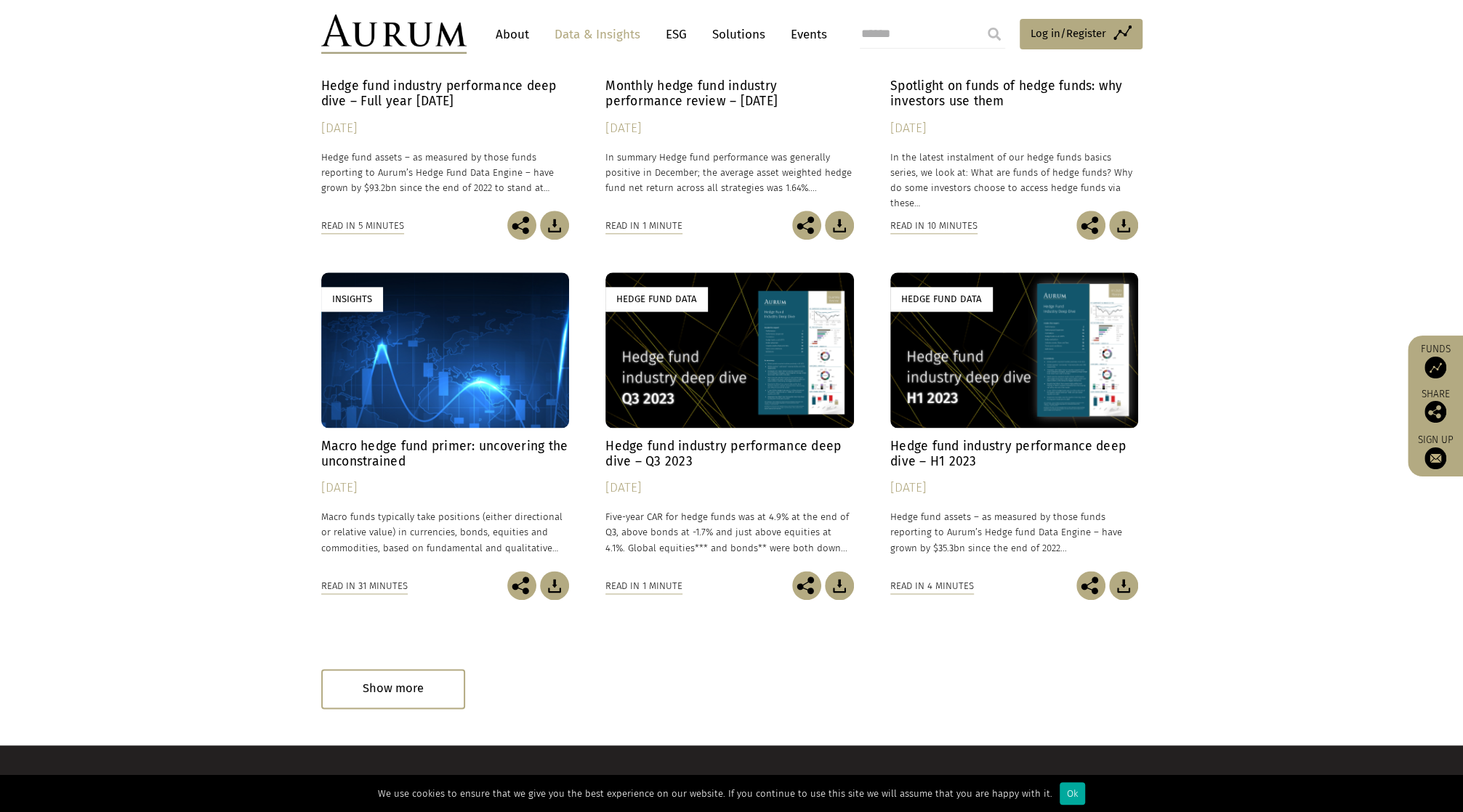
scroll to position [5784, 0]
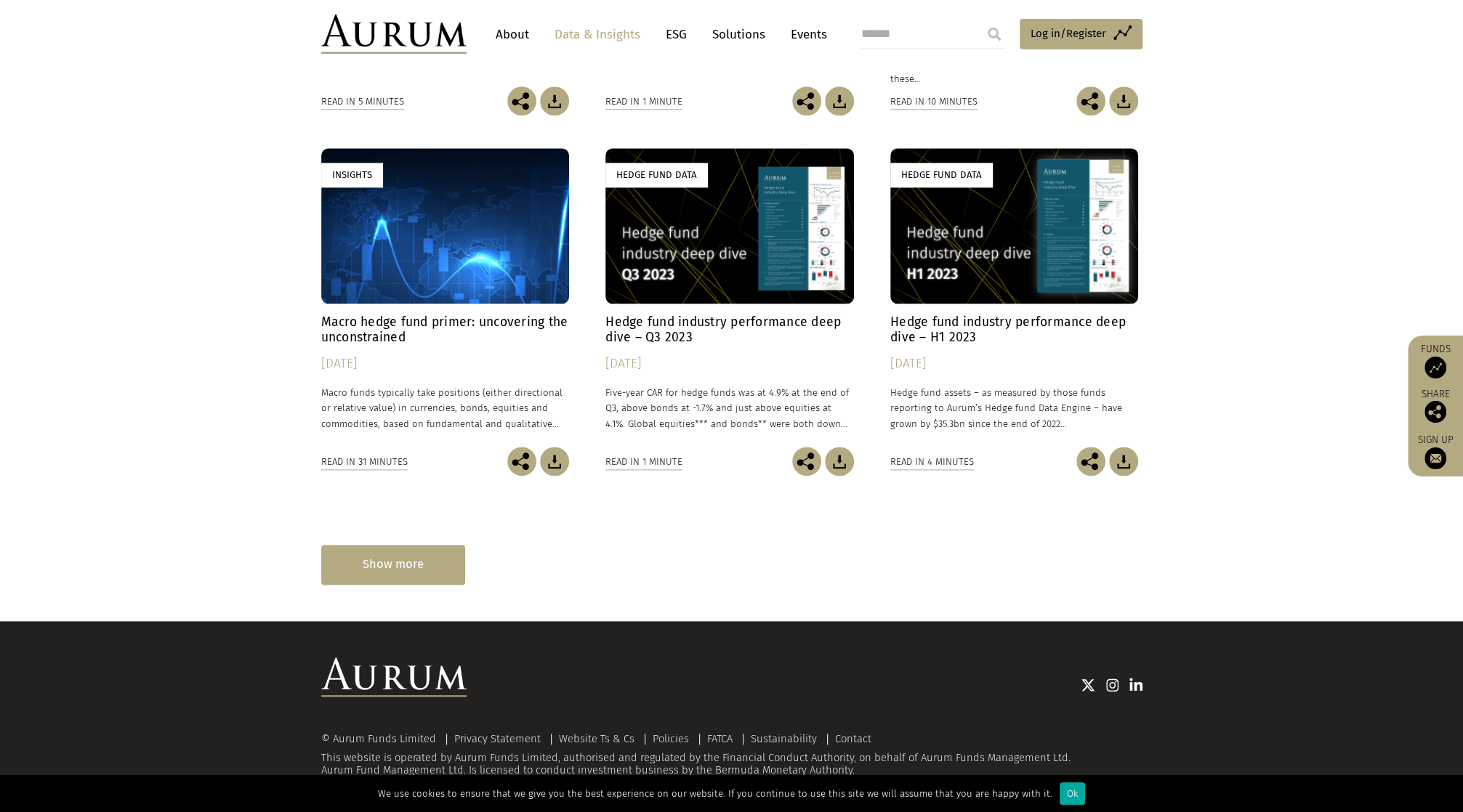
click at [374, 576] on div "Show more" at bounding box center [393, 564] width 144 height 40
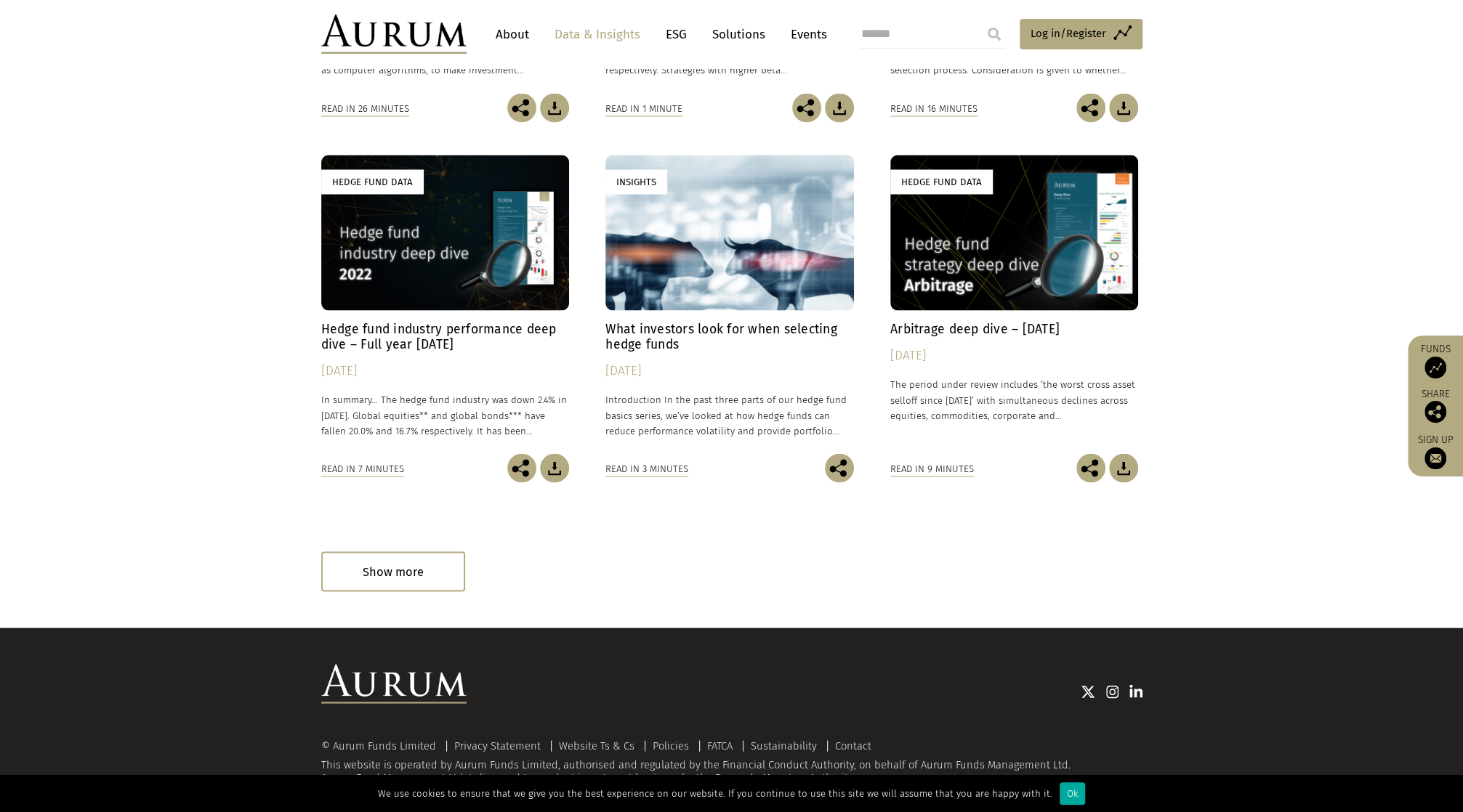
scroll to position [6505, 0]
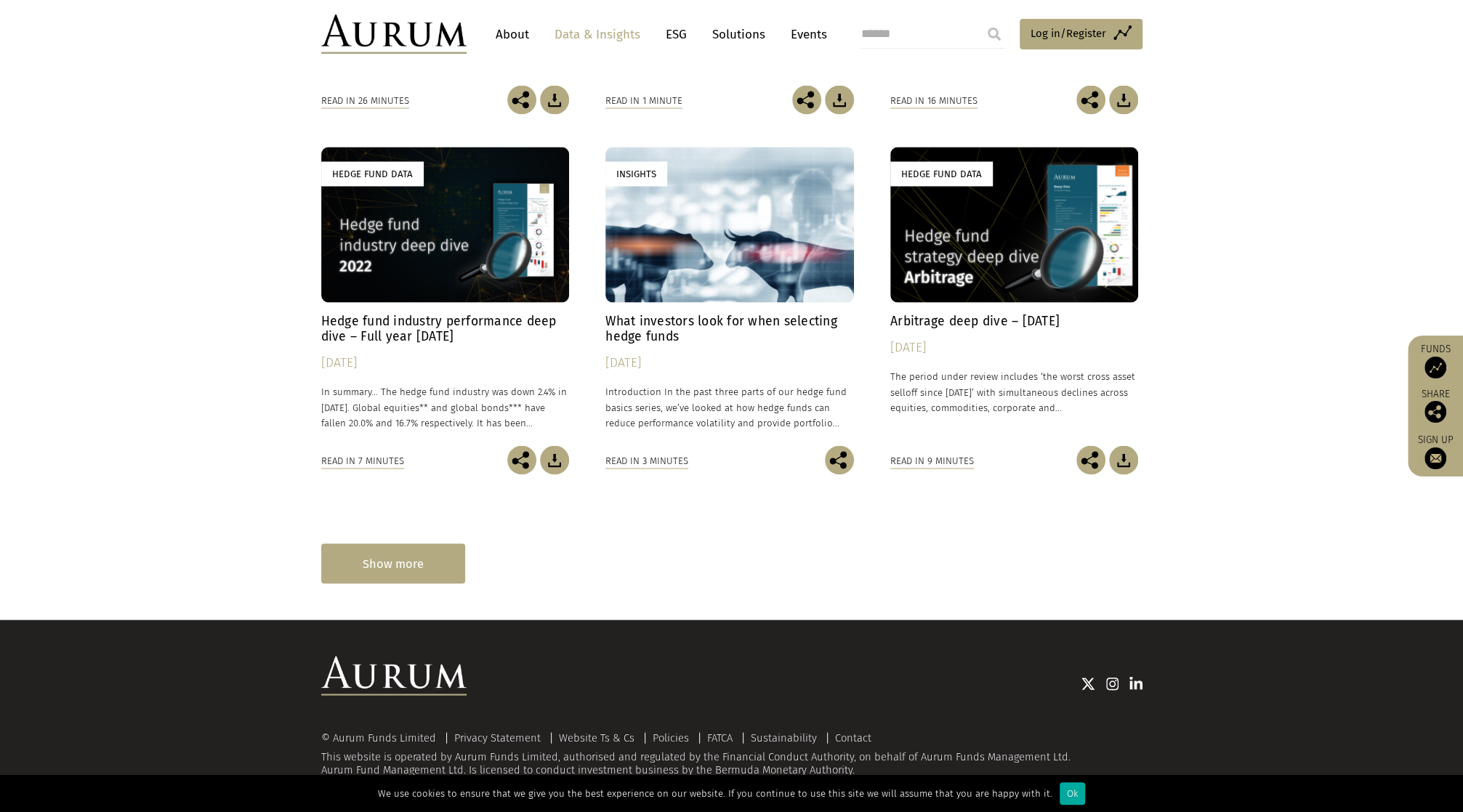
click at [378, 566] on div "Show more" at bounding box center [393, 564] width 144 height 40
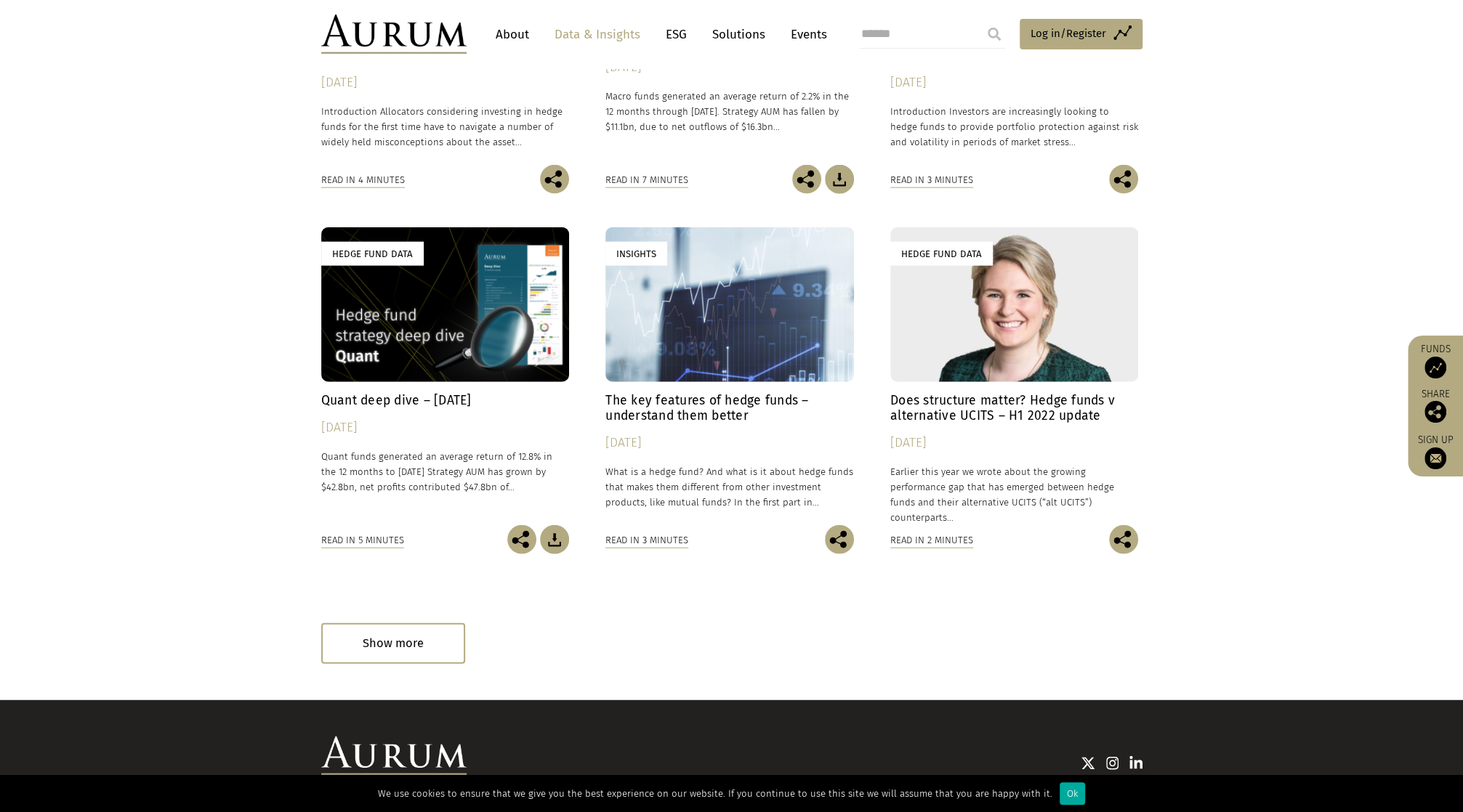
scroll to position [7162, 0]
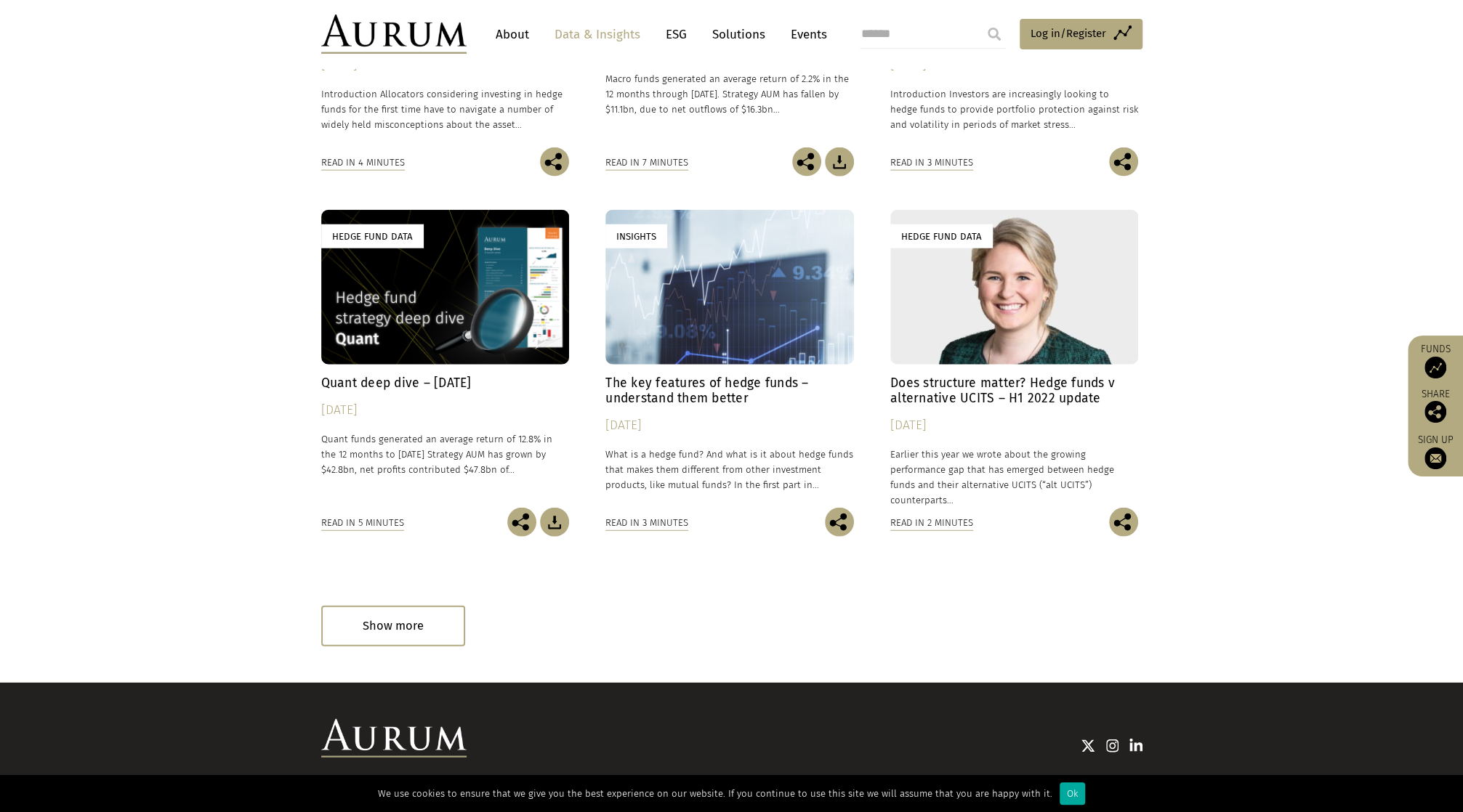
click at [693, 385] on h4 "The key features of hedge funds – understand them better" at bounding box center [730, 391] width 248 height 30
click at [412, 623] on div "Show more" at bounding box center [393, 626] width 144 height 40
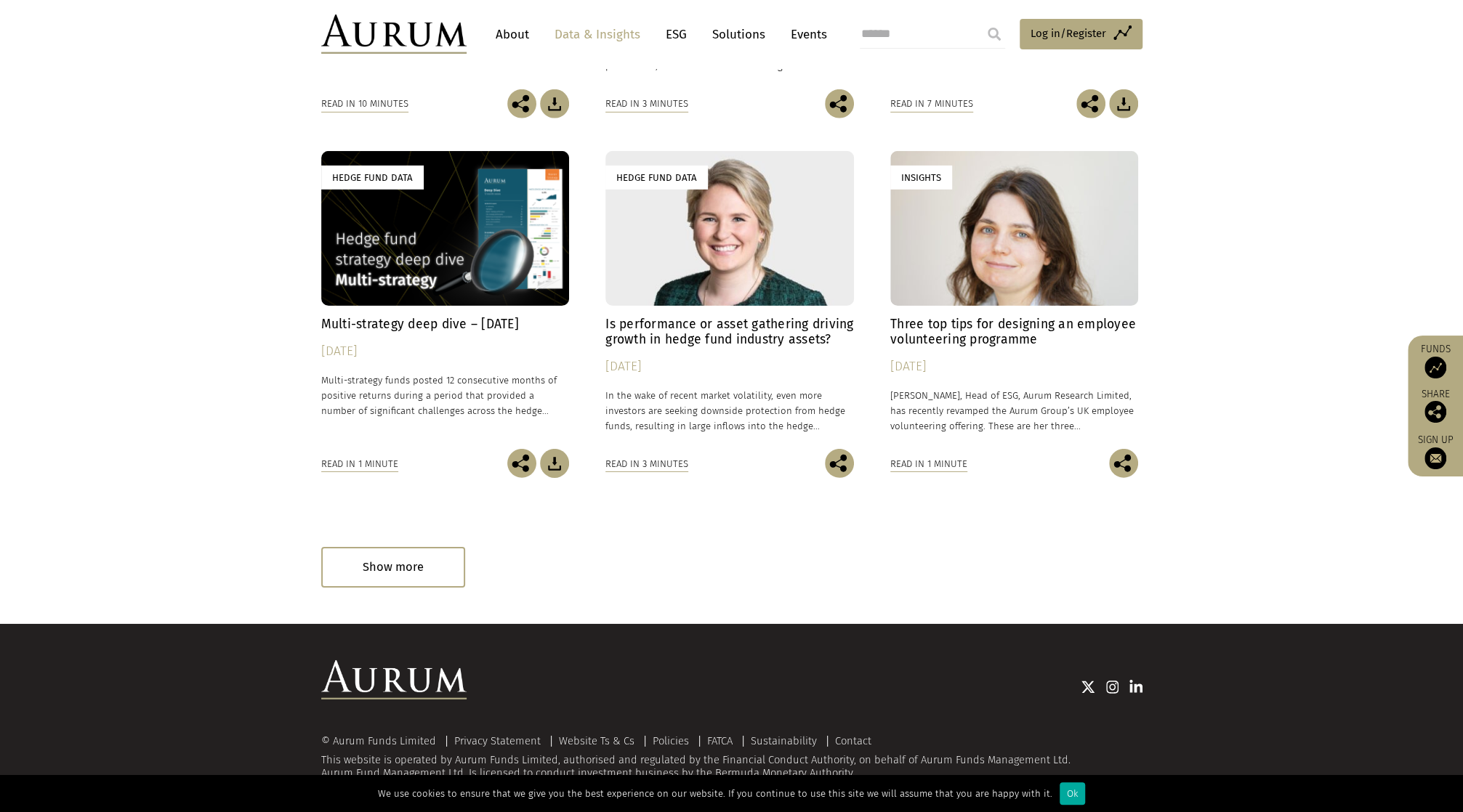
scroll to position [7946, 0]
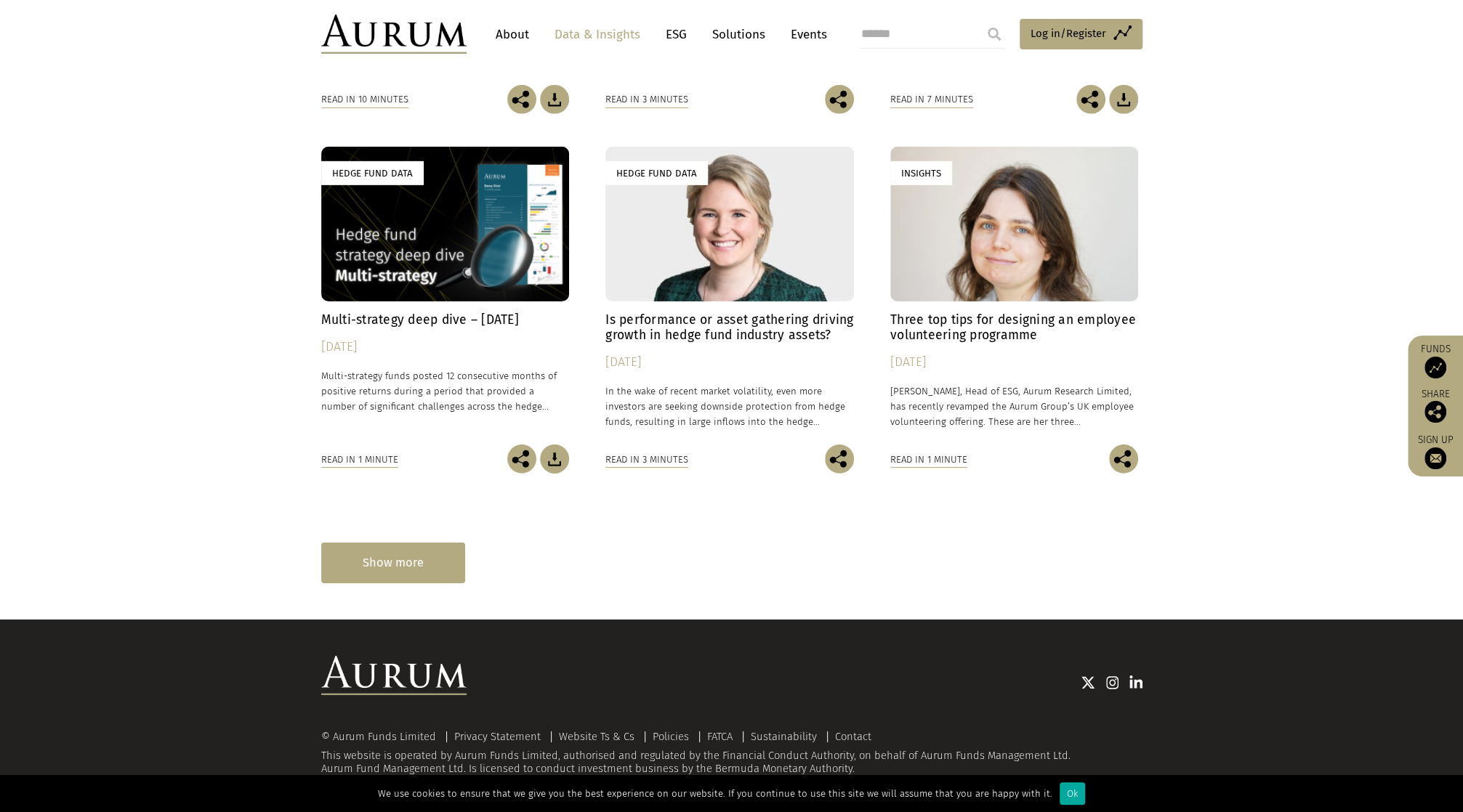
click at [416, 547] on div "Show more" at bounding box center [393, 563] width 144 height 40
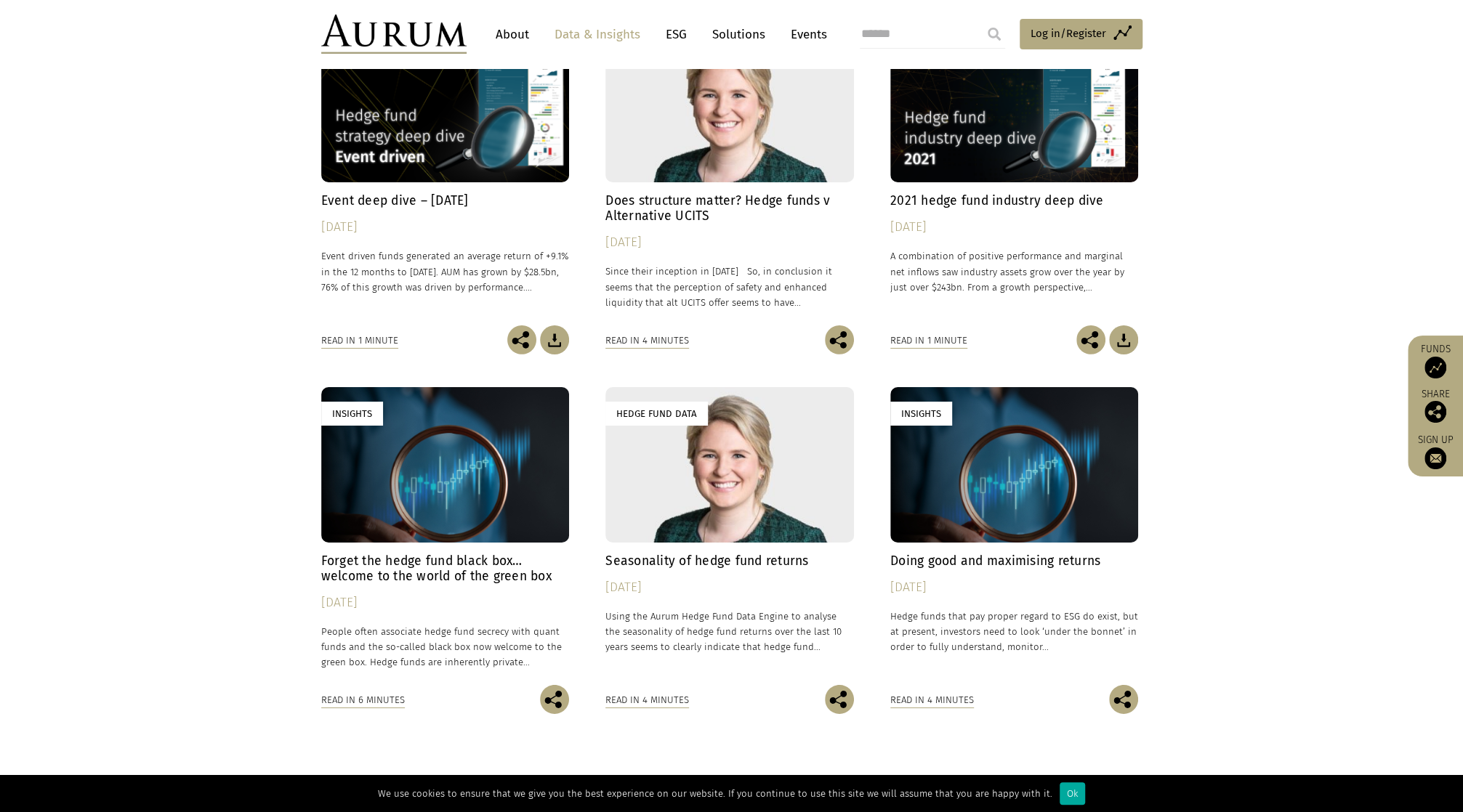
scroll to position [8541, 0]
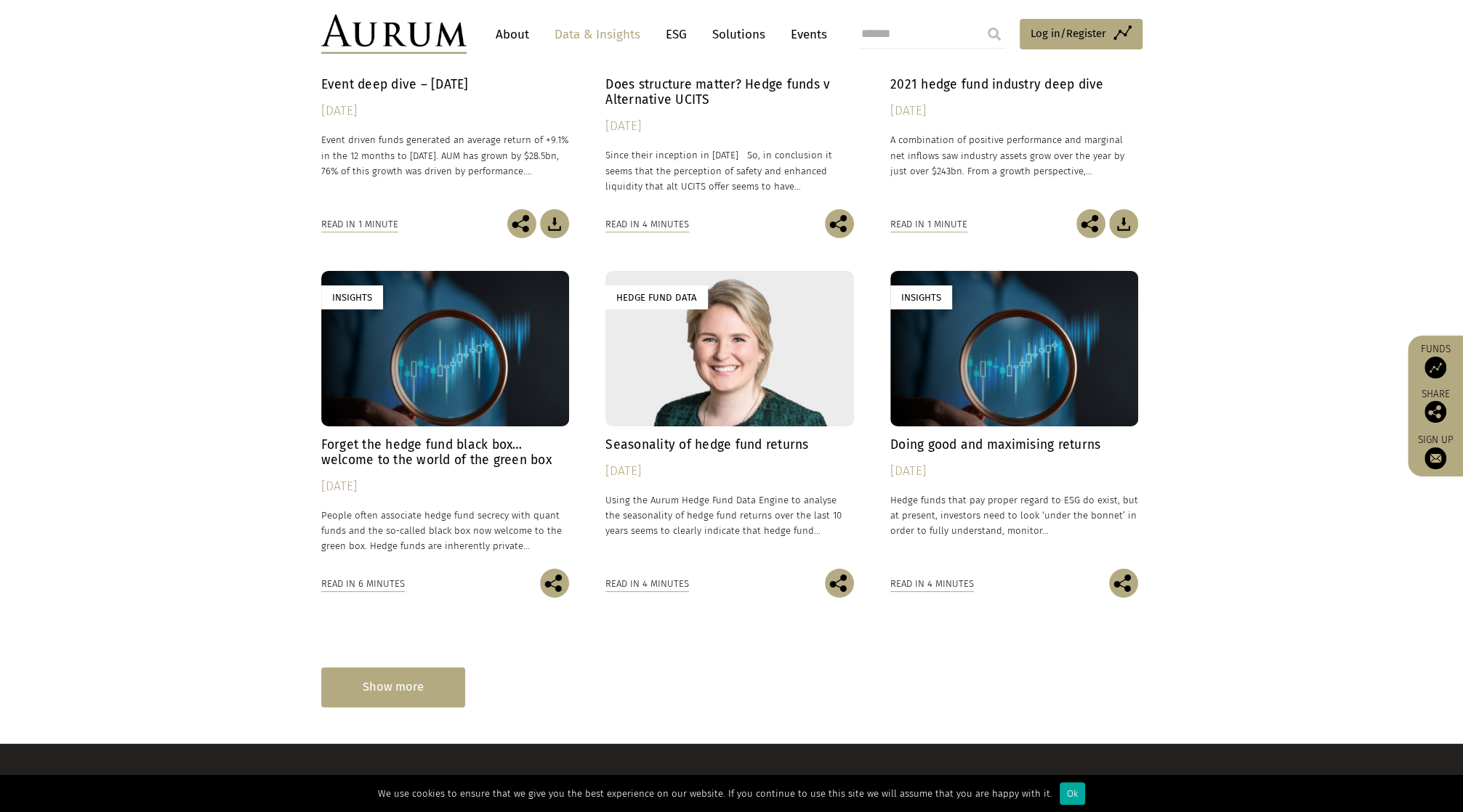
click at [414, 692] on div "Show more" at bounding box center [393, 688] width 144 height 40
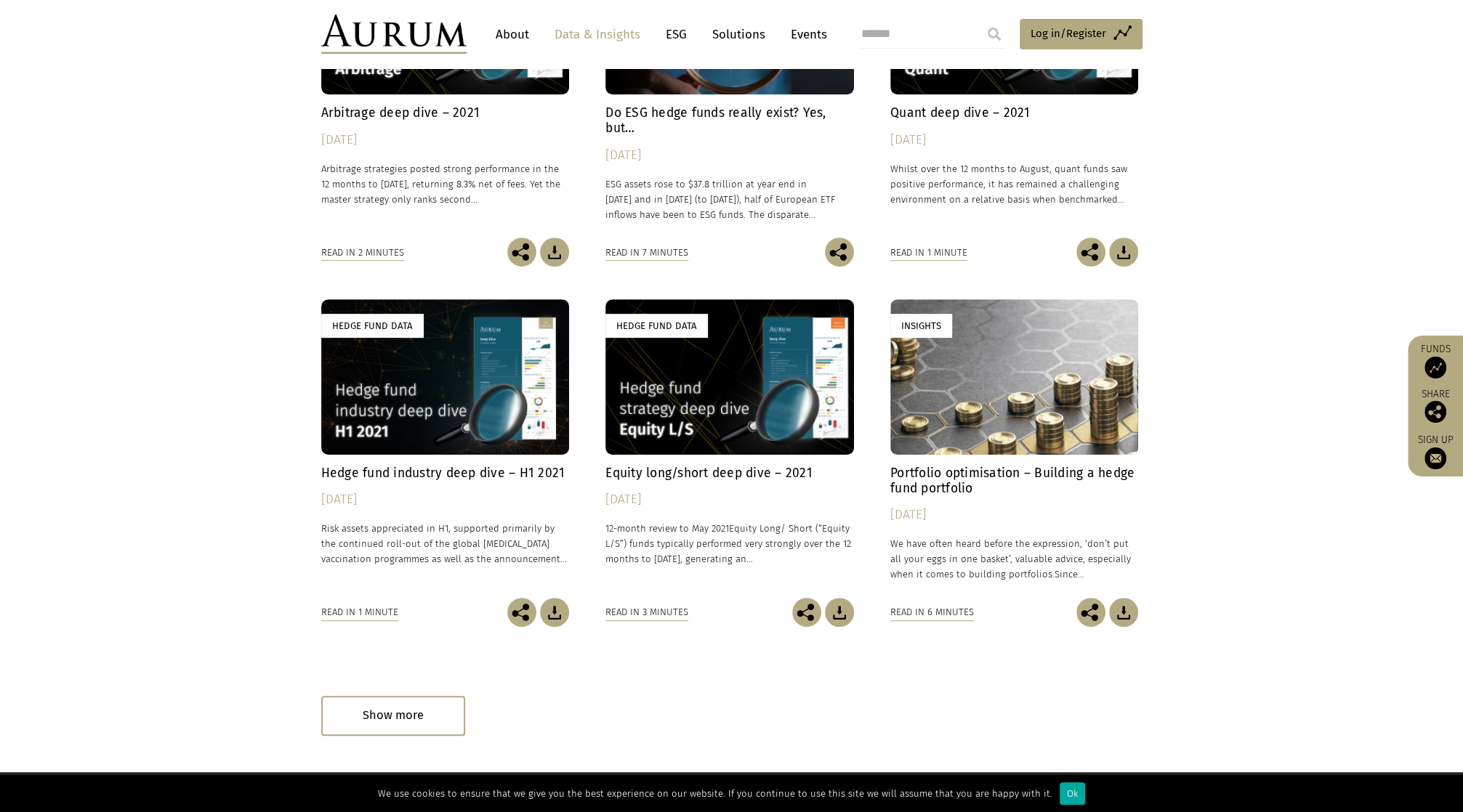
scroll to position [9340, 0]
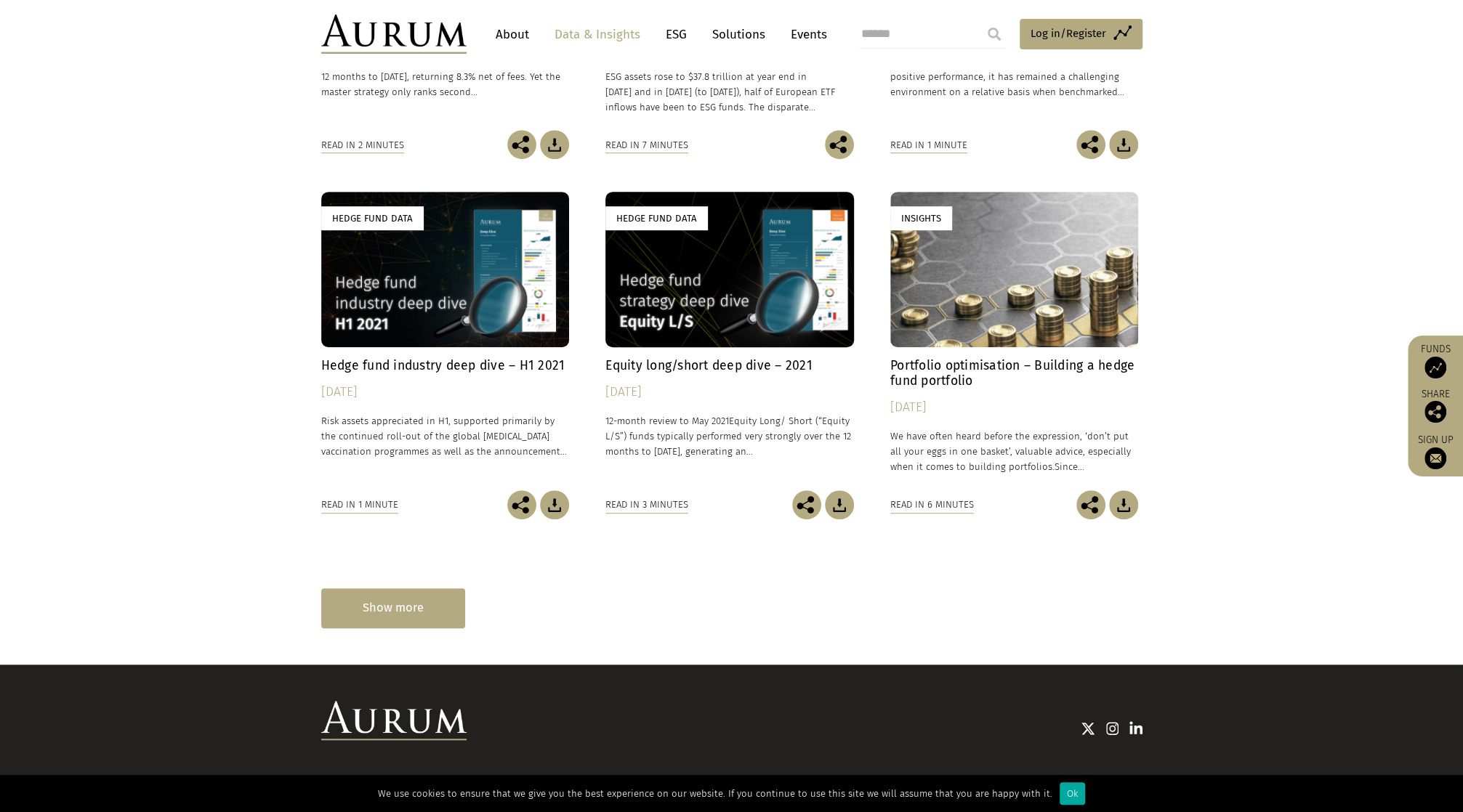
click at [412, 607] on div "Show more" at bounding box center [393, 608] width 144 height 40
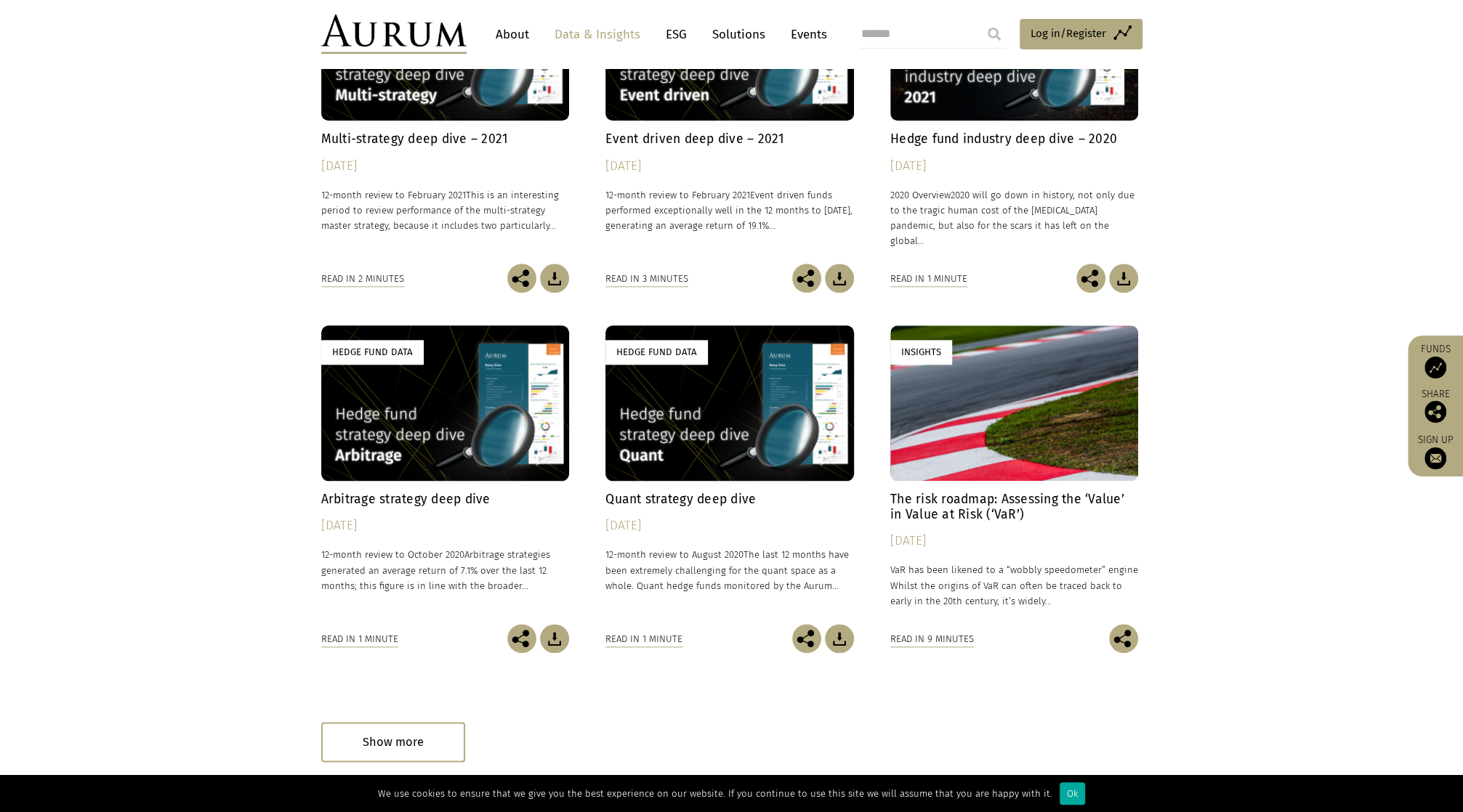
scroll to position [10019, 0]
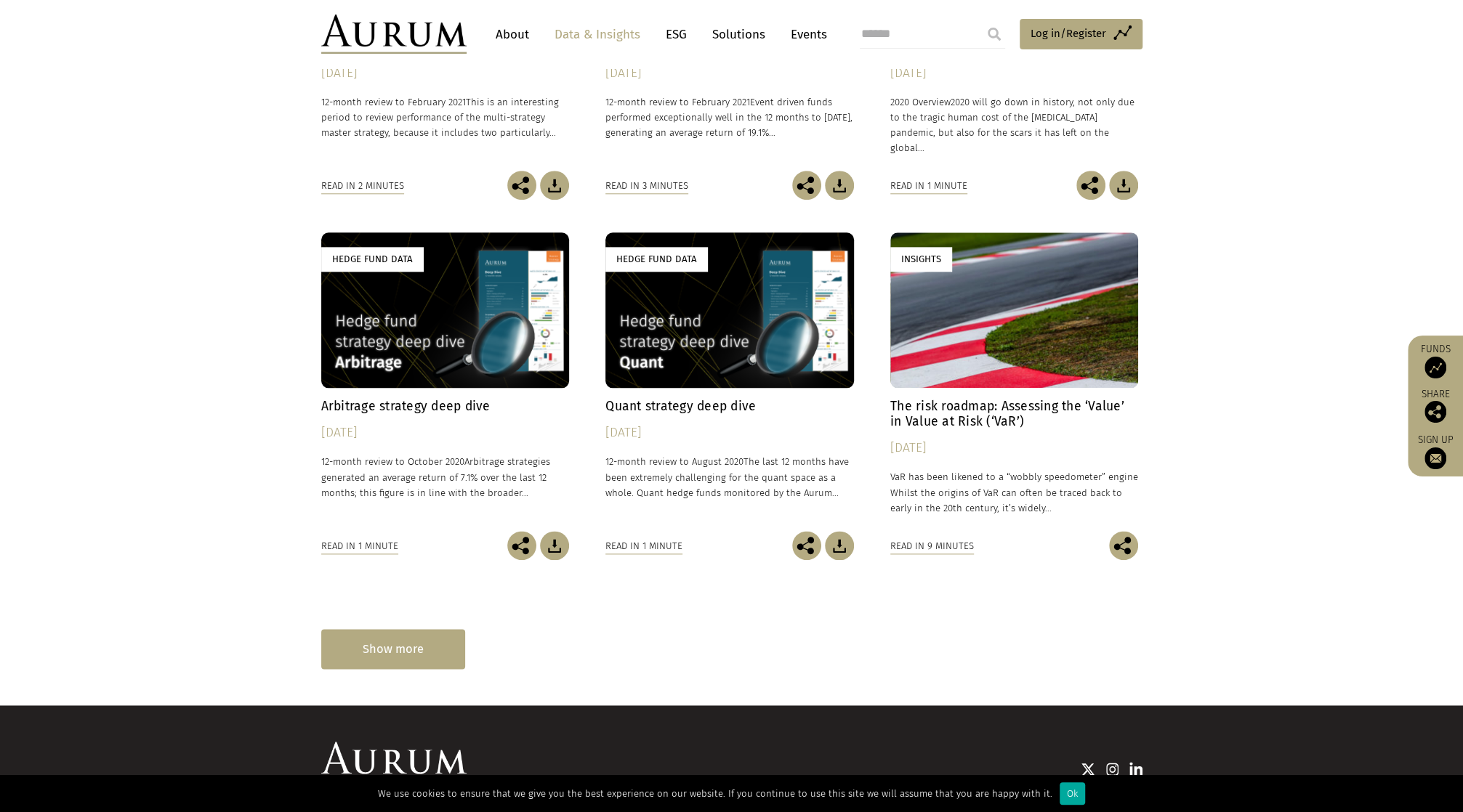
click at [422, 646] on div "Show more" at bounding box center [393, 649] width 144 height 40
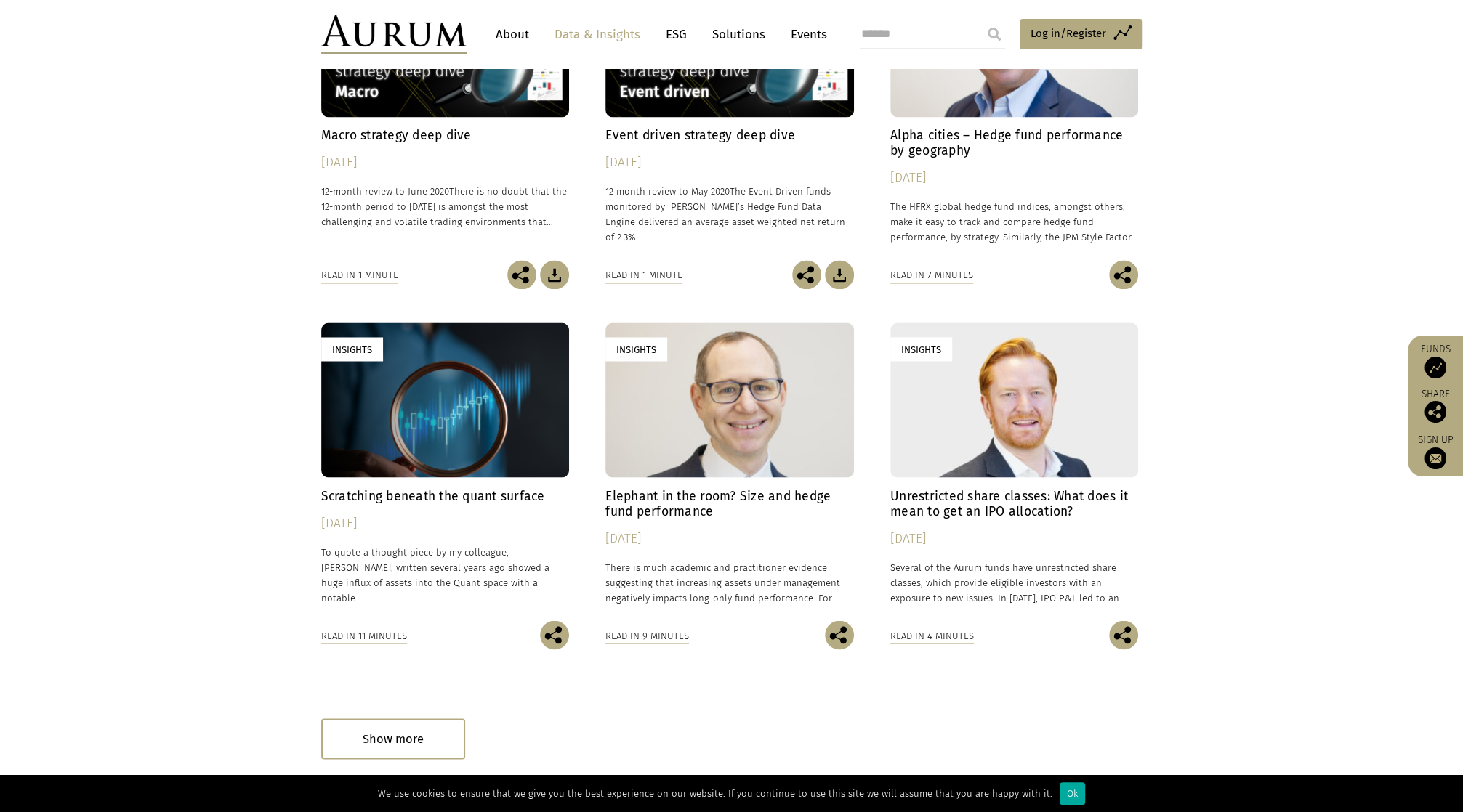
scroll to position [10746, 0]
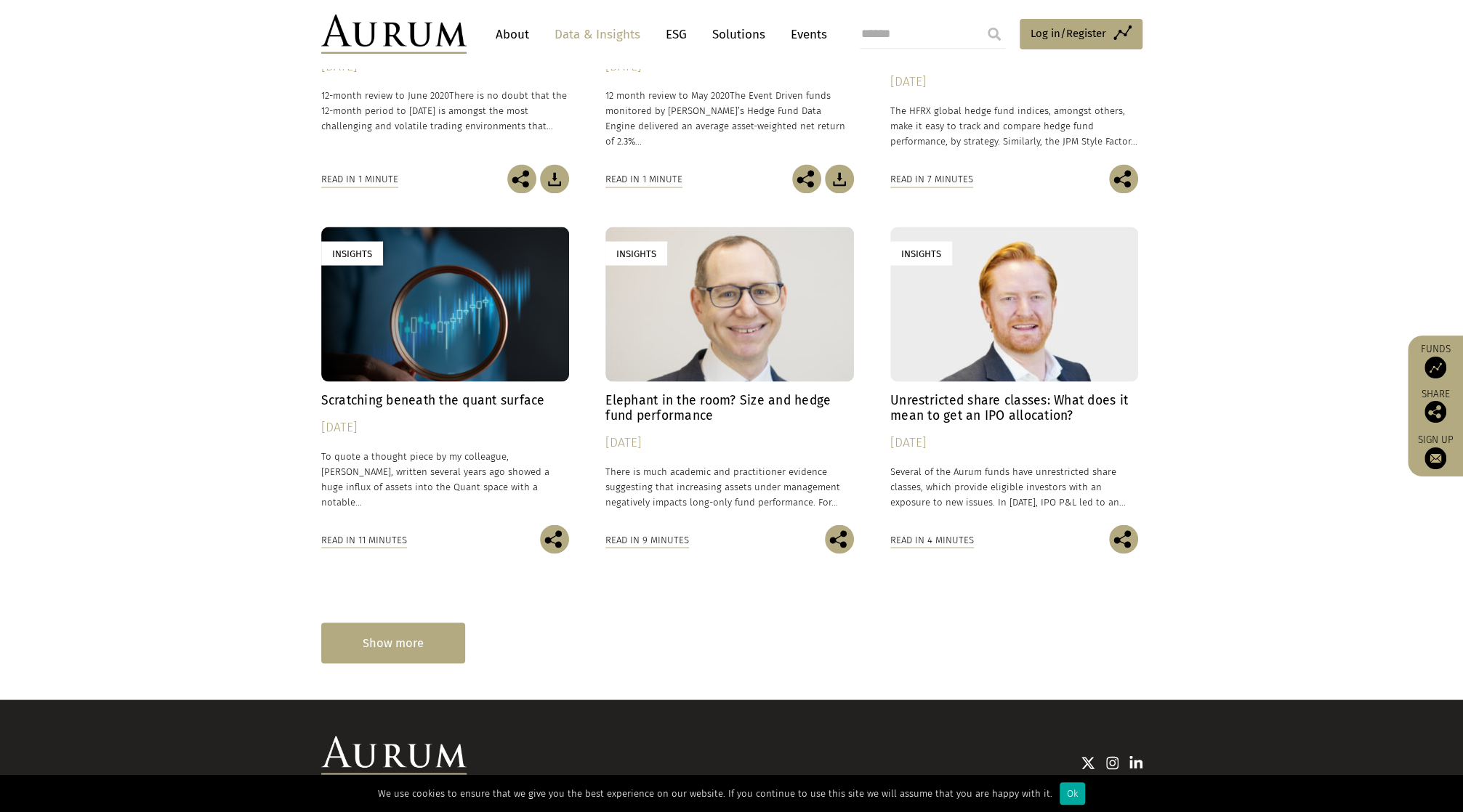
click at [383, 633] on div "Show more" at bounding box center [393, 642] width 144 height 40
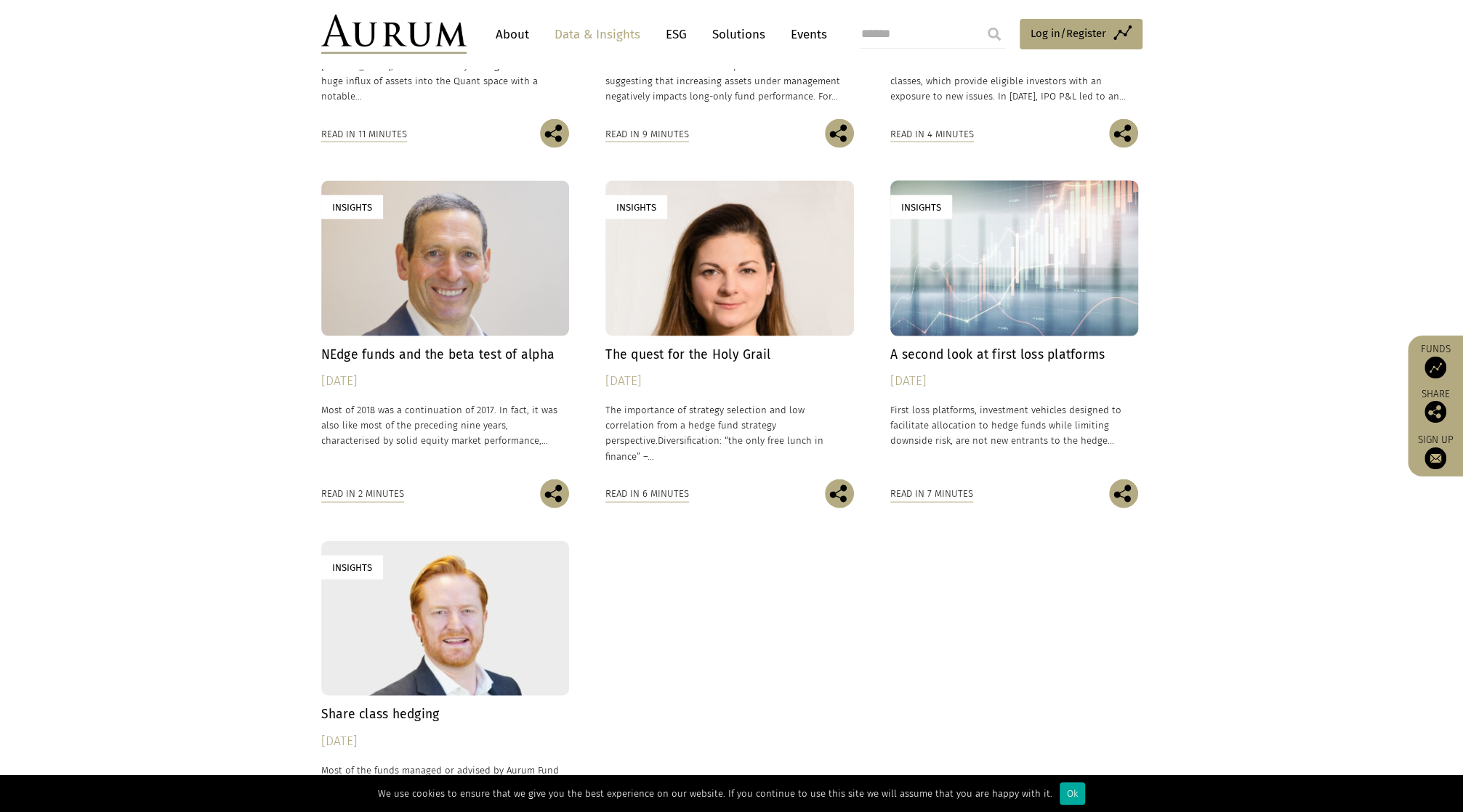
scroll to position [10964, 0]
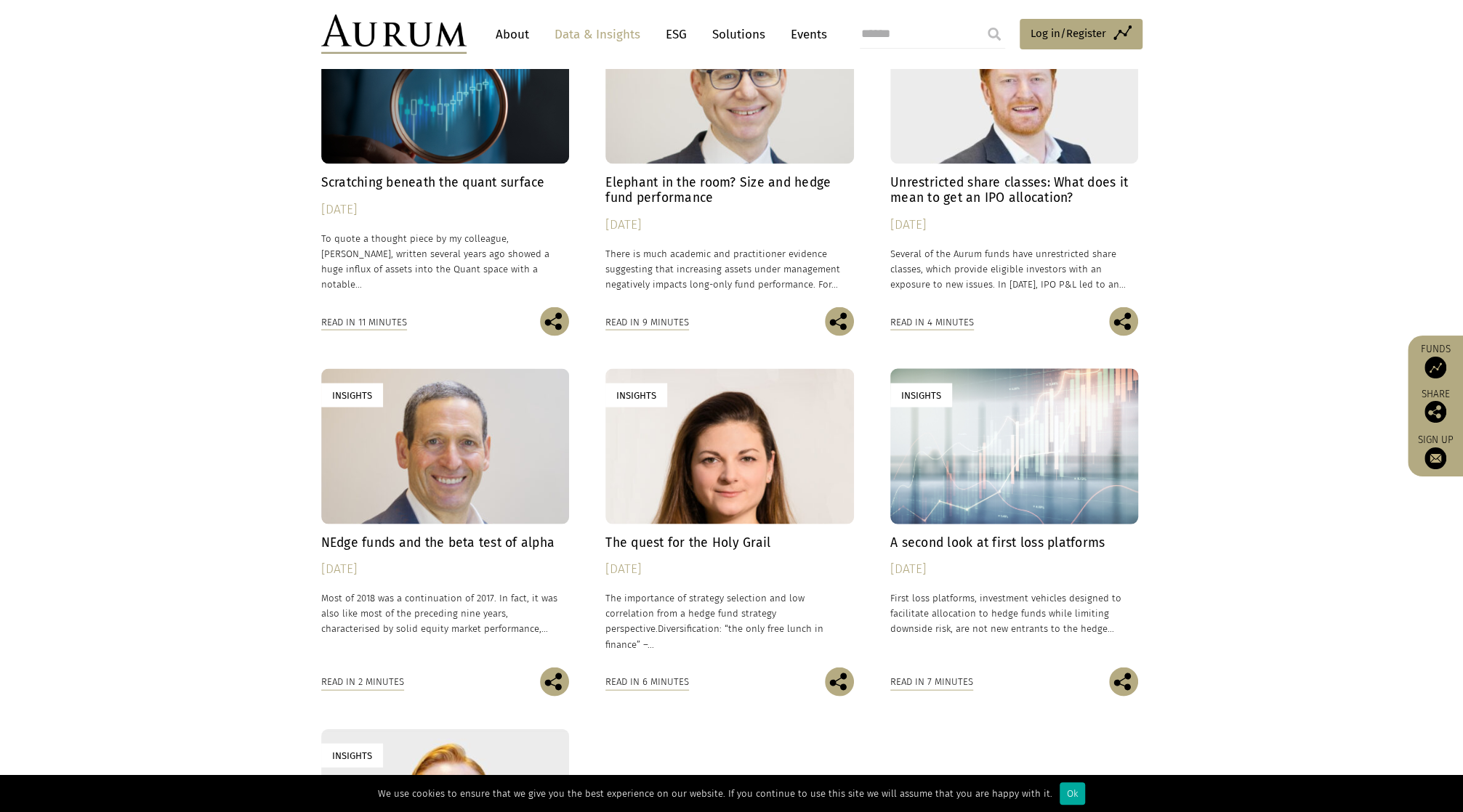
click at [928, 41] on input "search" at bounding box center [933, 34] width 146 height 29
type input "********"
click at [980, 20] on input "submit" at bounding box center [994, 34] width 29 height 29
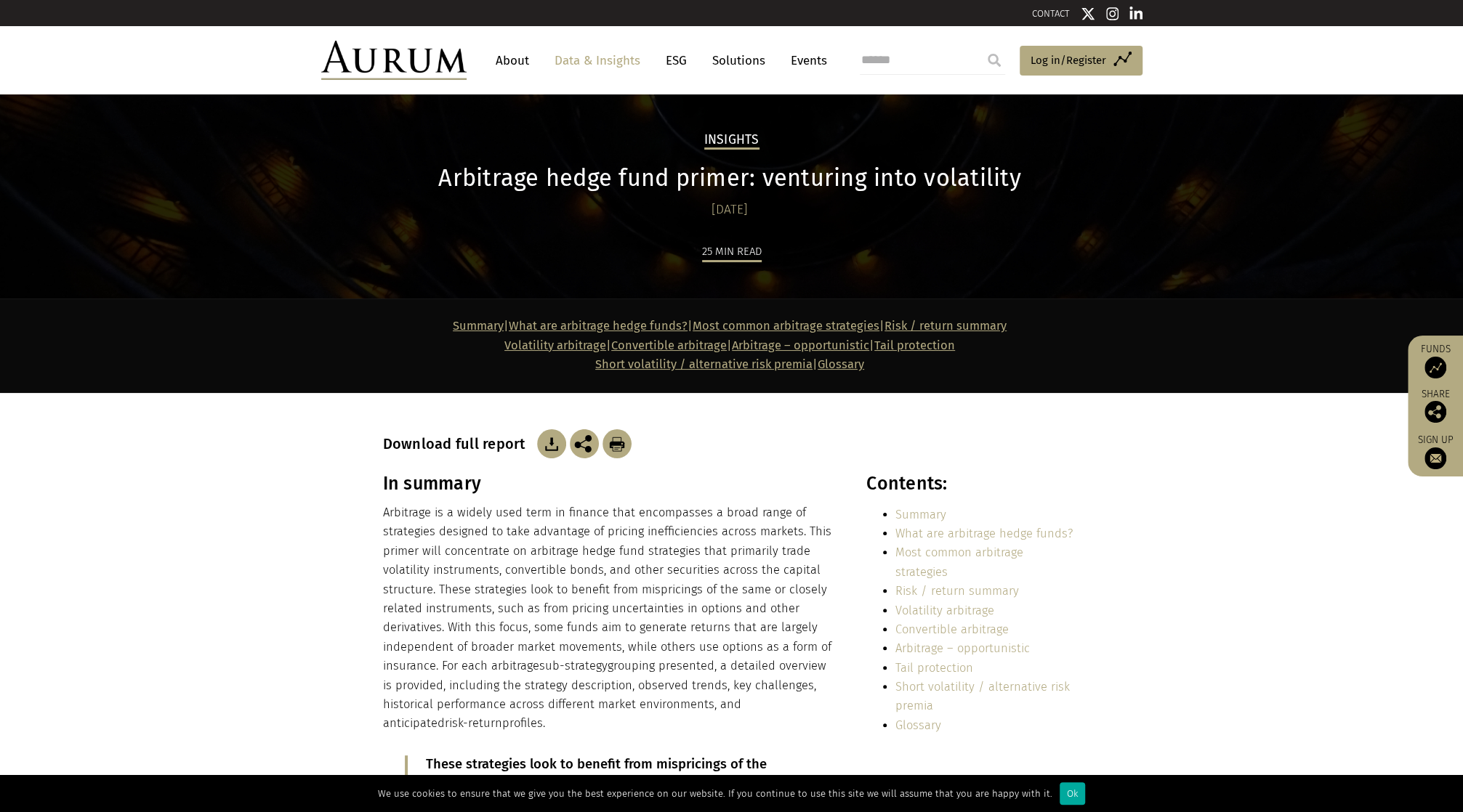
click at [542, 448] on img at bounding box center [551, 443] width 29 height 29
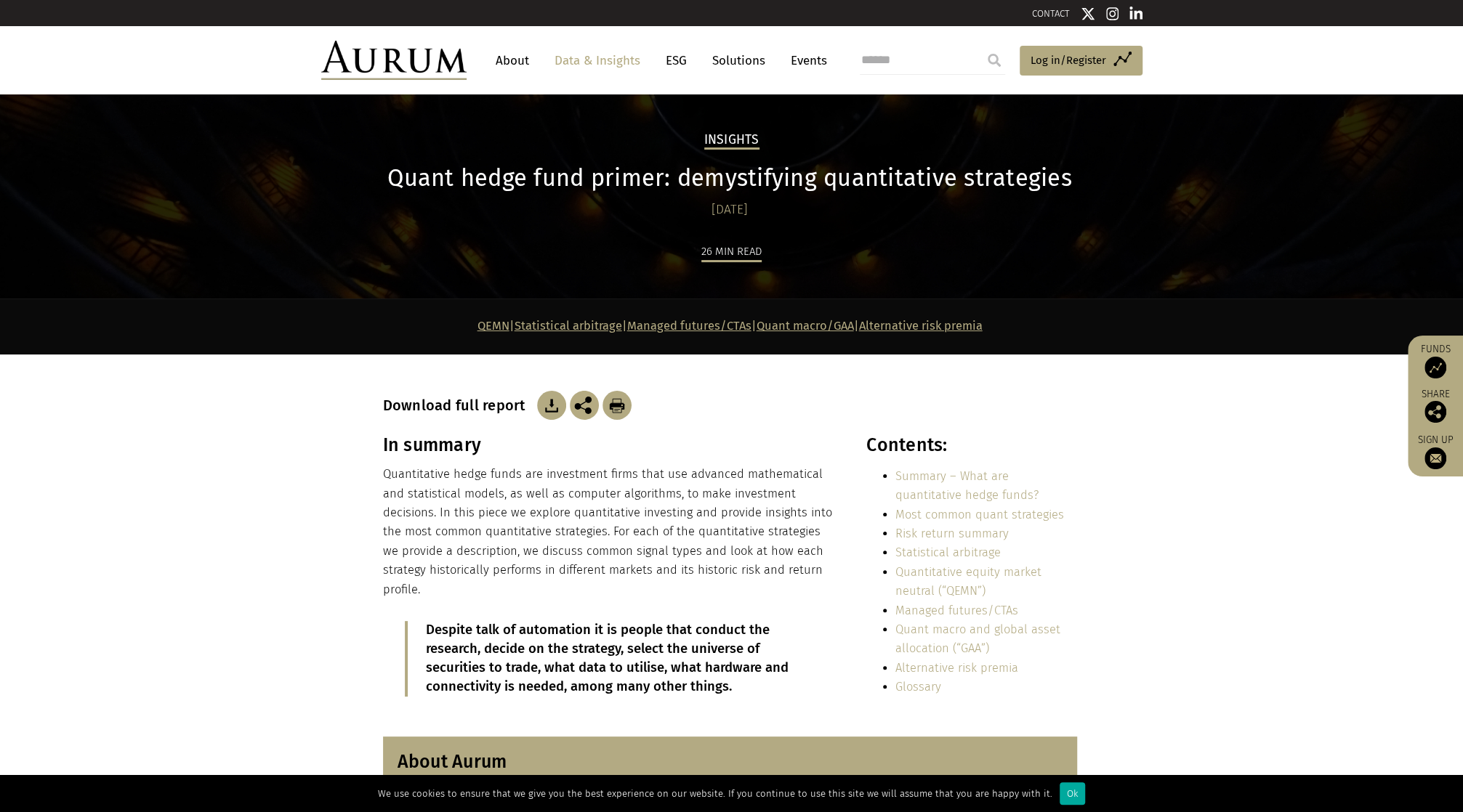
click at [545, 402] on img at bounding box center [551, 405] width 29 height 29
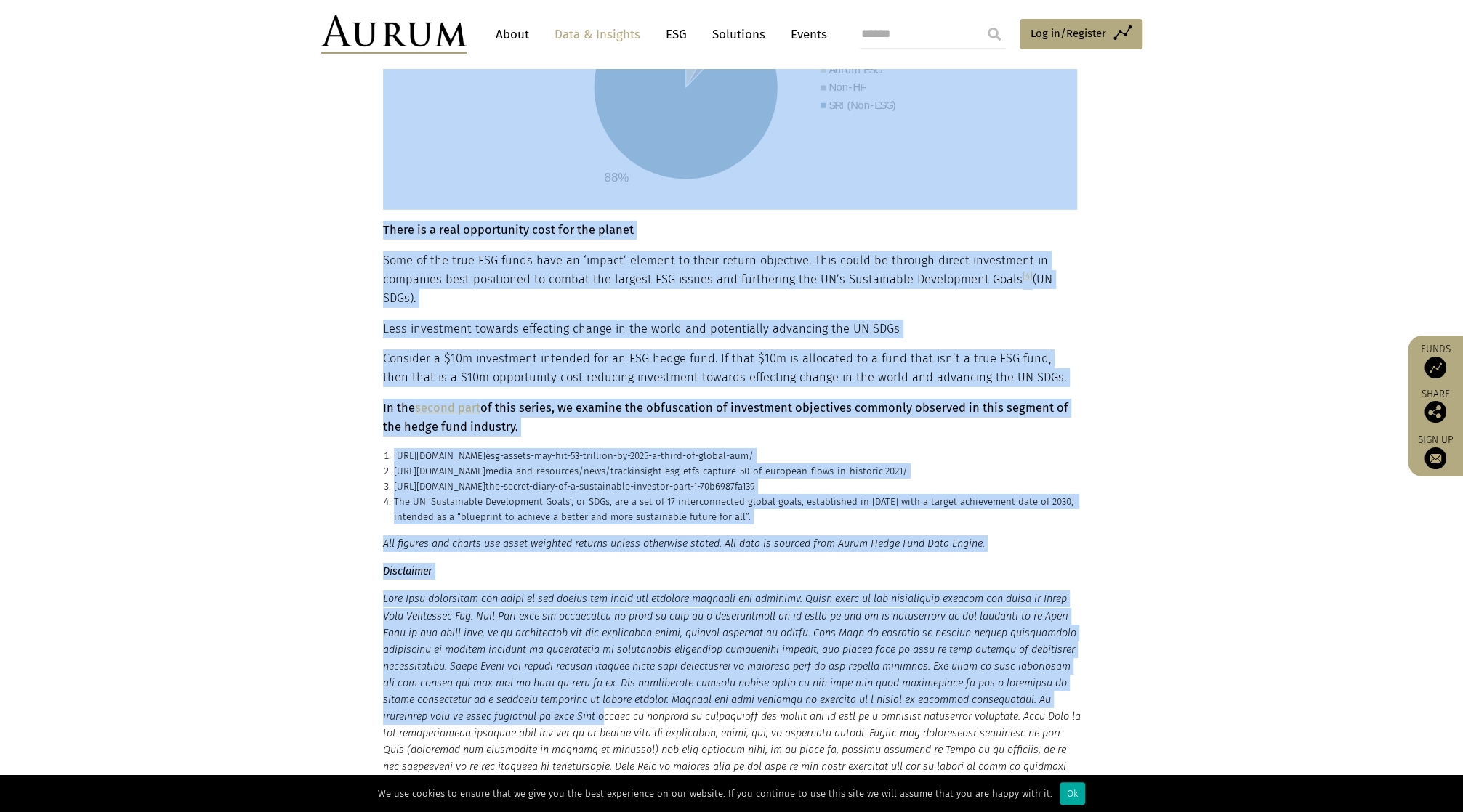
scroll to position [3488, 0]
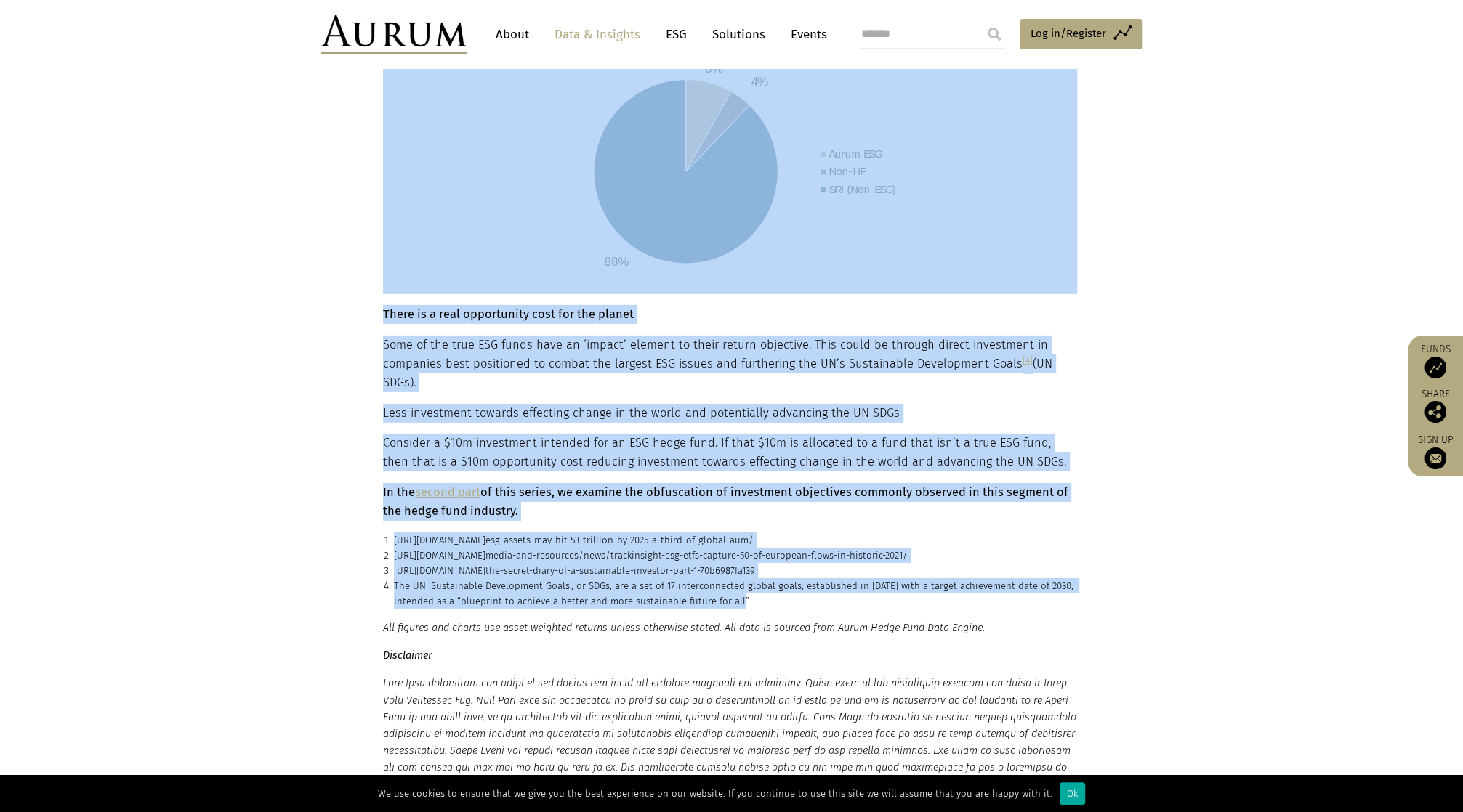
drag, startPoint x: 383, startPoint y: 445, endPoint x: 781, endPoint y: 545, distance: 410.4
copy main "In summary… ESG assets rose to $37.8 trillion at year end in 2020 [1] and in 20…"
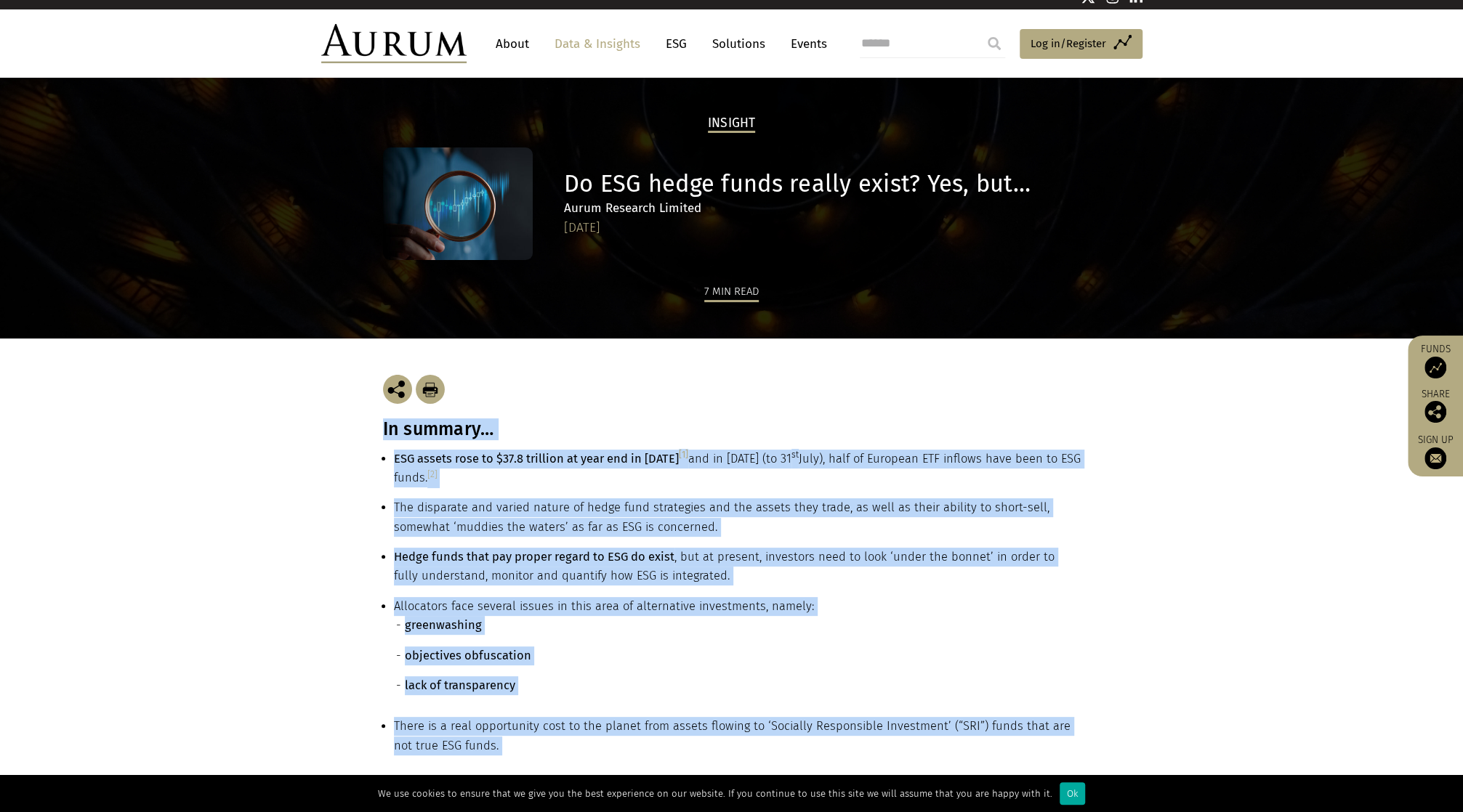
scroll to position [0, 0]
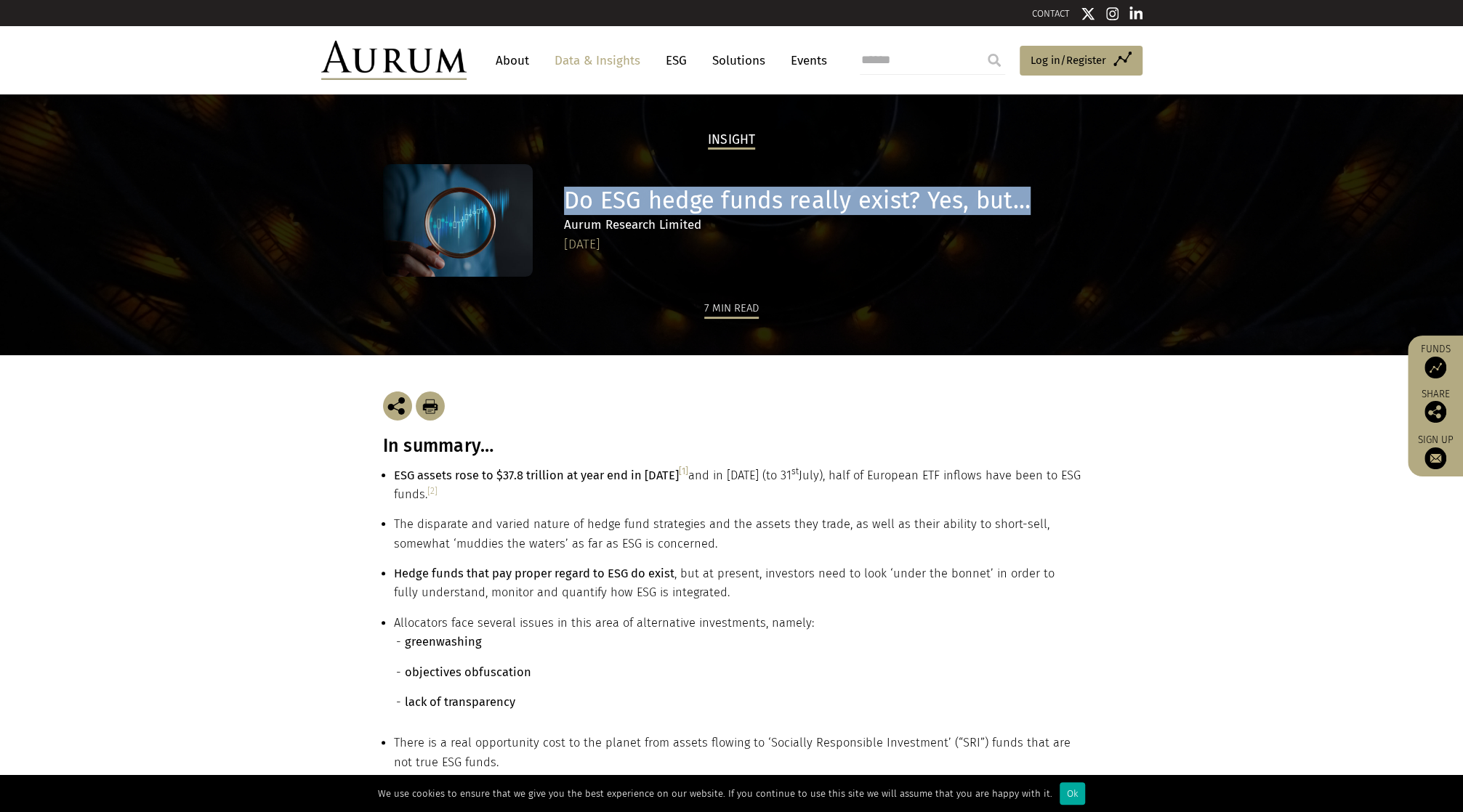
drag, startPoint x: 564, startPoint y: 201, endPoint x: 1015, endPoint y: 198, distance: 451.0
click at [1029, 201] on h1 "Do ESG hedge funds really exist? Yes, but…" at bounding box center [820, 201] width 512 height 29
copy h1 "Do ESG hedge funds really exist? Yes, but…"
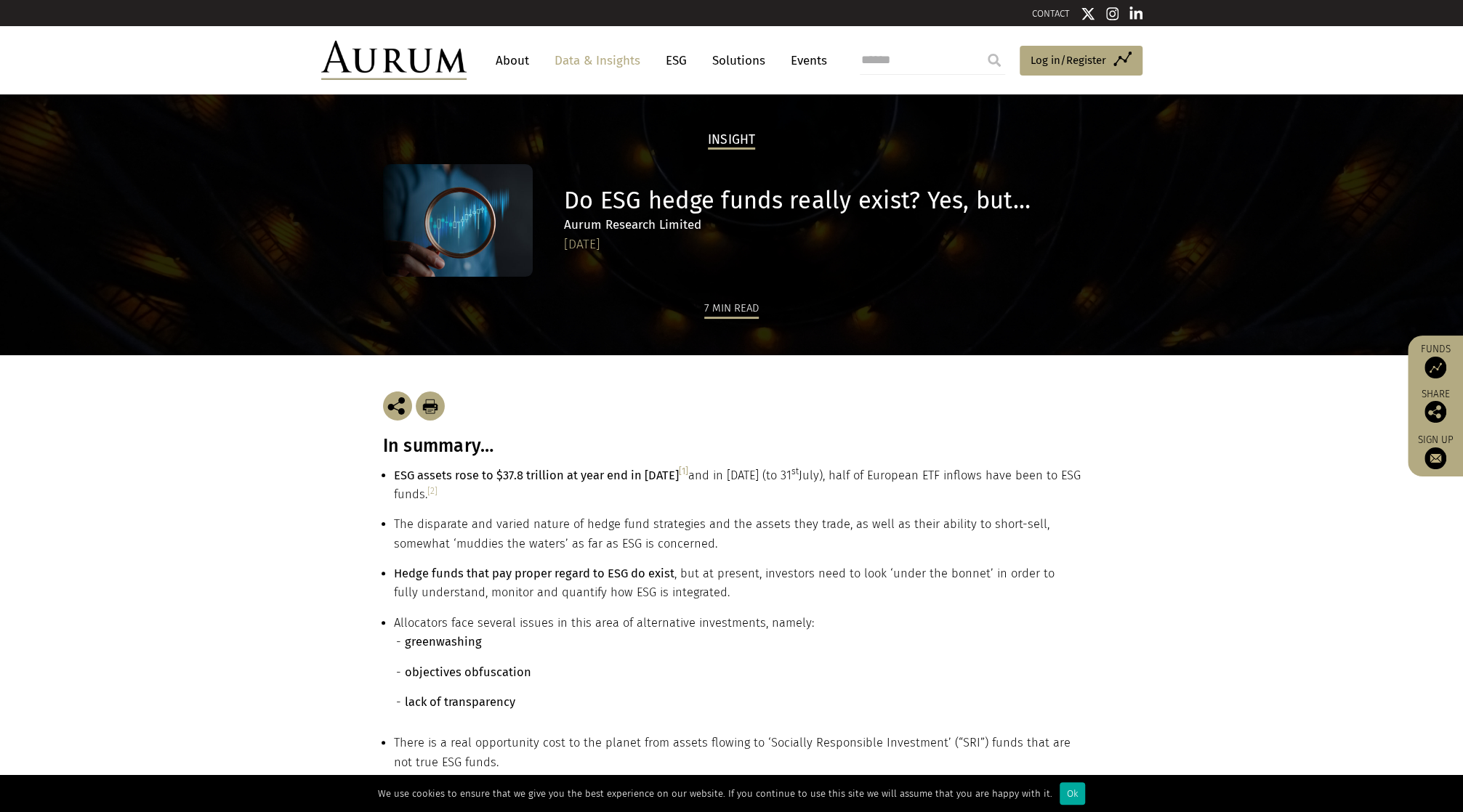
click at [95, 521] on section "In summary… ESG assets rose to $37.8 trillion at year end in 2020 [1] and in 20…" at bounding box center [731, 587] width 1463 height 464
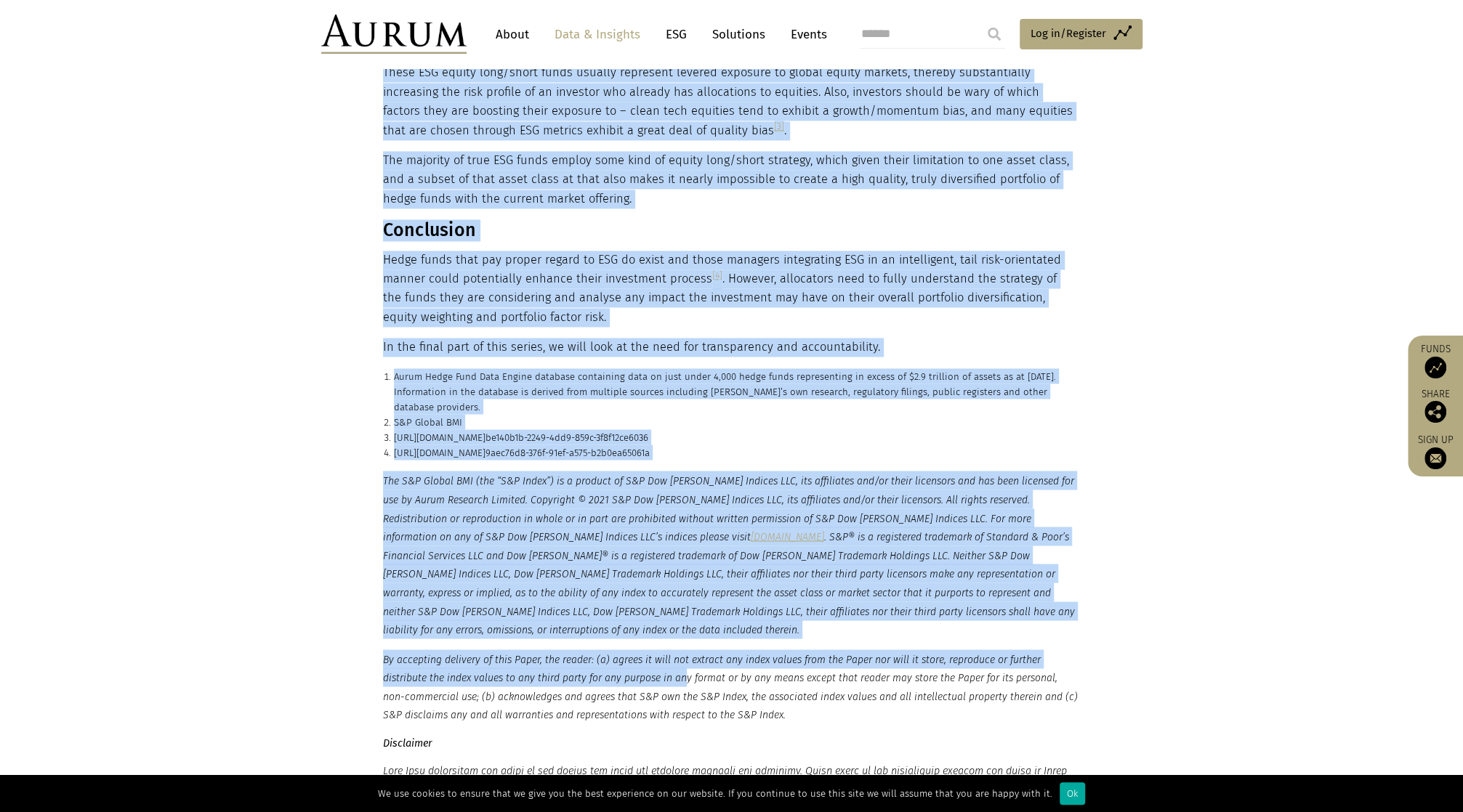
scroll to position [1962, 0]
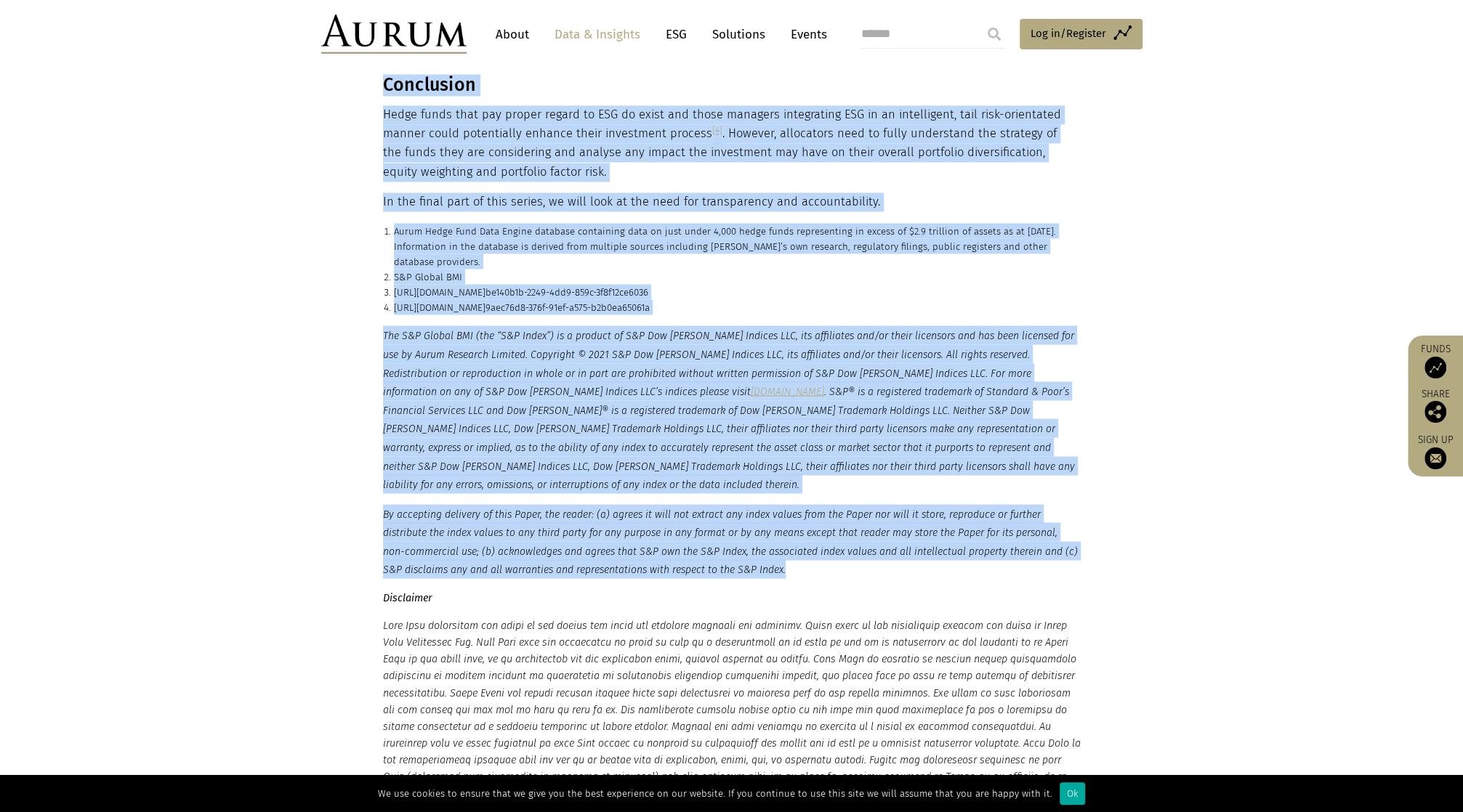
drag, startPoint x: 385, startPoint y: 445, endPoint x: 893, endPoint y: 515, distance: 512.8
copy main "Lo ipsumdo… Sitam conse adip eli seddoe tempor in UTL et dolor, mag al enimadm,…"
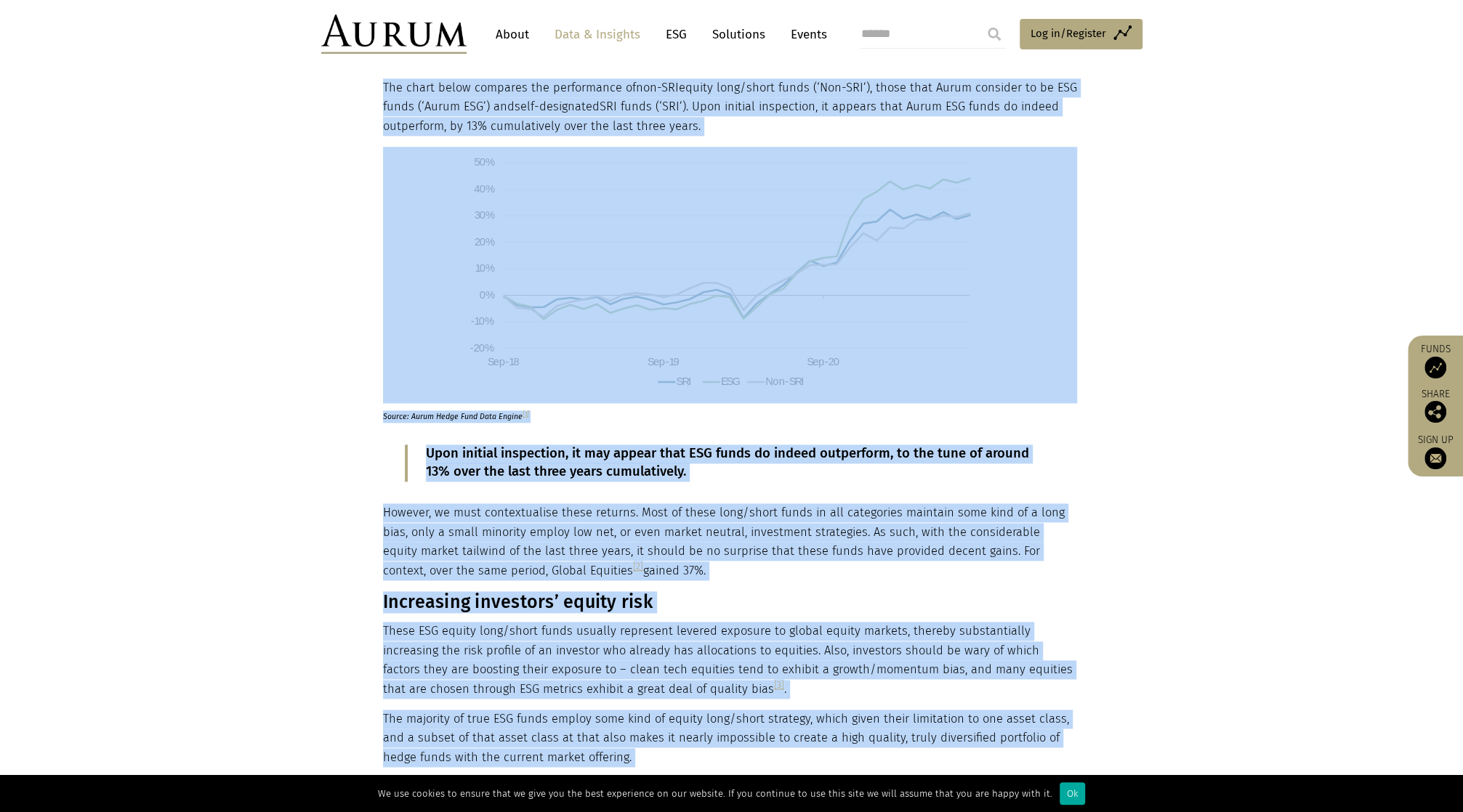
scroll to position [727, 0]
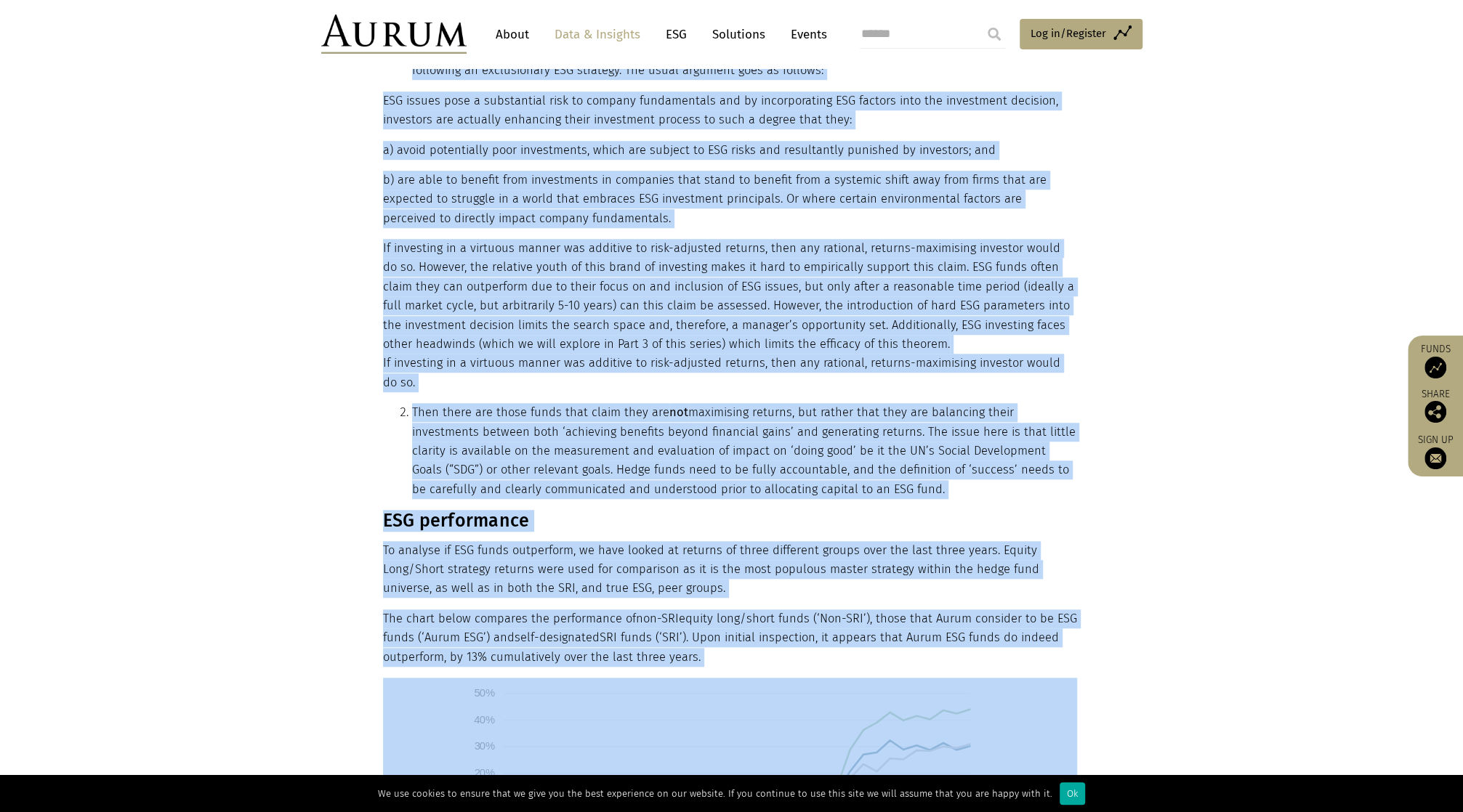
click at [561, 610] on p "The chart below compares the performance of non-SRI equity long/short funds (‘ …" at bounding box center [730, 638] width 694 height 57
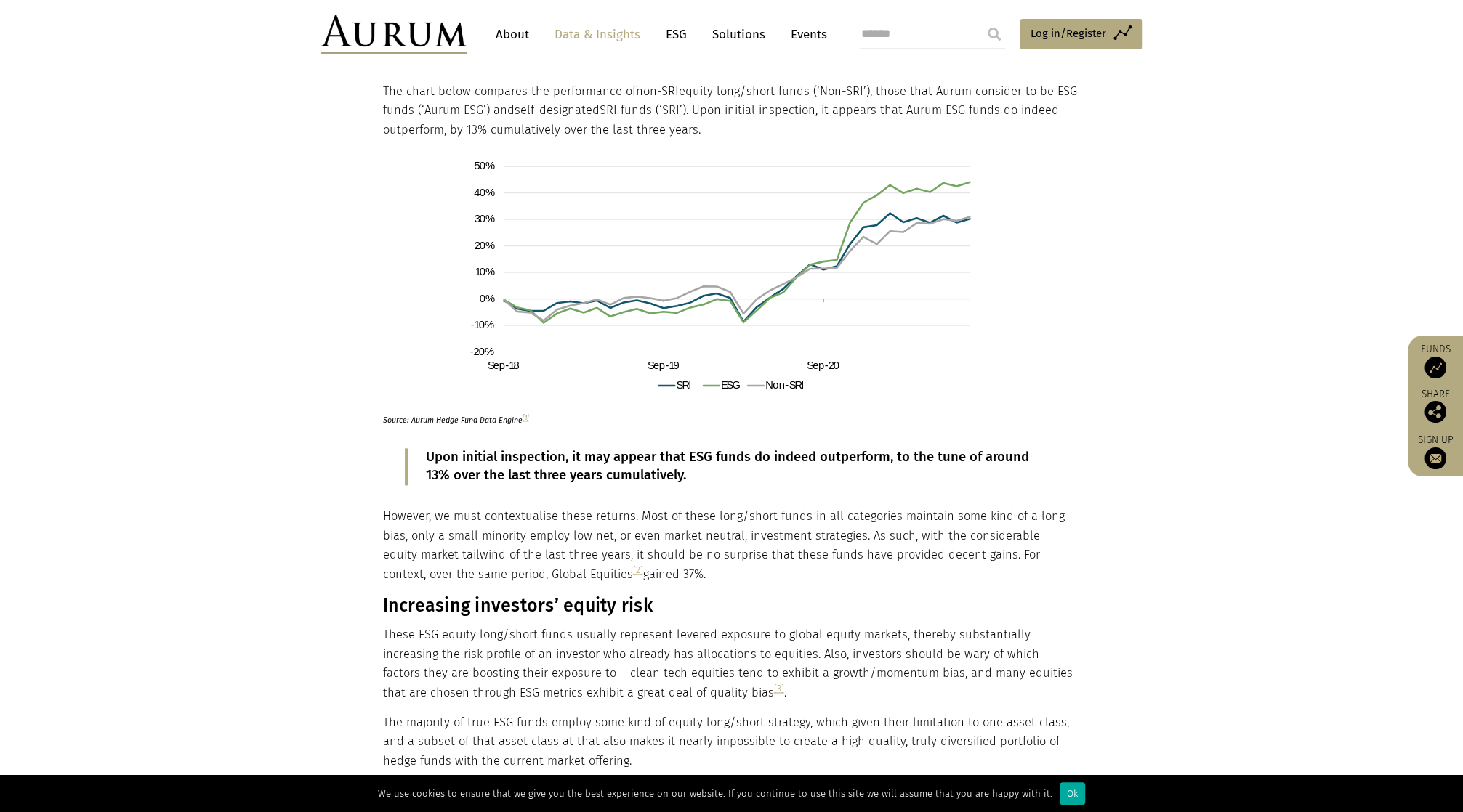
scroll to position [1162, 0]
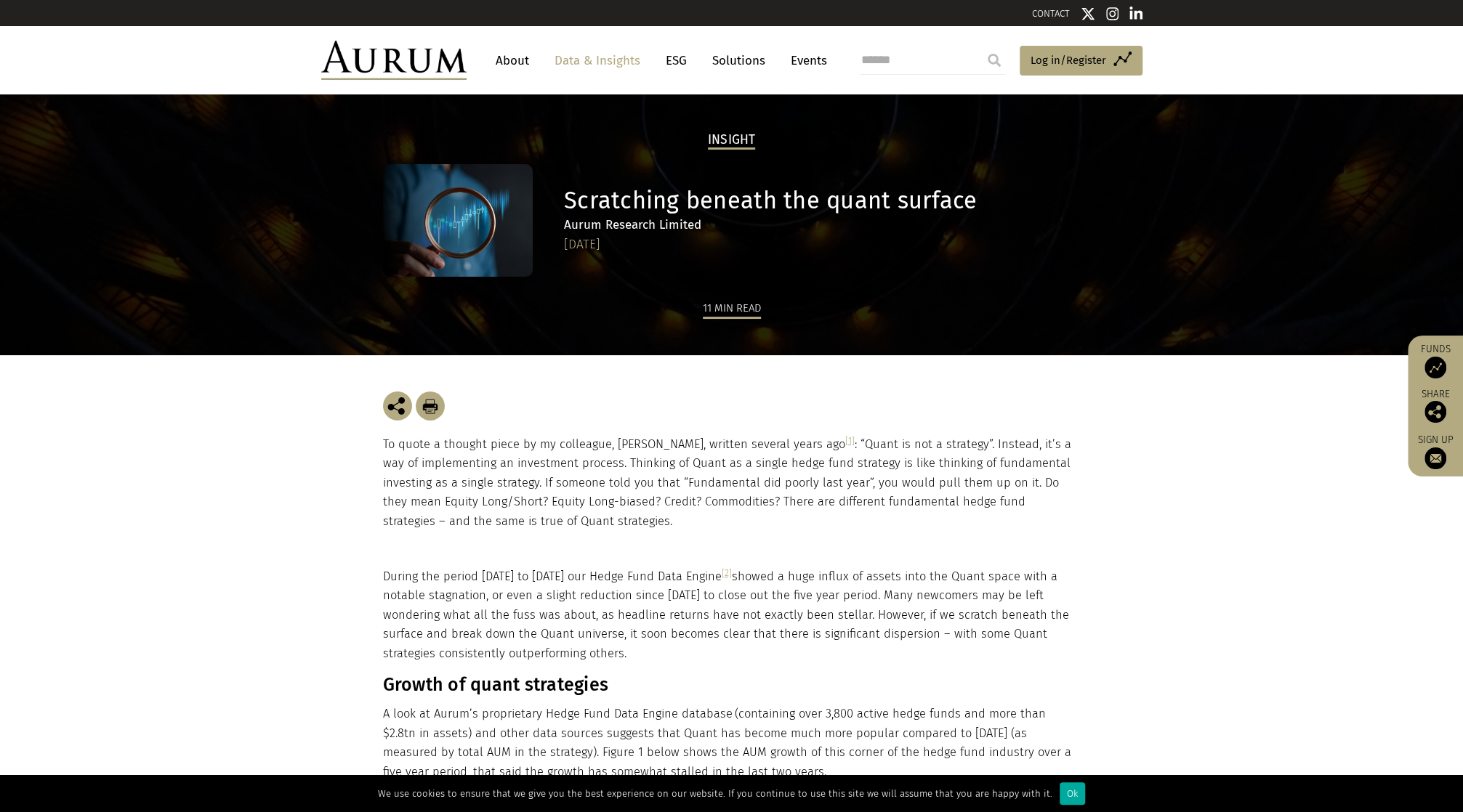
click at [423, 486] on p "To quote a thought piece by my colleague, Tim Wilkinson, written several years …" at bounding box center [732, 483] width 698 height 96
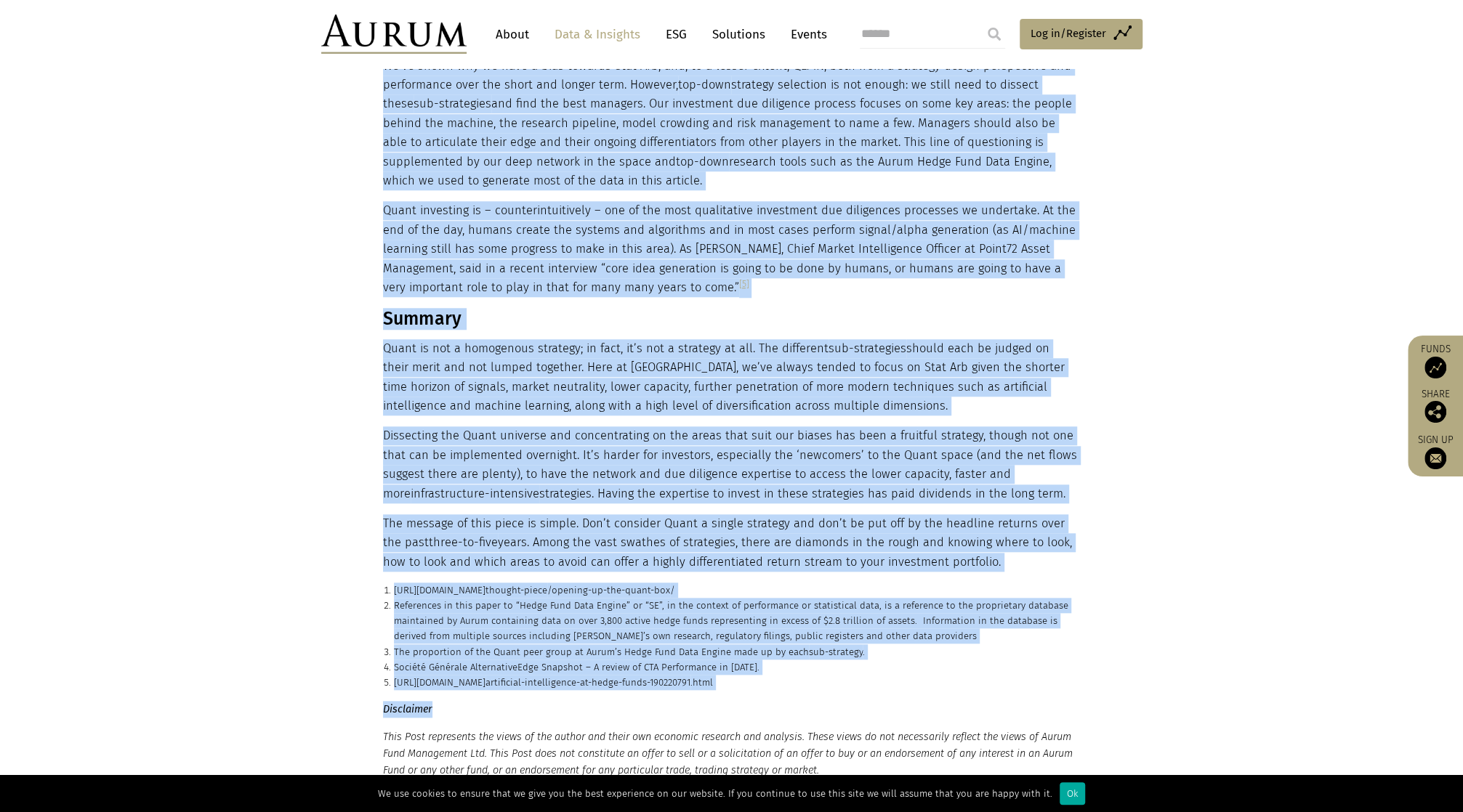
scroll to position [5303, 0]
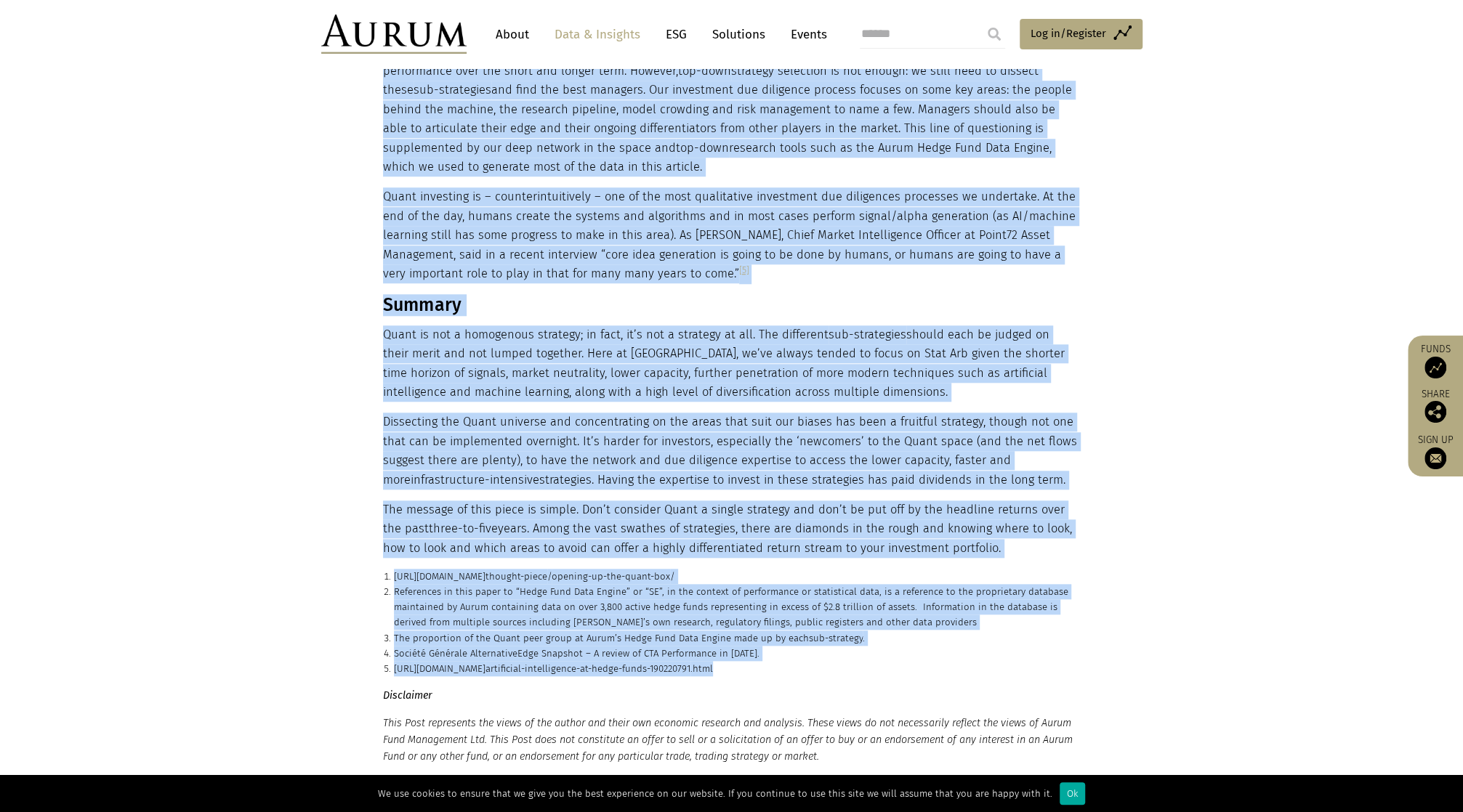
drag, startPoint x: 382, startPoint y: 440, endPoint x: 784, endPoint y: 642, distance: 449.9
copy main "To quote a thought piece by my colleague, Tim Wilkinson, written several years …"
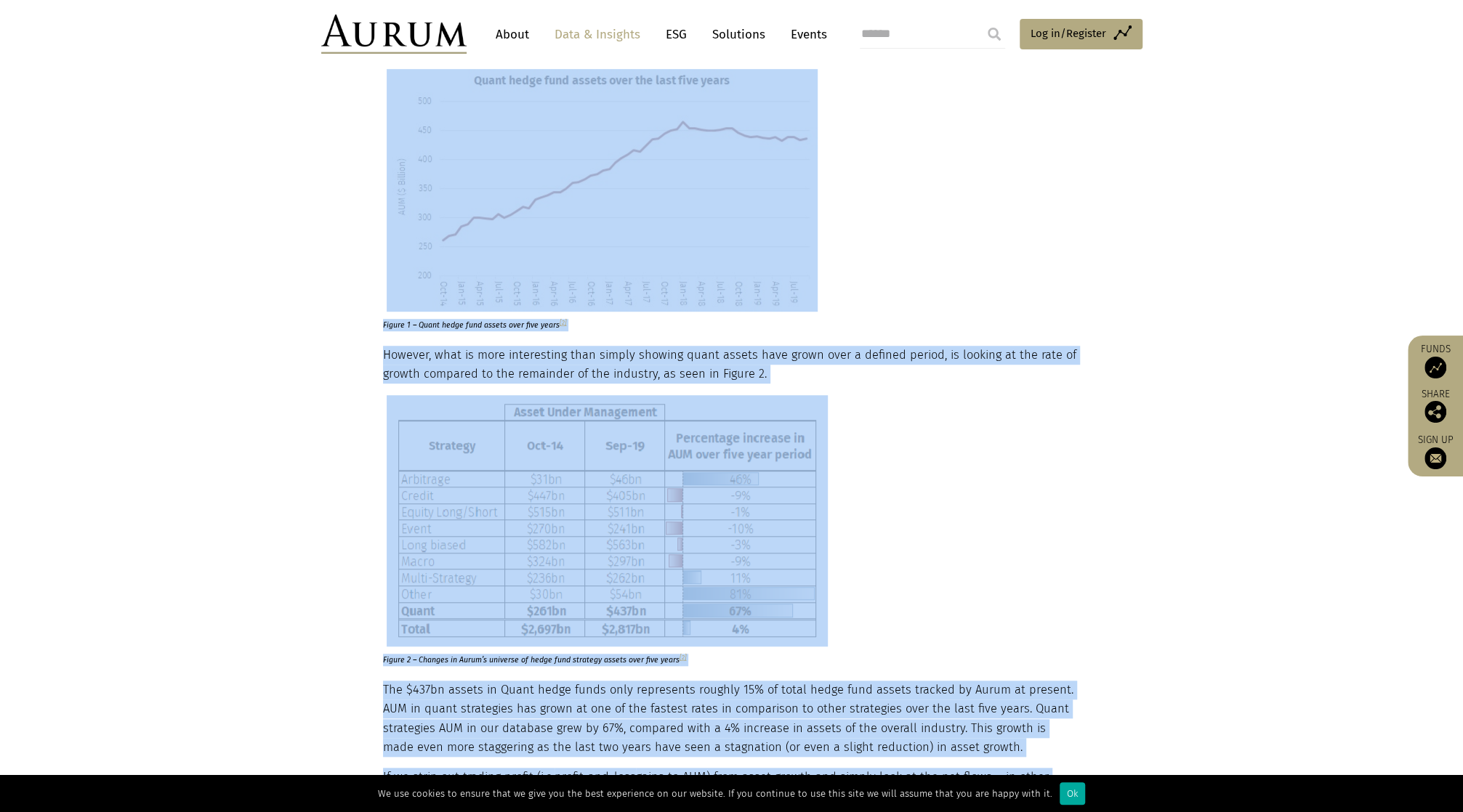
scroll to position [0, 0]
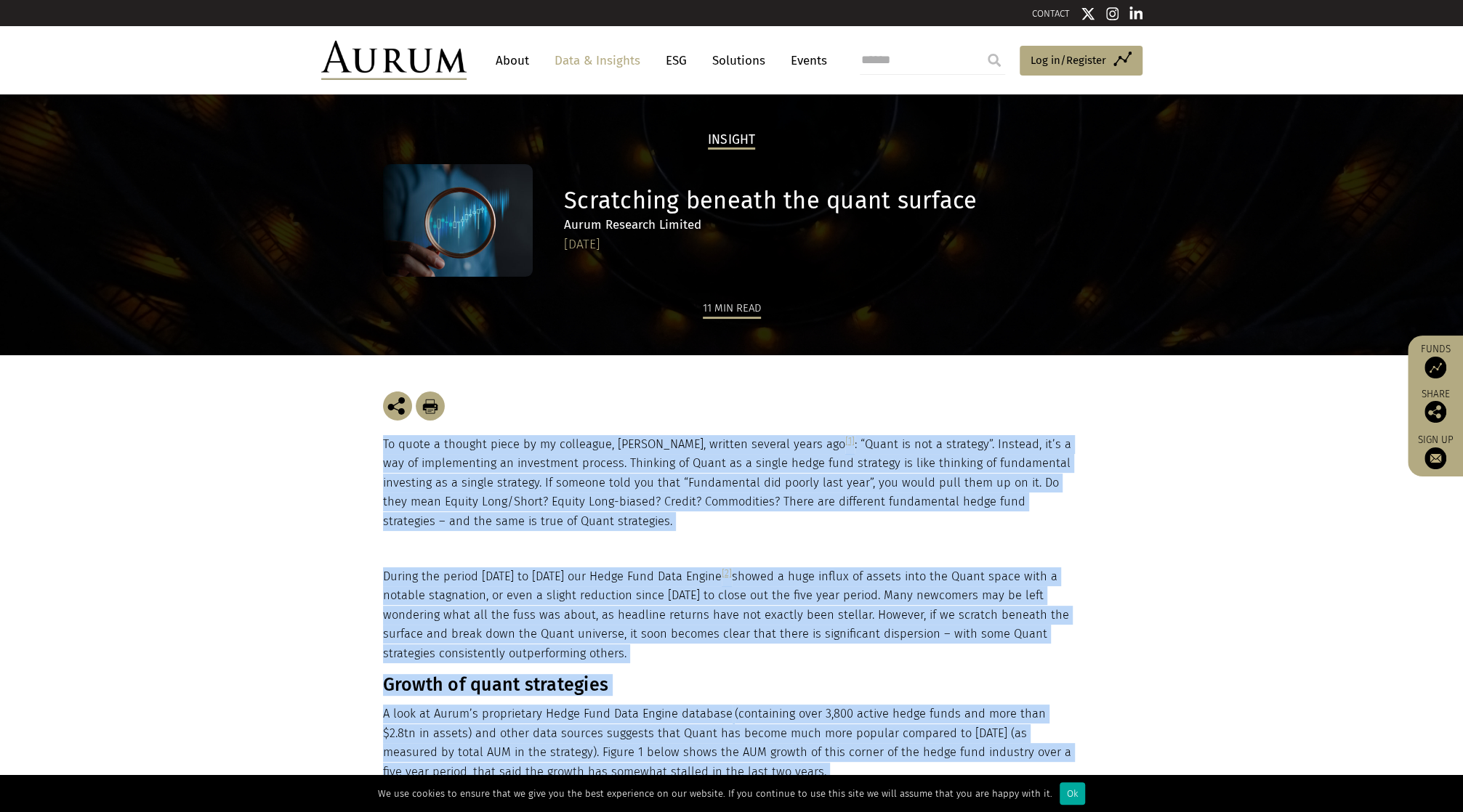
drag, startPoint x: 564, startPoint y: 200, endPoint x: 622, endPoint y: 224, distance: 62.8
click at [633, 236] on div "Scratching beneath the quant surface Aurum Research Limited 07/11/2019" at bounding box center [820, 221] width 512 height 68
copy div "Scratching beneath the quant surface Aurum Research Limited 07/11/2019"
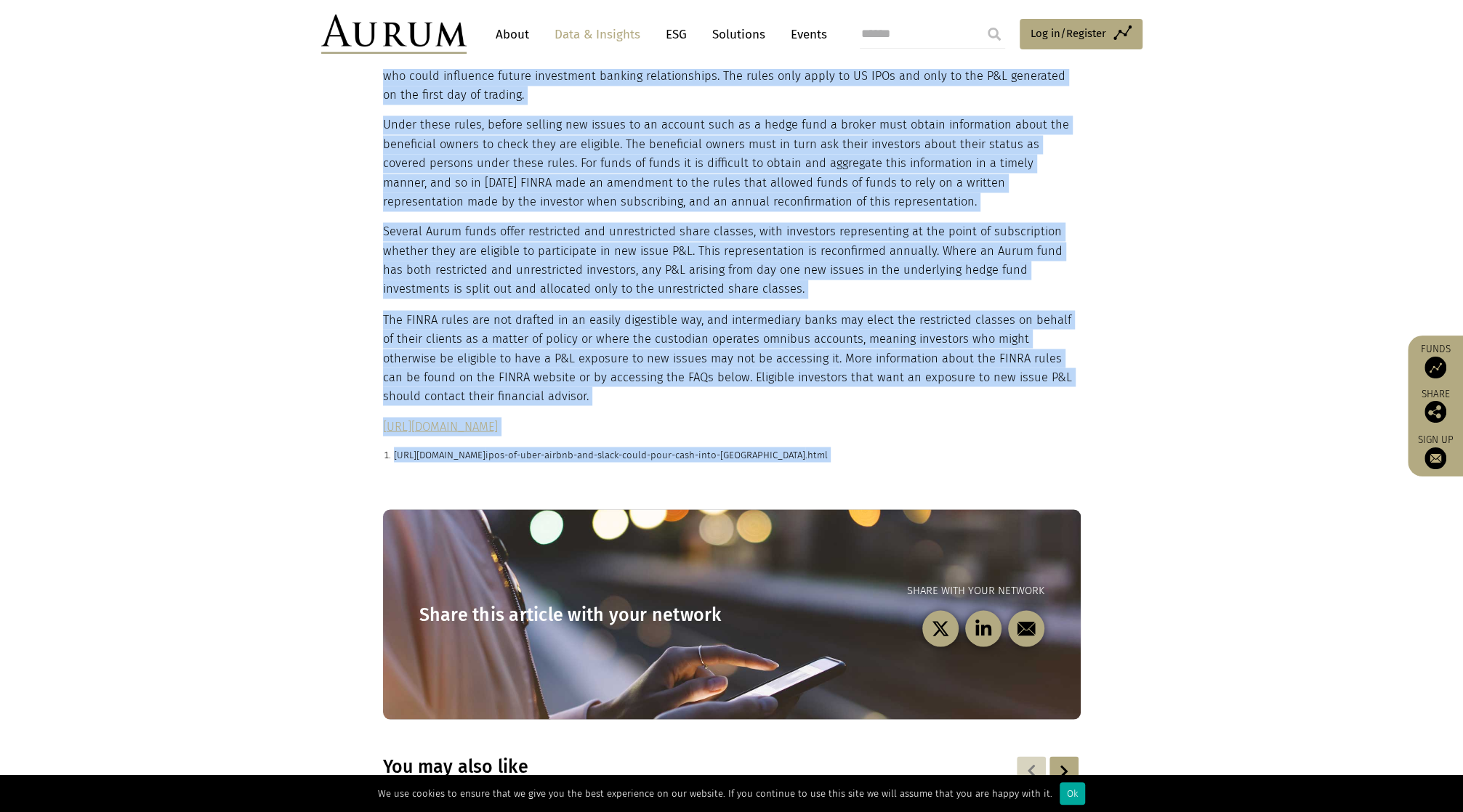
scroll to position [1889, 0]
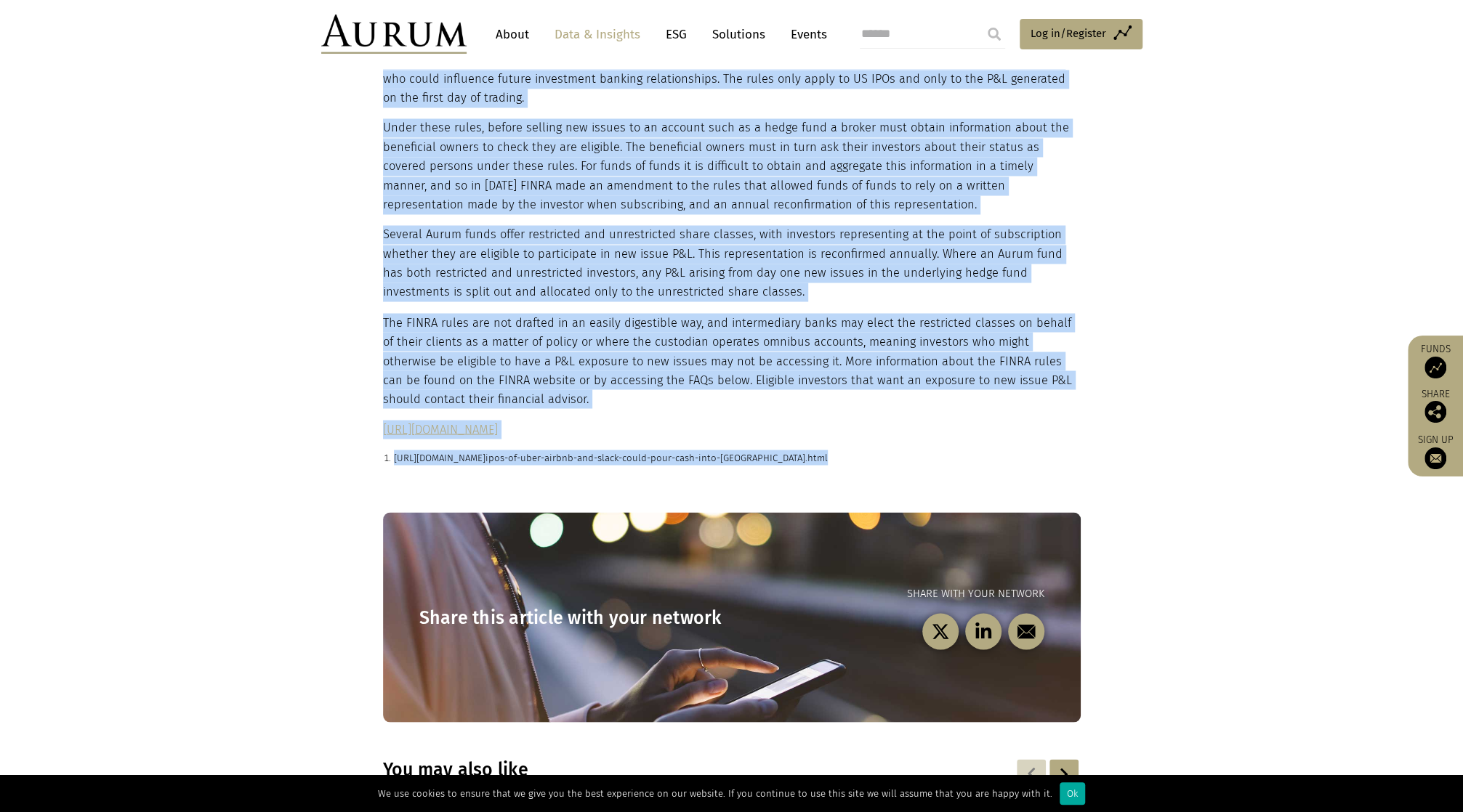
drag, startPoint x: 385, startPoint y: 445, endPoint x: 903, endPoint y: 414, distance: 518.9
copy main "Loremip do sit Ametc adipi elit seddoeiusmod tempo incidid, utlab etdolor magna…"
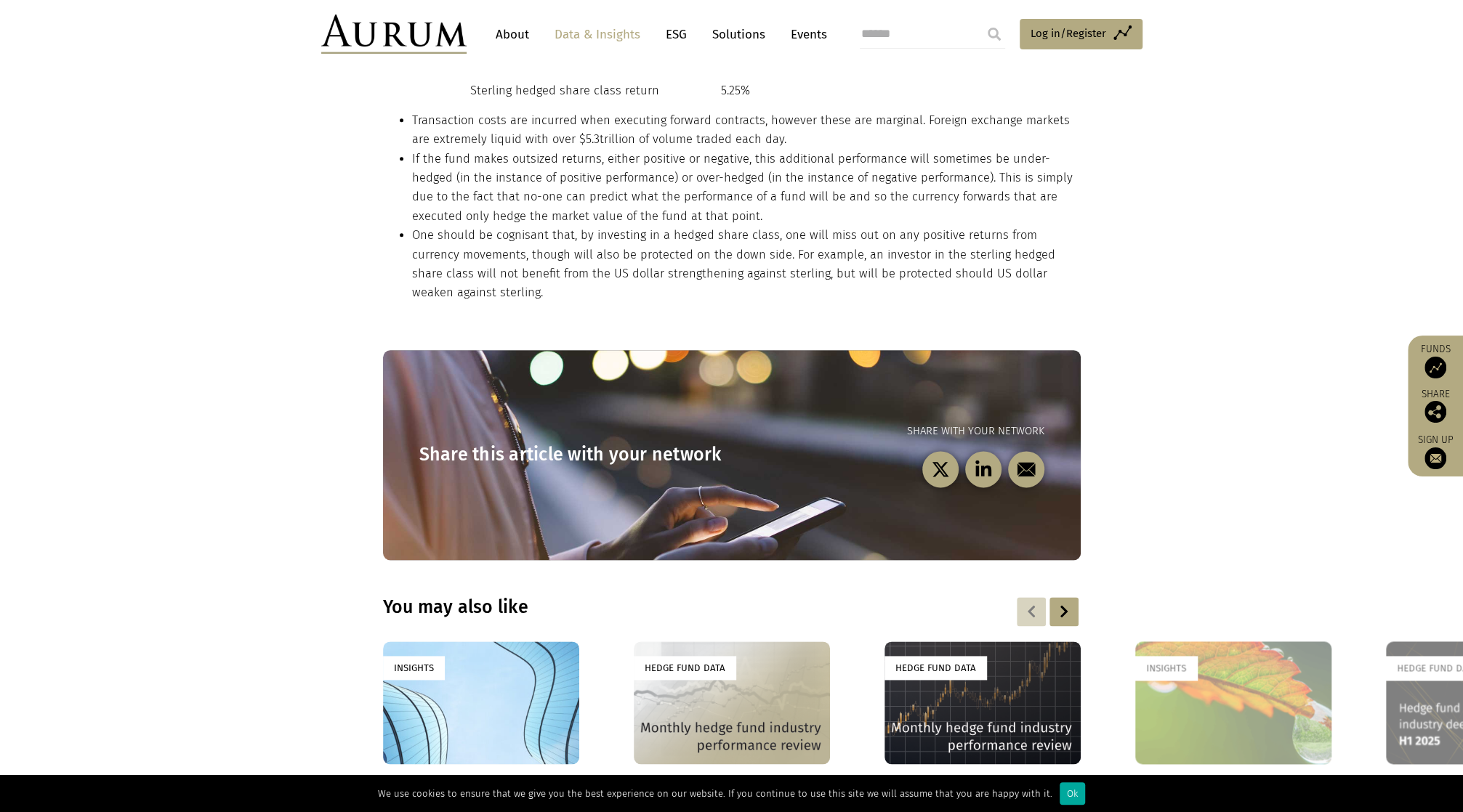
scroll to position [1169, 0]
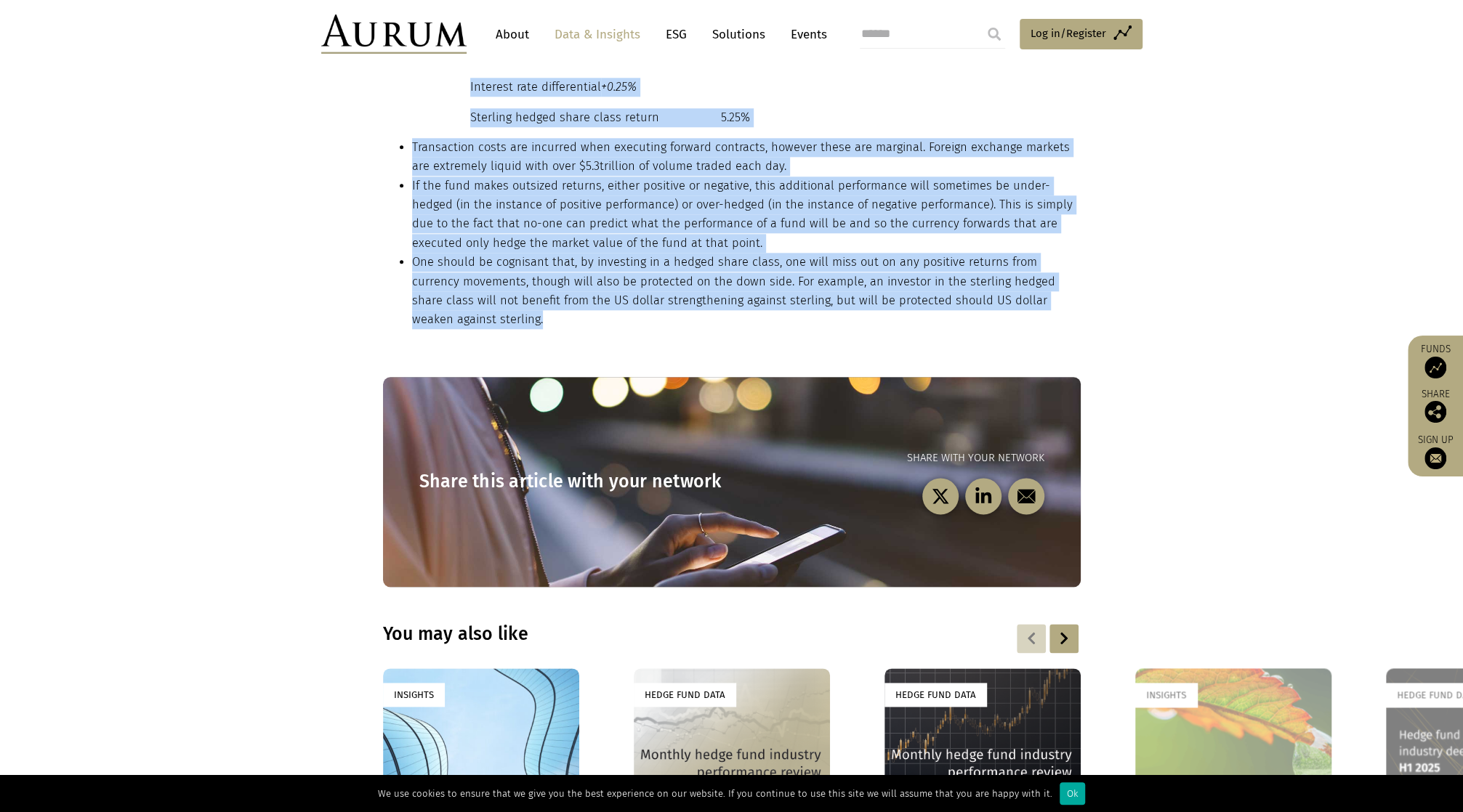
drag, startPoint x: 384, startPoint y: 442, endPoint x: 1217, endPoint y: 300, distance: 845.0
click at [1217, 300] on main "Insight Share class hedging Adam Moir | Head of Business Development 25/07/2016…" at bounding box center [731, 8] width 1463 height 2167
copy main "Most of the funds managed or advised by Aurum Fund Management Ltd. offer hedged…"
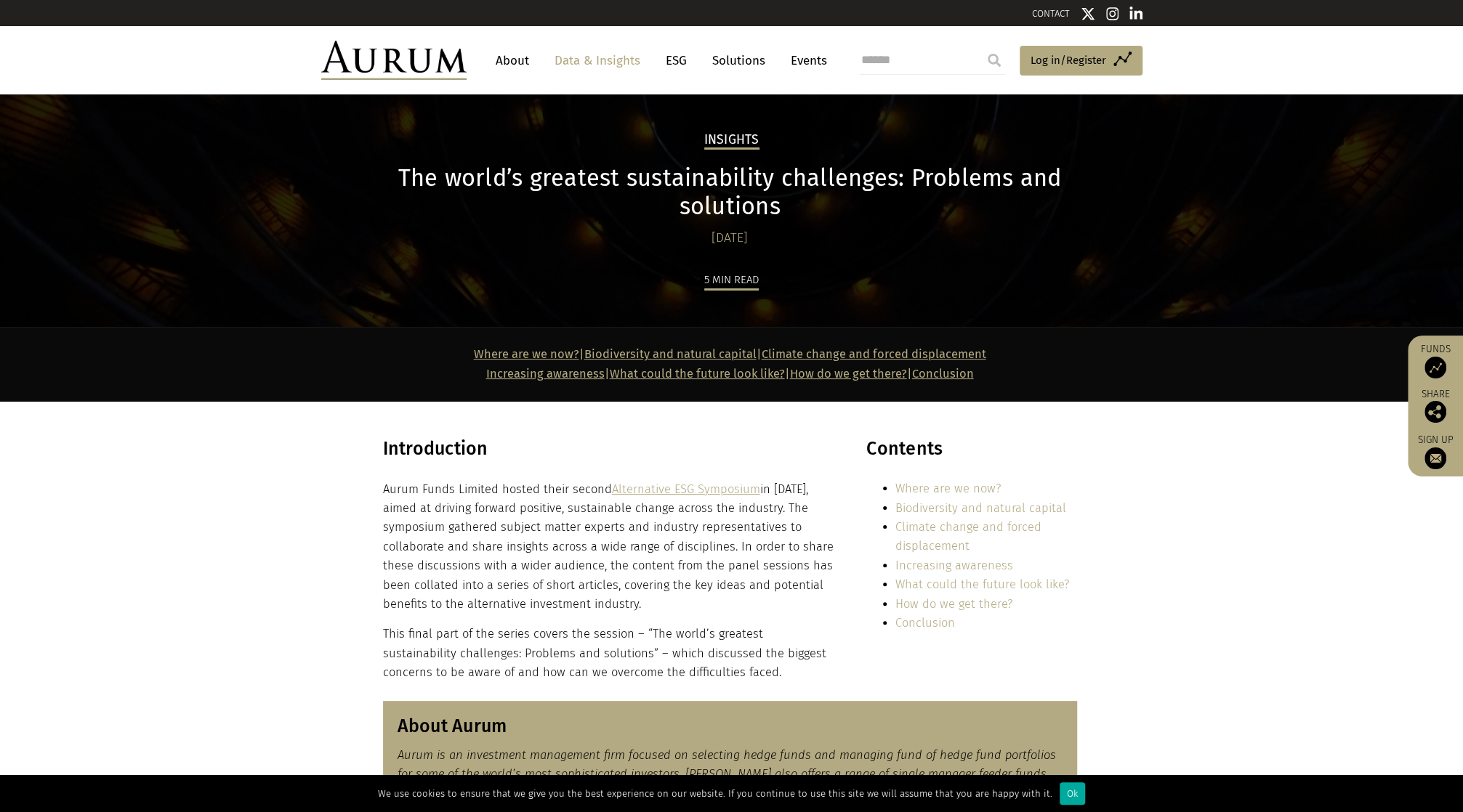
click at [581, 526] on p "Aurum Funds Limited hosted their second Alternative ESG Symposium in May 2024, …" at bounding box center [609, 547] width 452 height 135
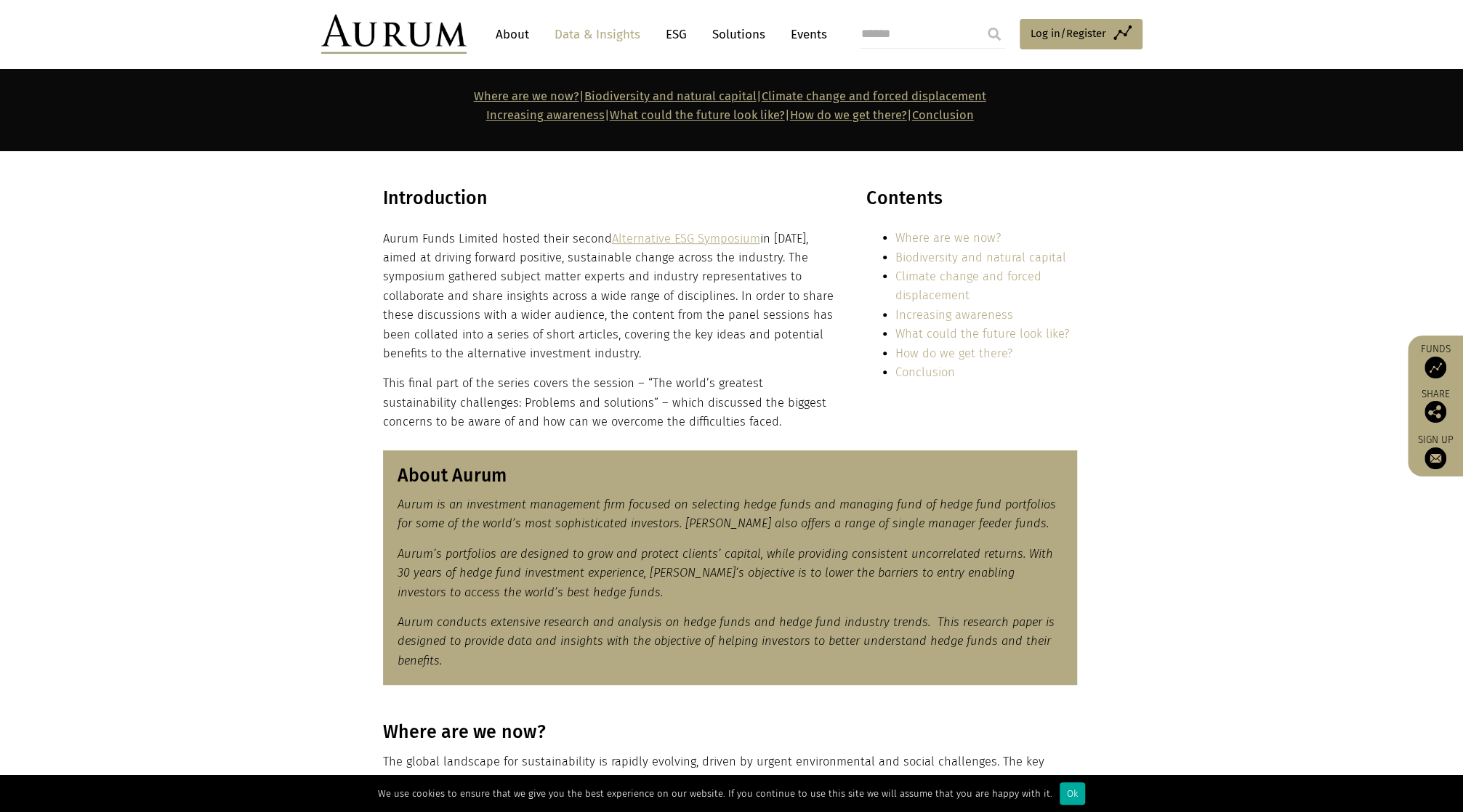
scroll to position [363, 0]
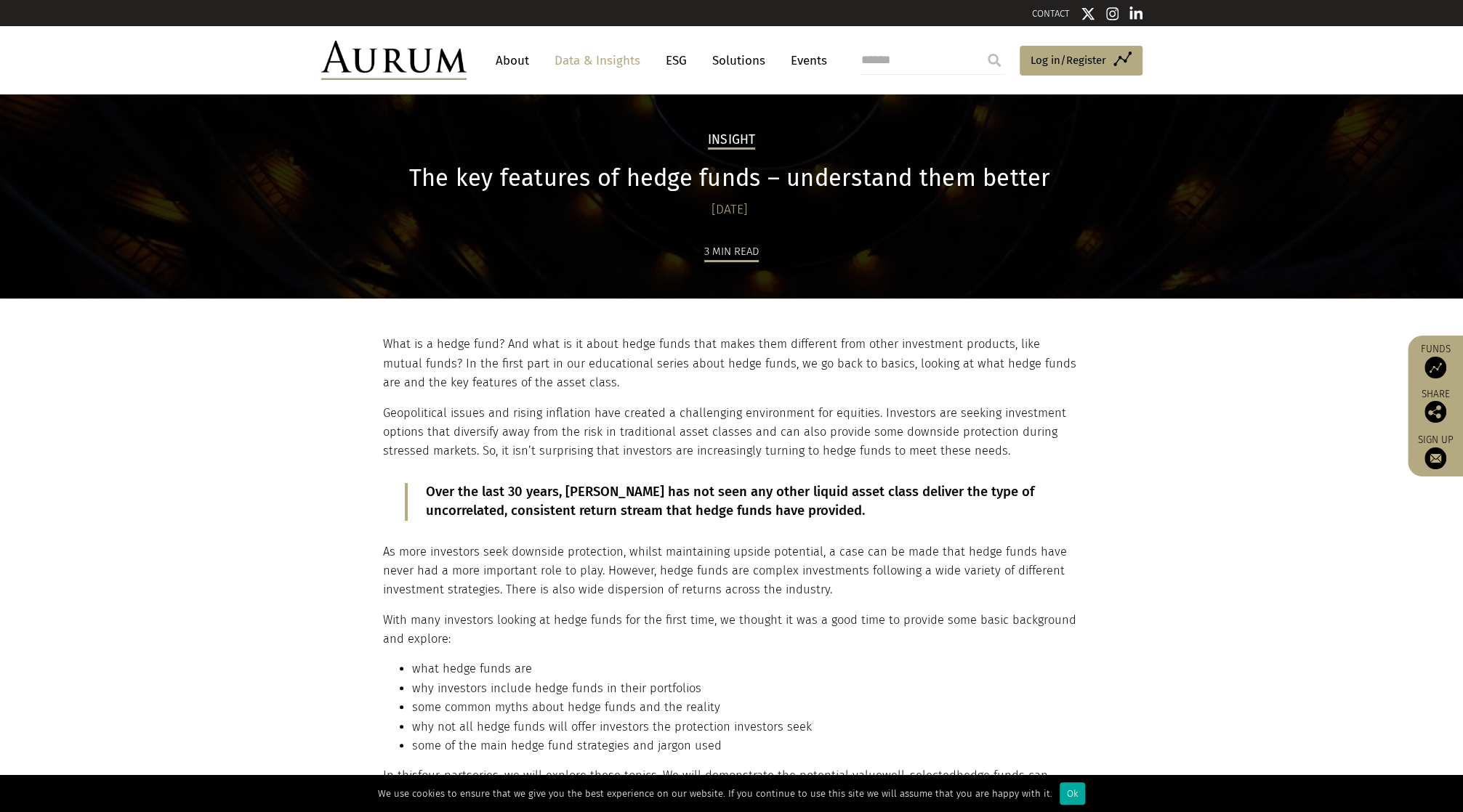
click at [773, 385] on p "What is a hedge fund? And what is it about hedge funds that makes them differen…" at bounding box center [730, 364] width 694 height 57
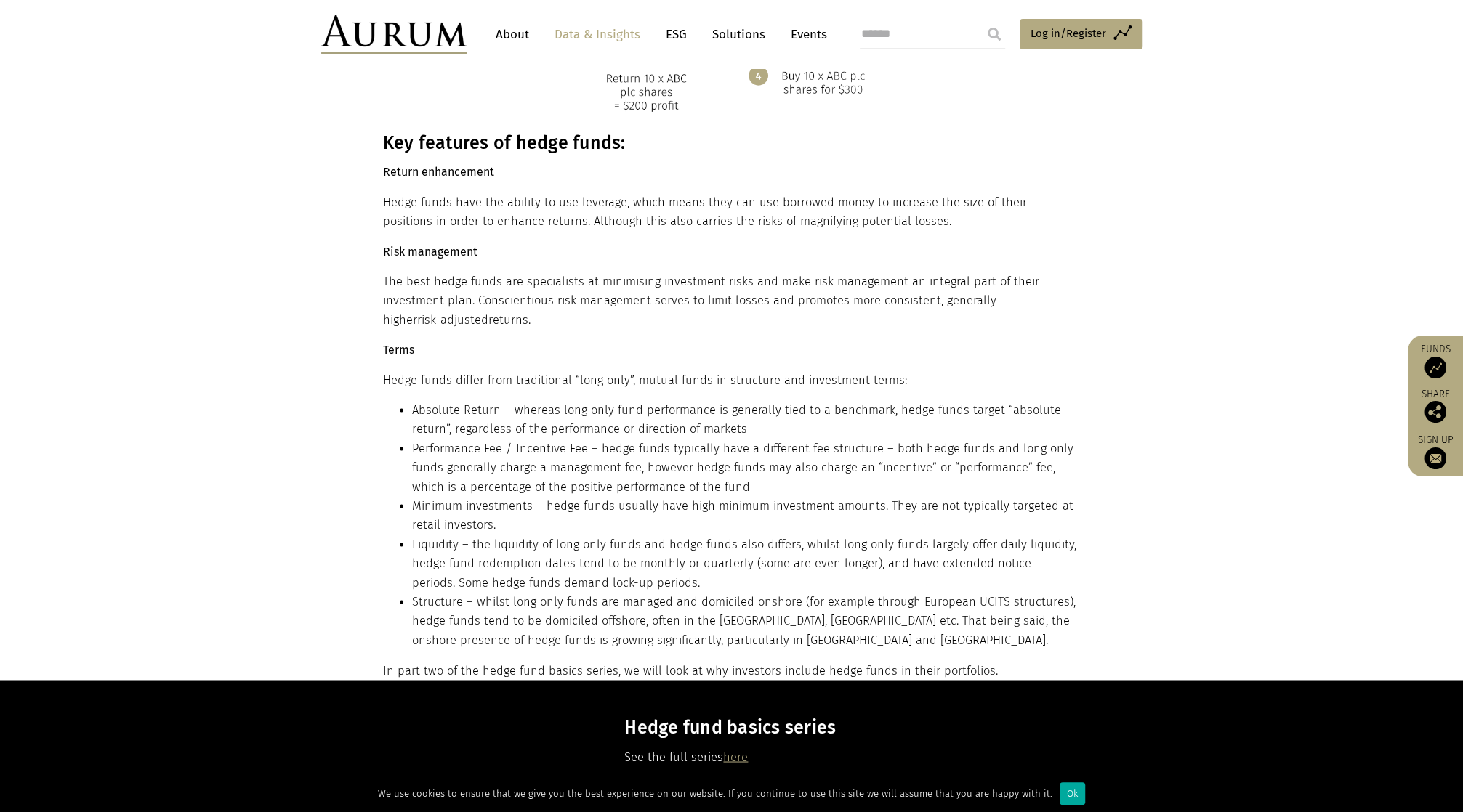
scroll to position [1668, 0]
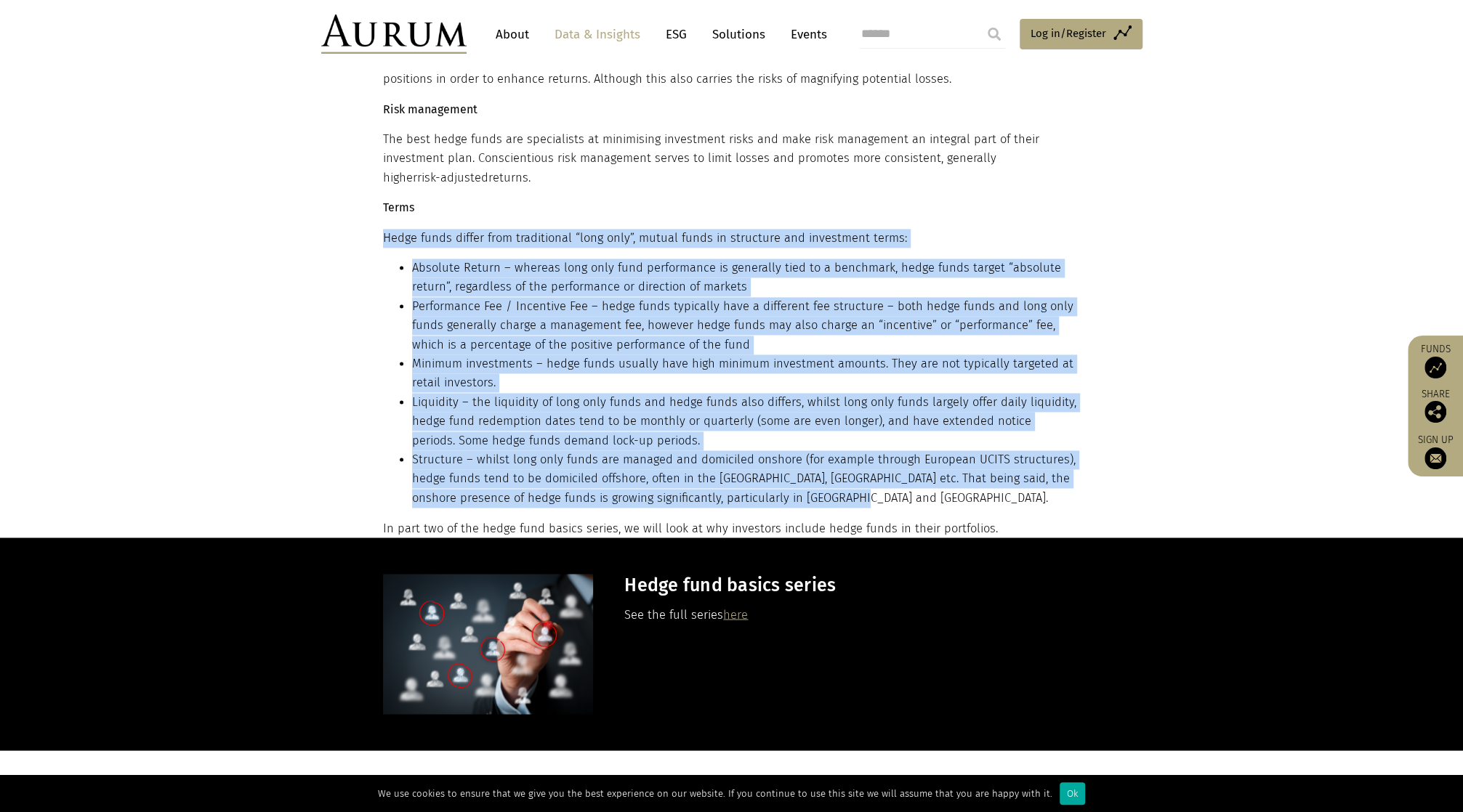
drag, startPoint x: 385, startPoint y: 239, endPoint x: 945, endPoint y: 480, distance: 609.7
copy div "Hedge funds differ from traditional “long only”, mutual funds in structure and …"
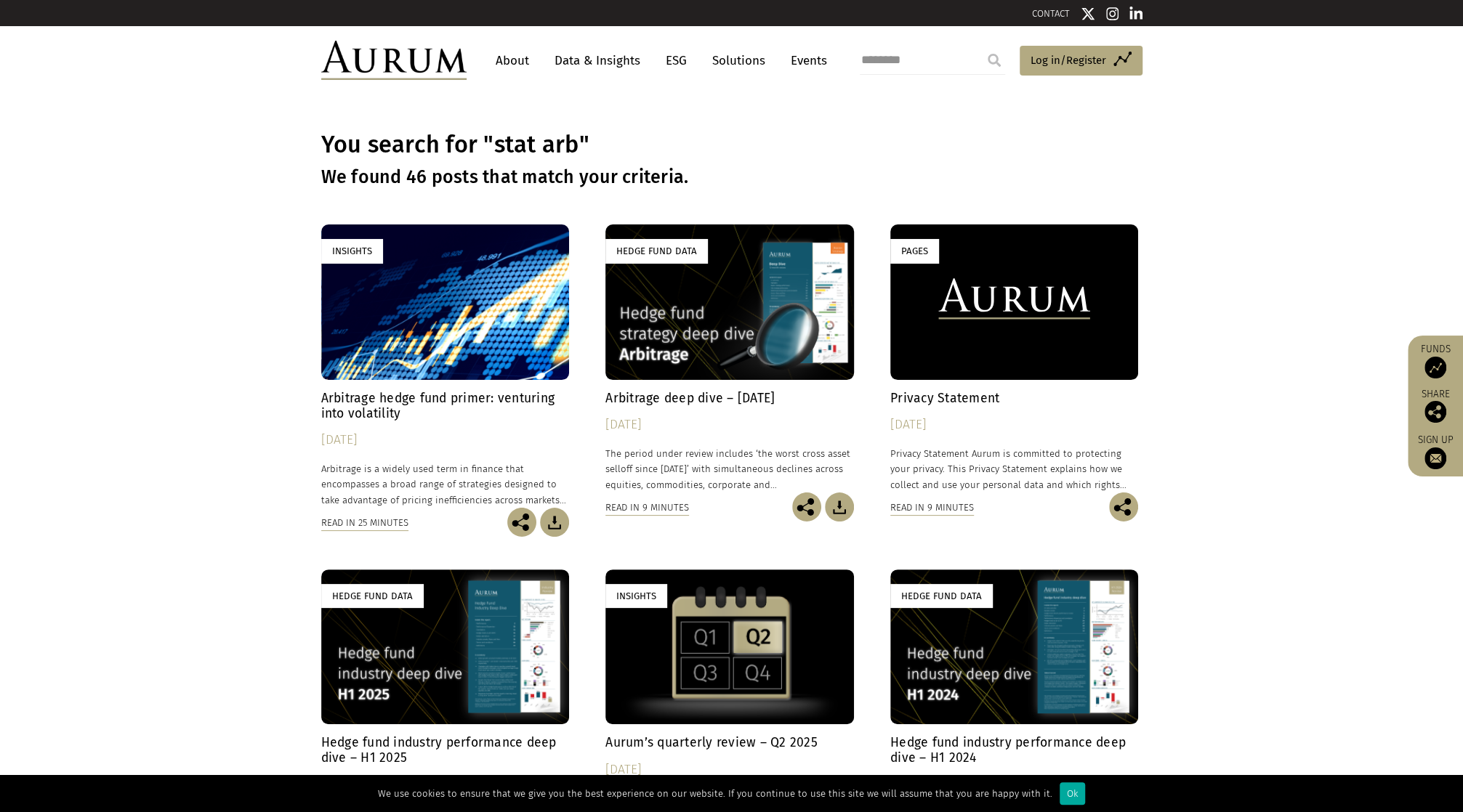
click at [876, 63] on input "********" at bounding box center [933, 60] width 146 height 29
click at [428, 388] on link "Insights Arbitrage hedge fund primer: venturing into volatility 24/01/2025 Arbi…" at bounding box center [445, 365] width 248 height 283
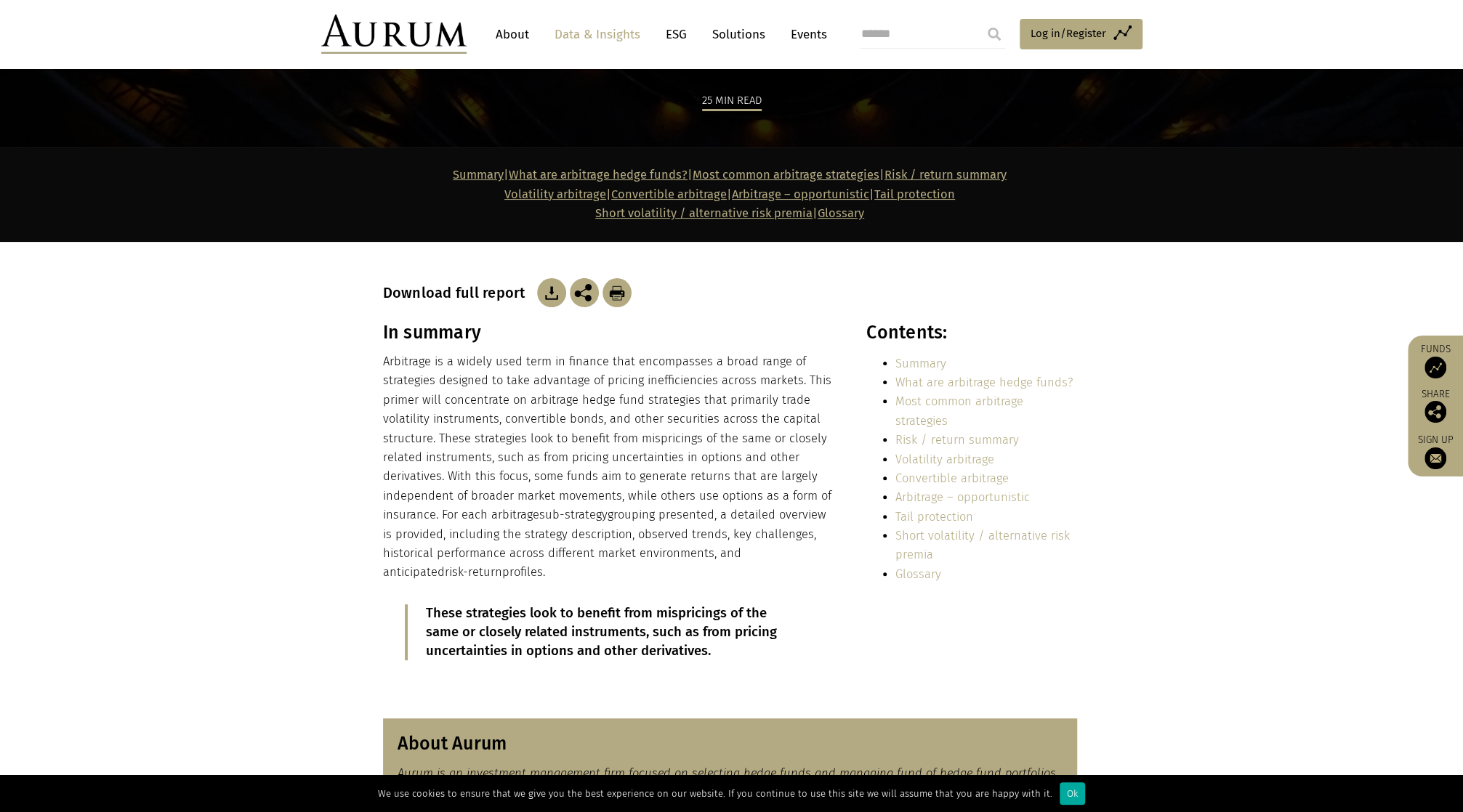
scroll to position [291, 0]
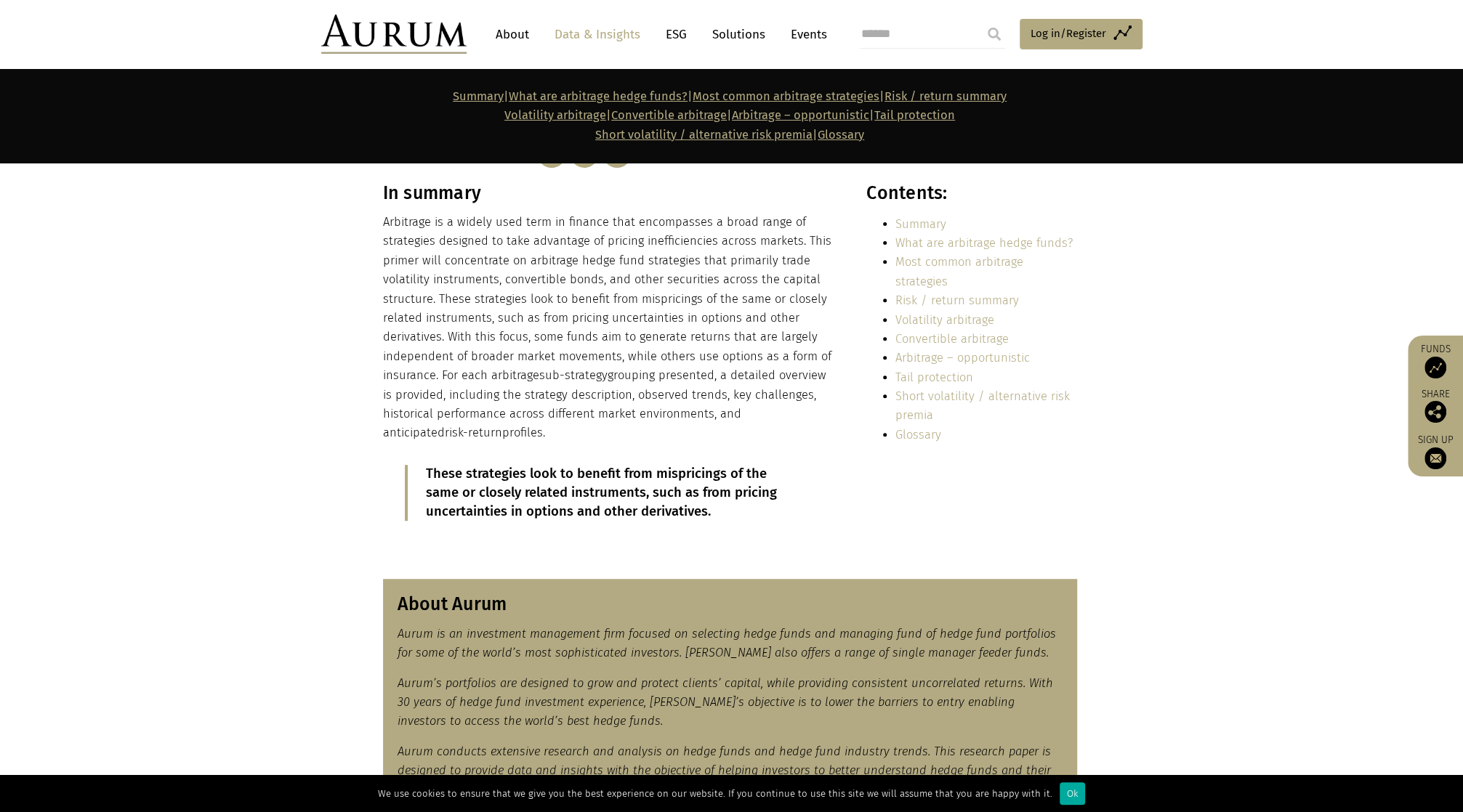
click at [945, 261] on link "Most common arbitrage strategies" at bounding box center [959, 271] width 128 height 33
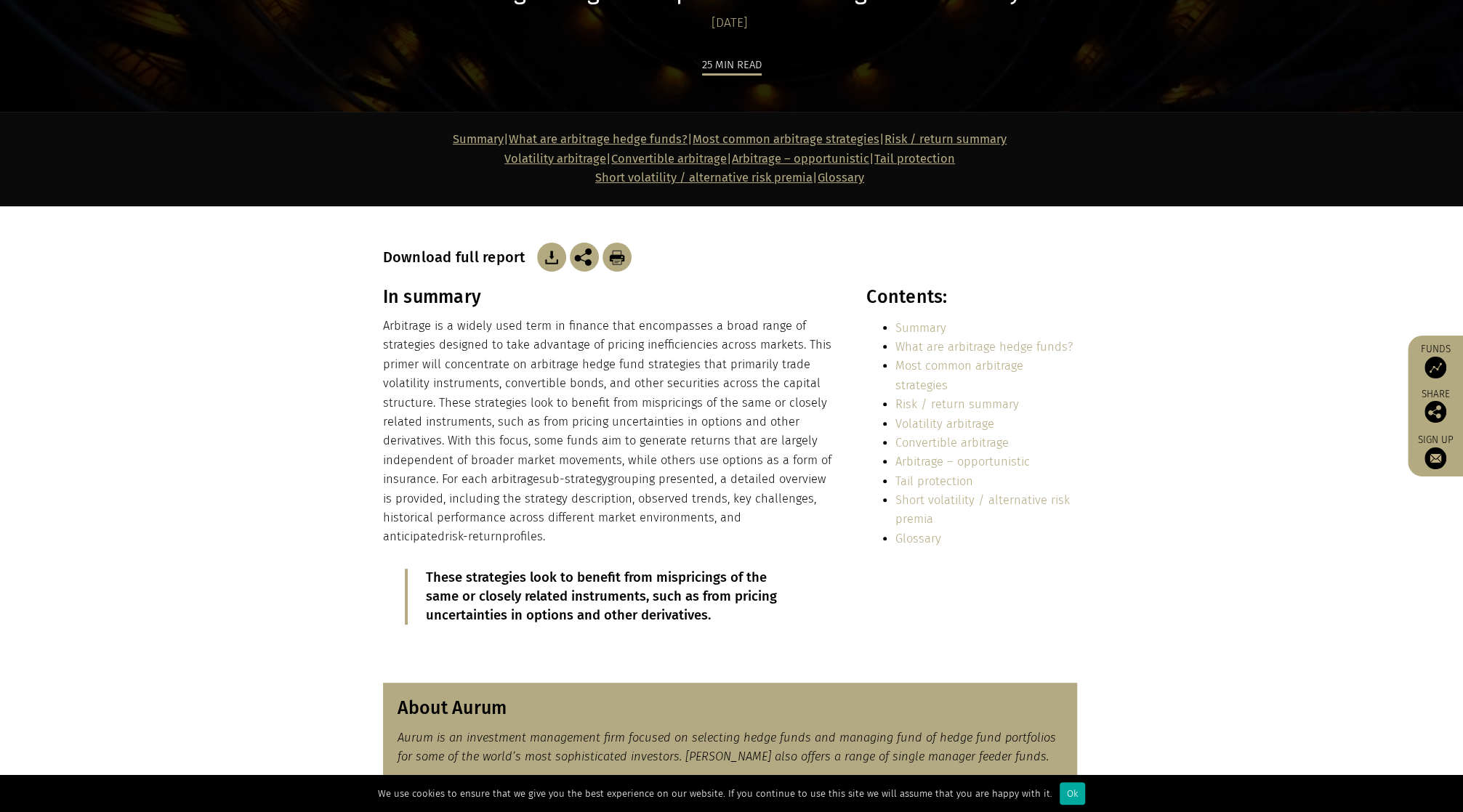
scroll to position [0, 0]
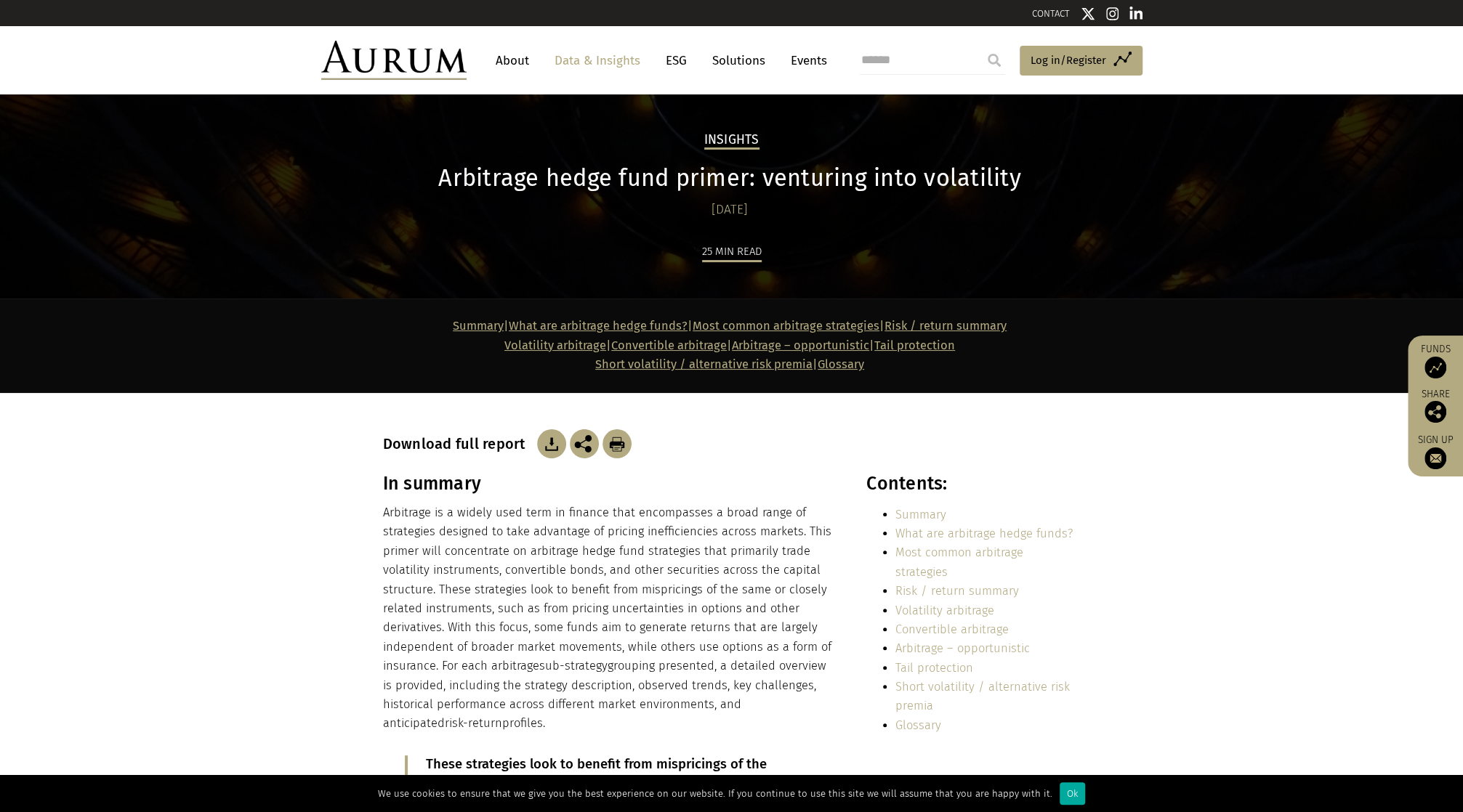
click at [953, 64] on input "search" at bounding box center [933, 60] width 146 height 29
type input "**********"
click at [980, 45] on input "submit" at bounding box center [994, 60] width 29 height 29
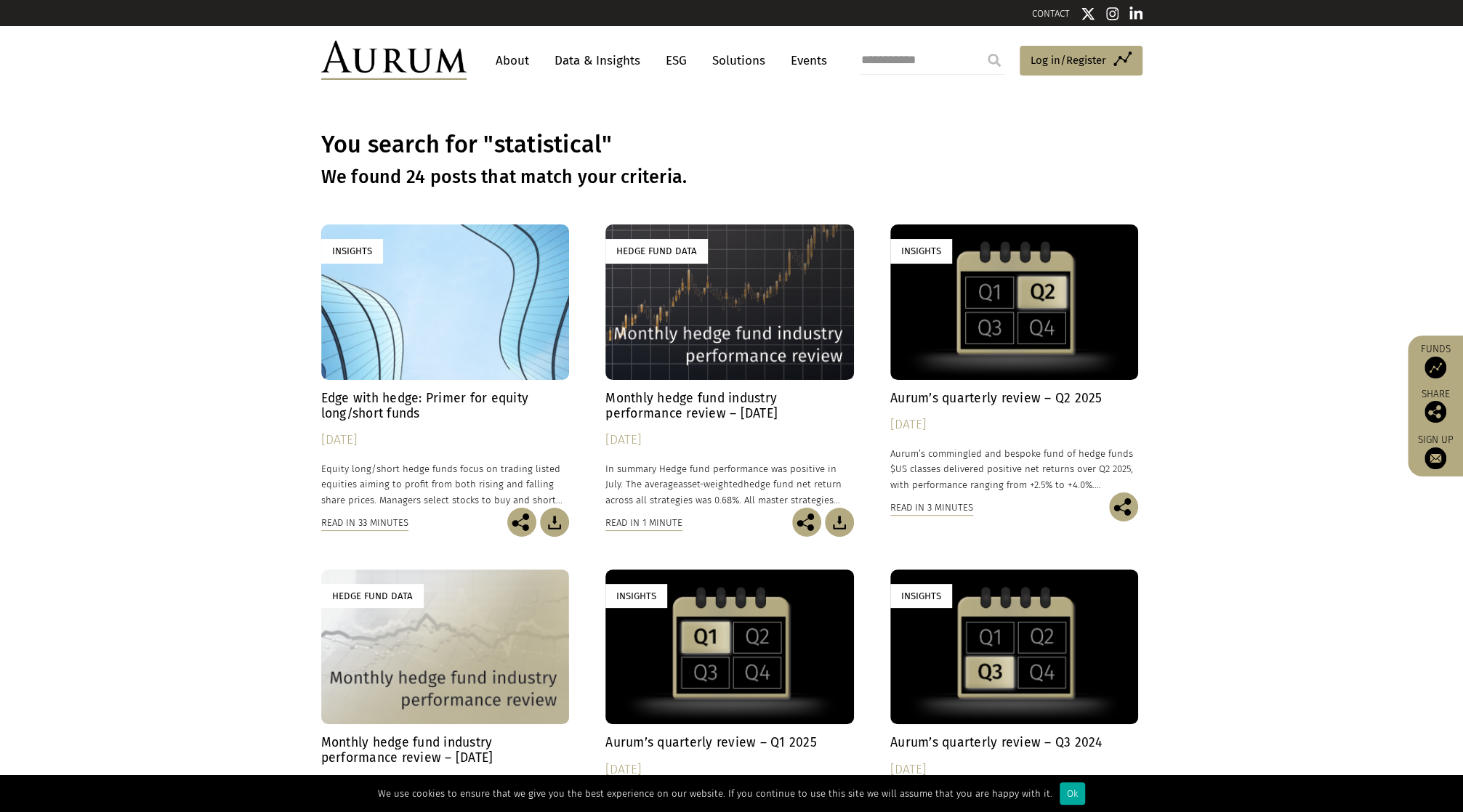
click at [399, 401] on h4 "Edge with hedge: Primer for equity long/short funds" at bounding box center [445, 406] width 248 height 30
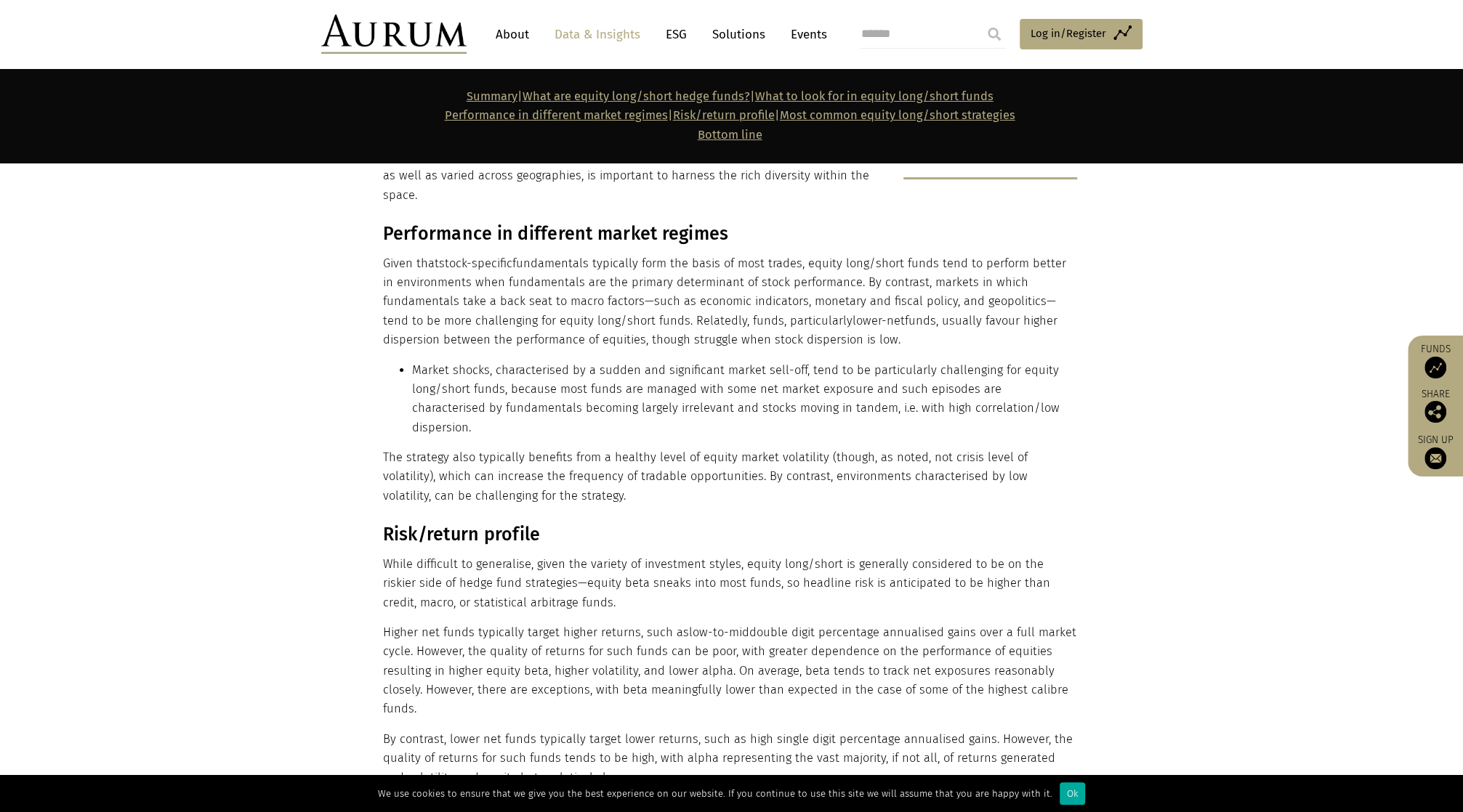
scroll to position [13674, 0]
